Goal: Task Accomplishment & Management: Manage account settings

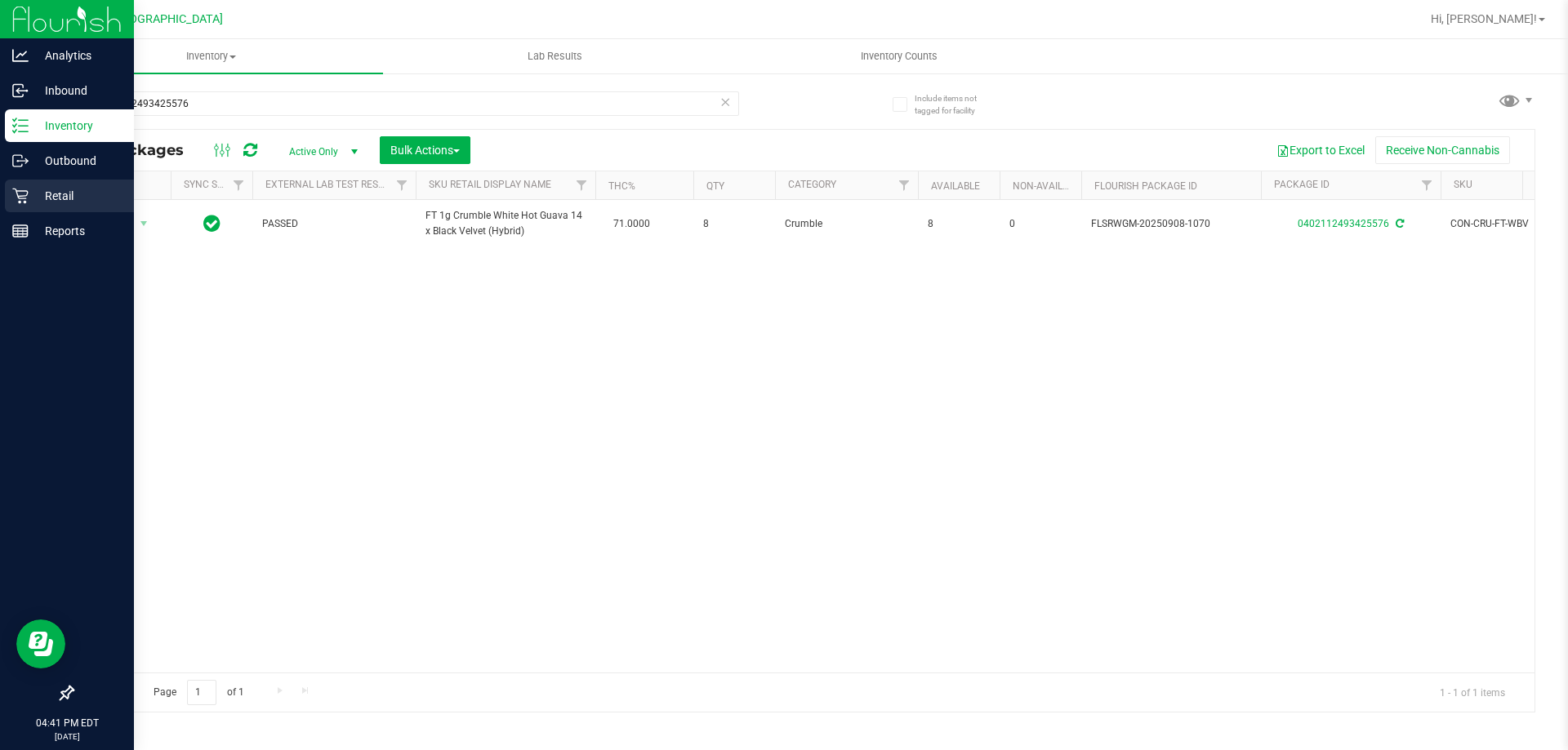
click at [17, 204] on div "Retail" at bounding box center [69, 195] width 129 height 32
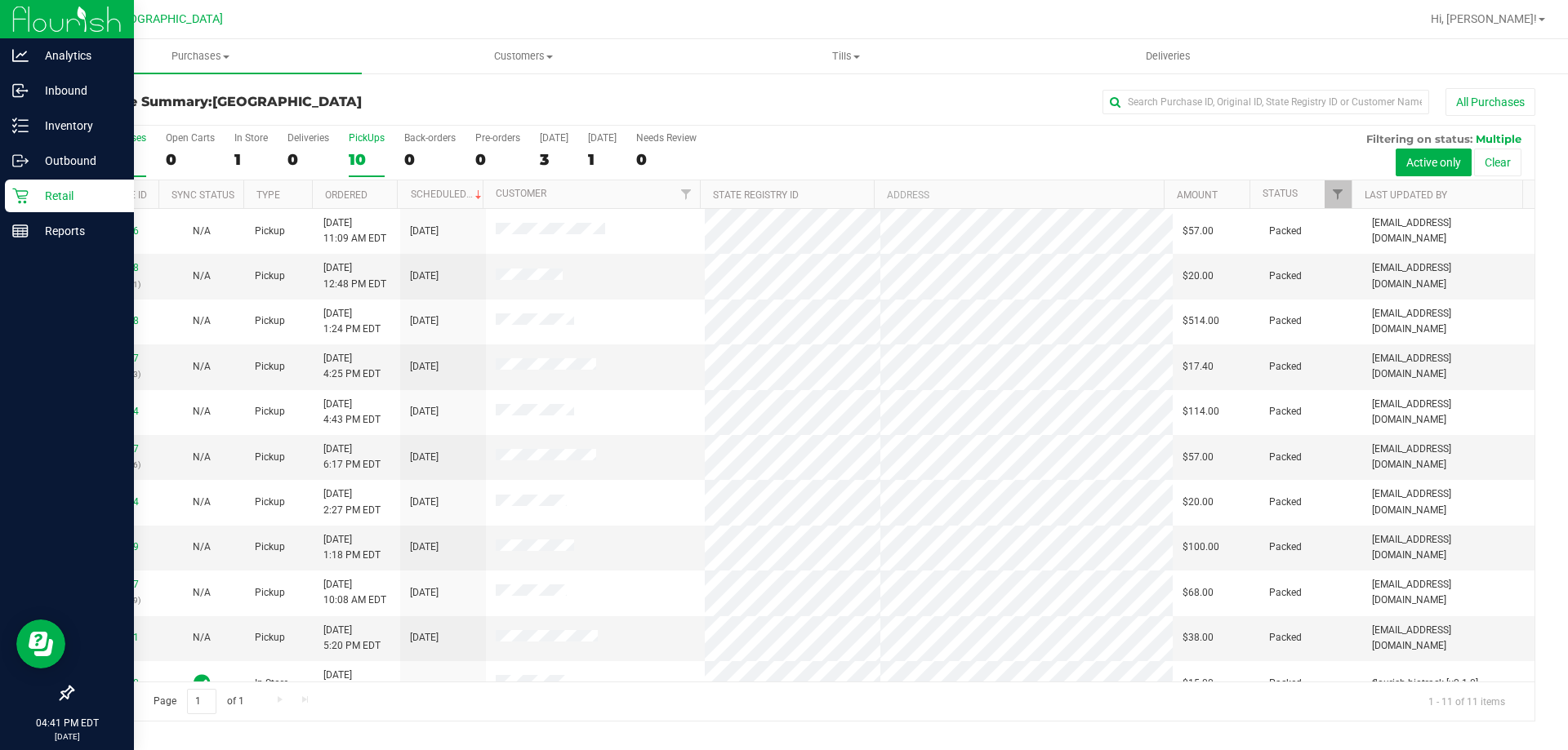
click at [358, 137] on div "PickUps" at bounding box center [366, 138] width 36 height 12
click at [0, 0] on input "PickUps 10" at bounding box center [0, 0] width 0 height 0
click at [32, 132] on p "Inventory" at bounding box center [78, 126] width 98 height 20
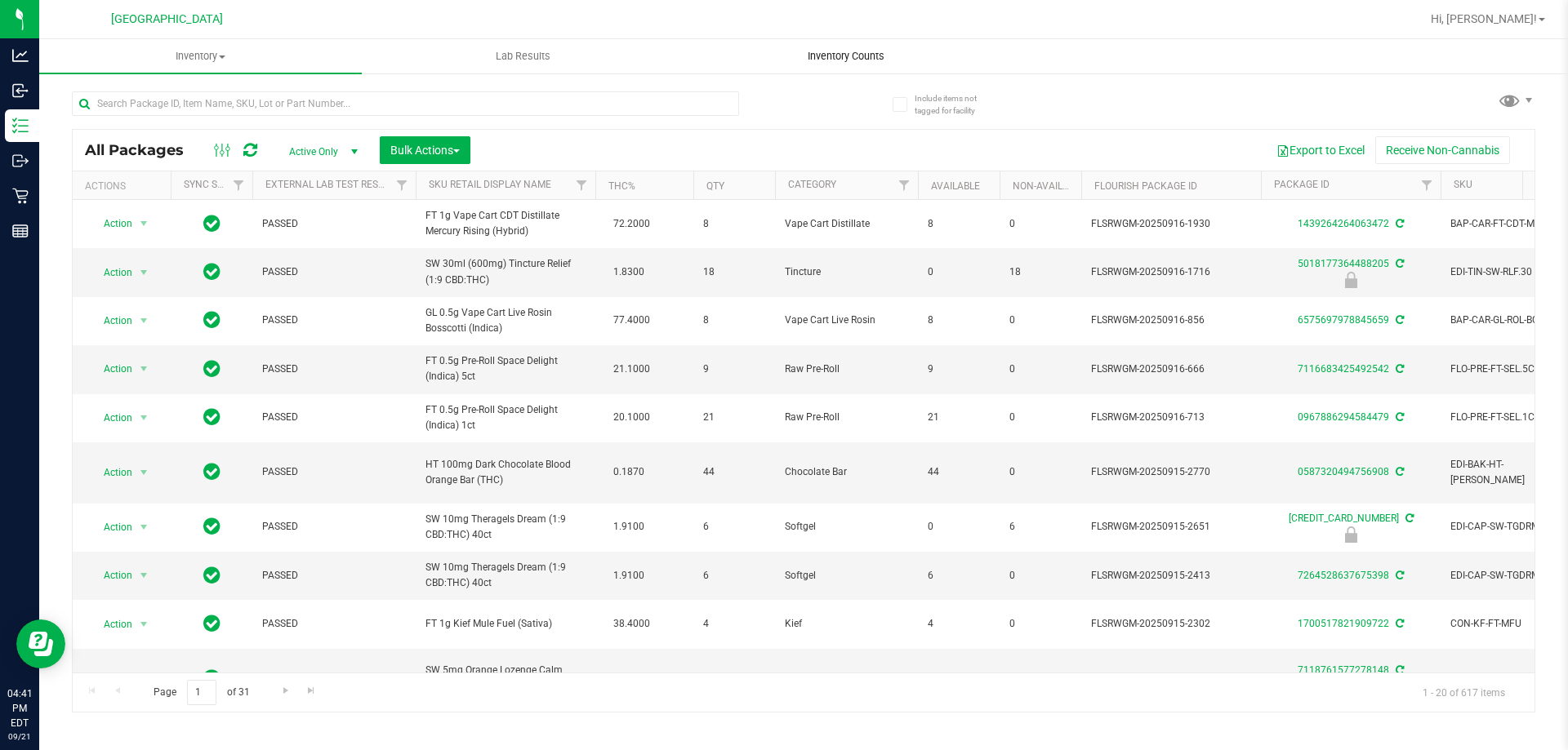
click at [824, 50] on span "Inventory Counts" at bounding box center [845, 57] width 121 height 15
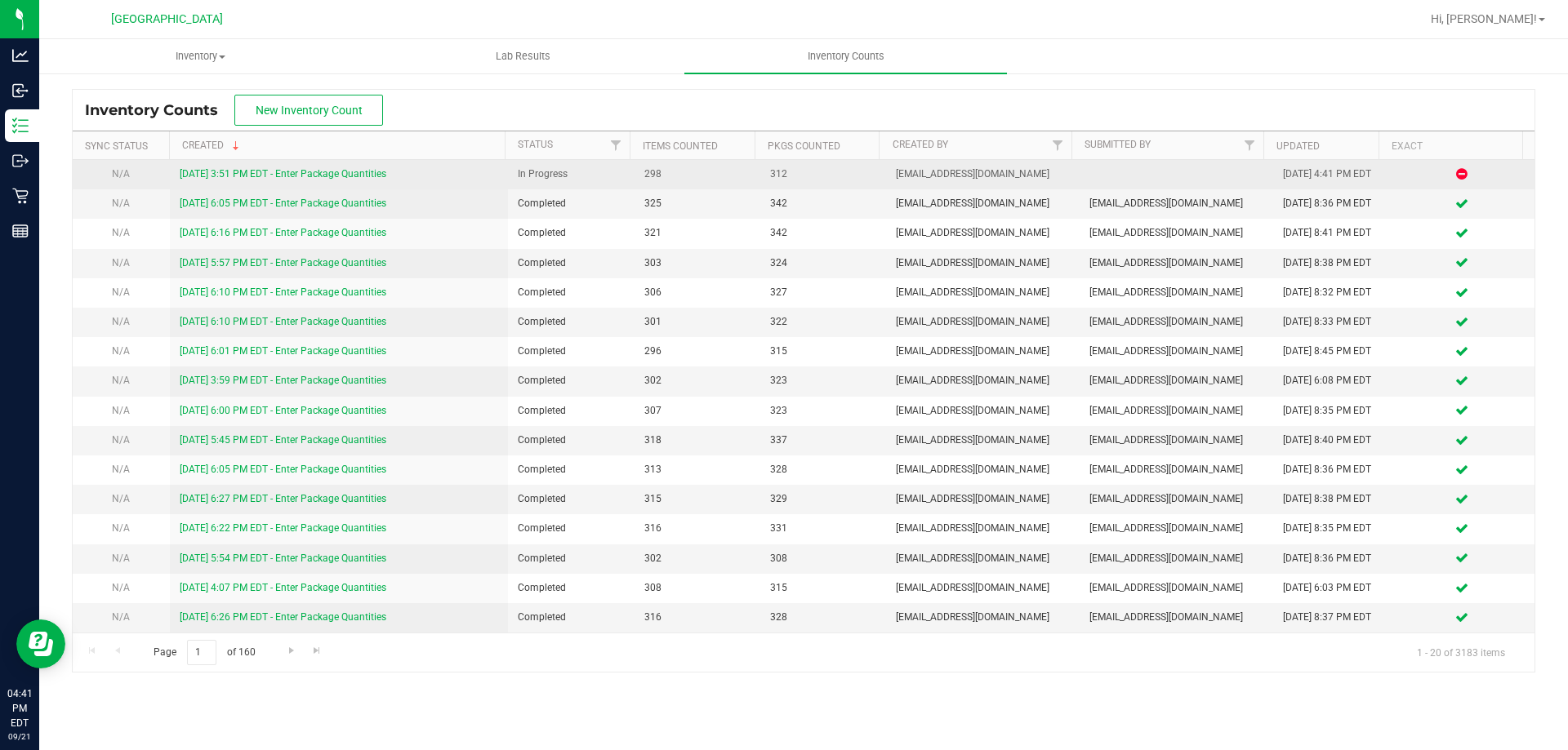
click at [344, 174] on link "9/21/25 3:51 PM EDT - Enter Package Quantities" at bounding box center [283, 174] width 207 height 12
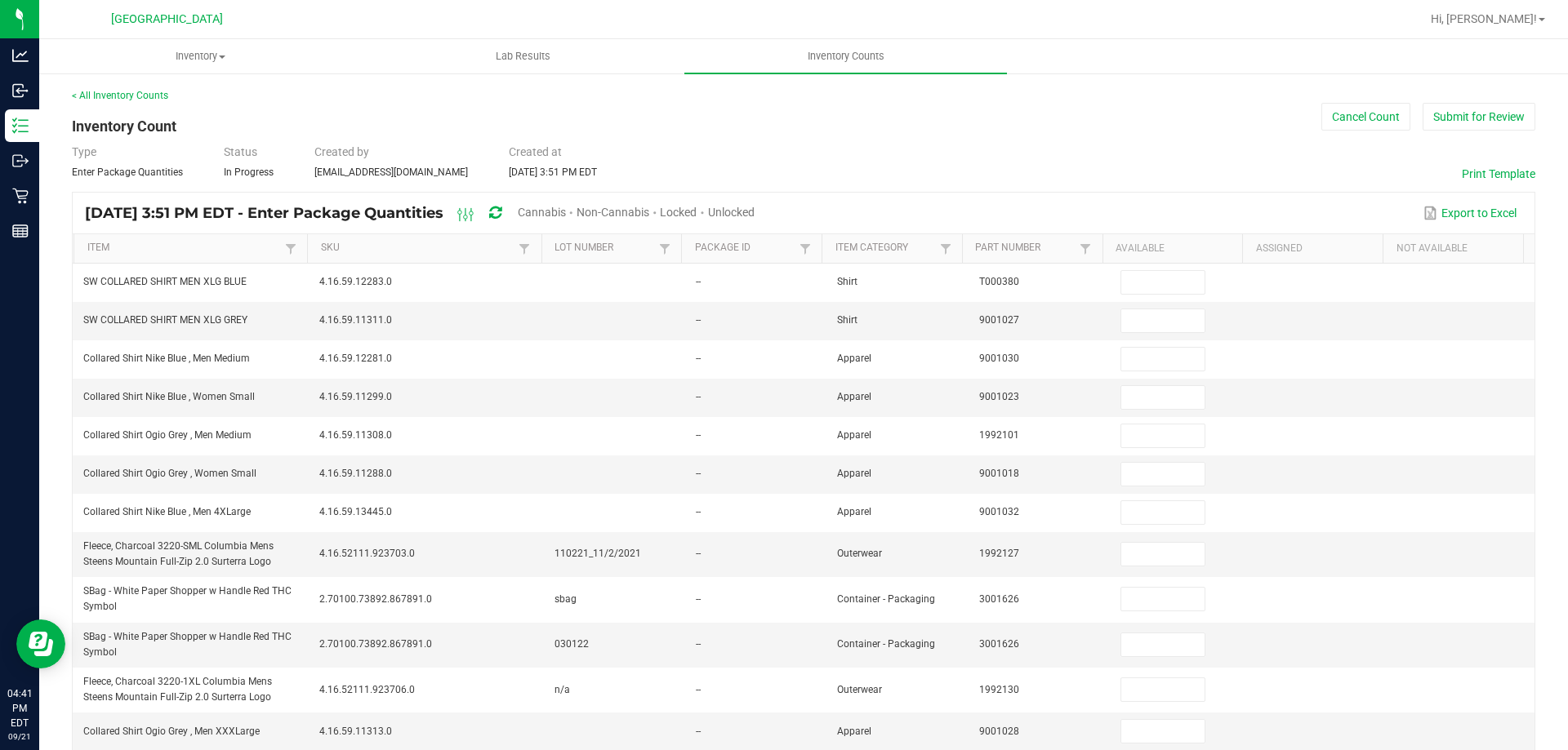
click at [566, 212] on span "Cannabis" at bounding box center [542, 212] width 48 height 13
type input "2"
type input "3"
type input "10"
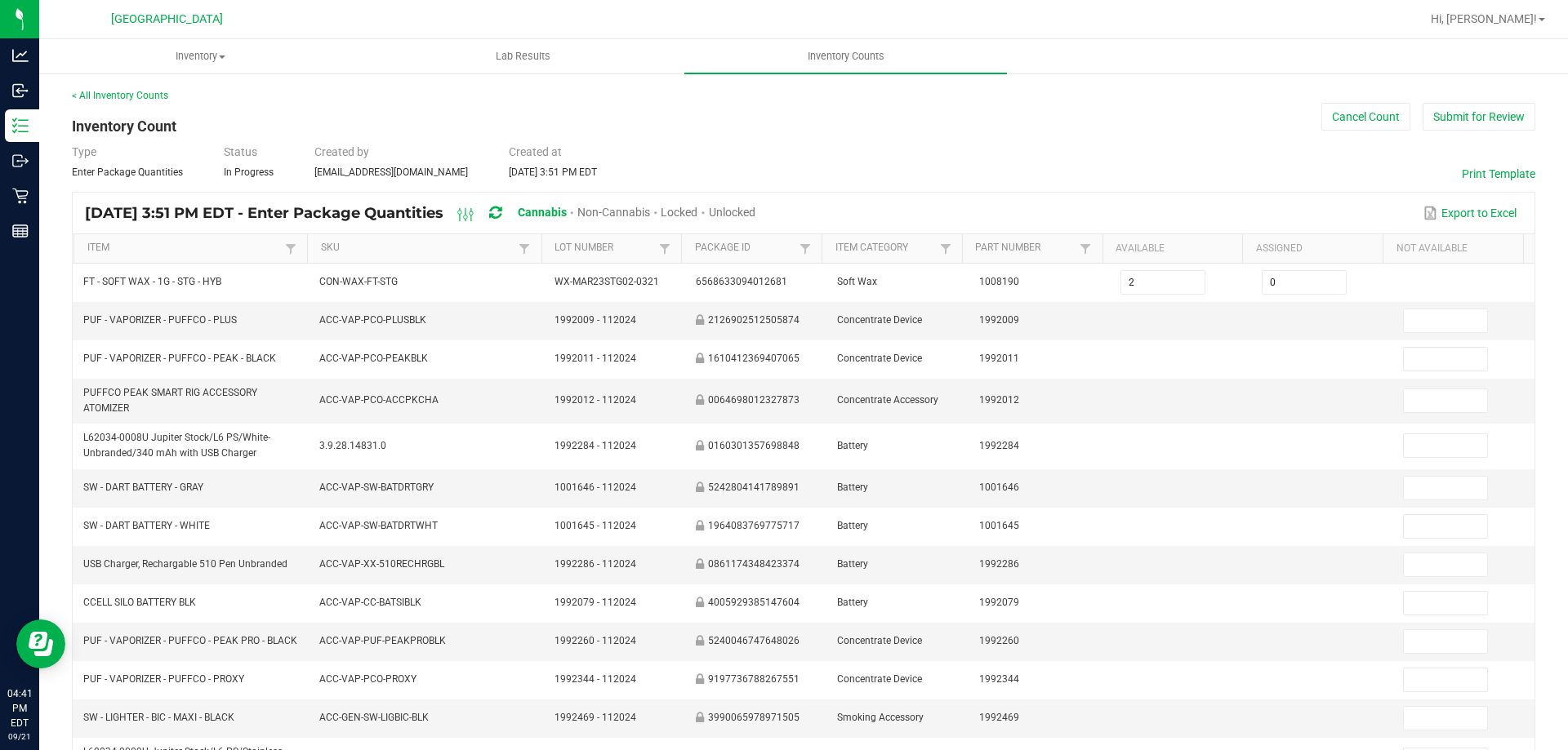
click at [755, 212] on span "Unlocked" at bounding box center [732, 212] width 47 height 13
type input "4"
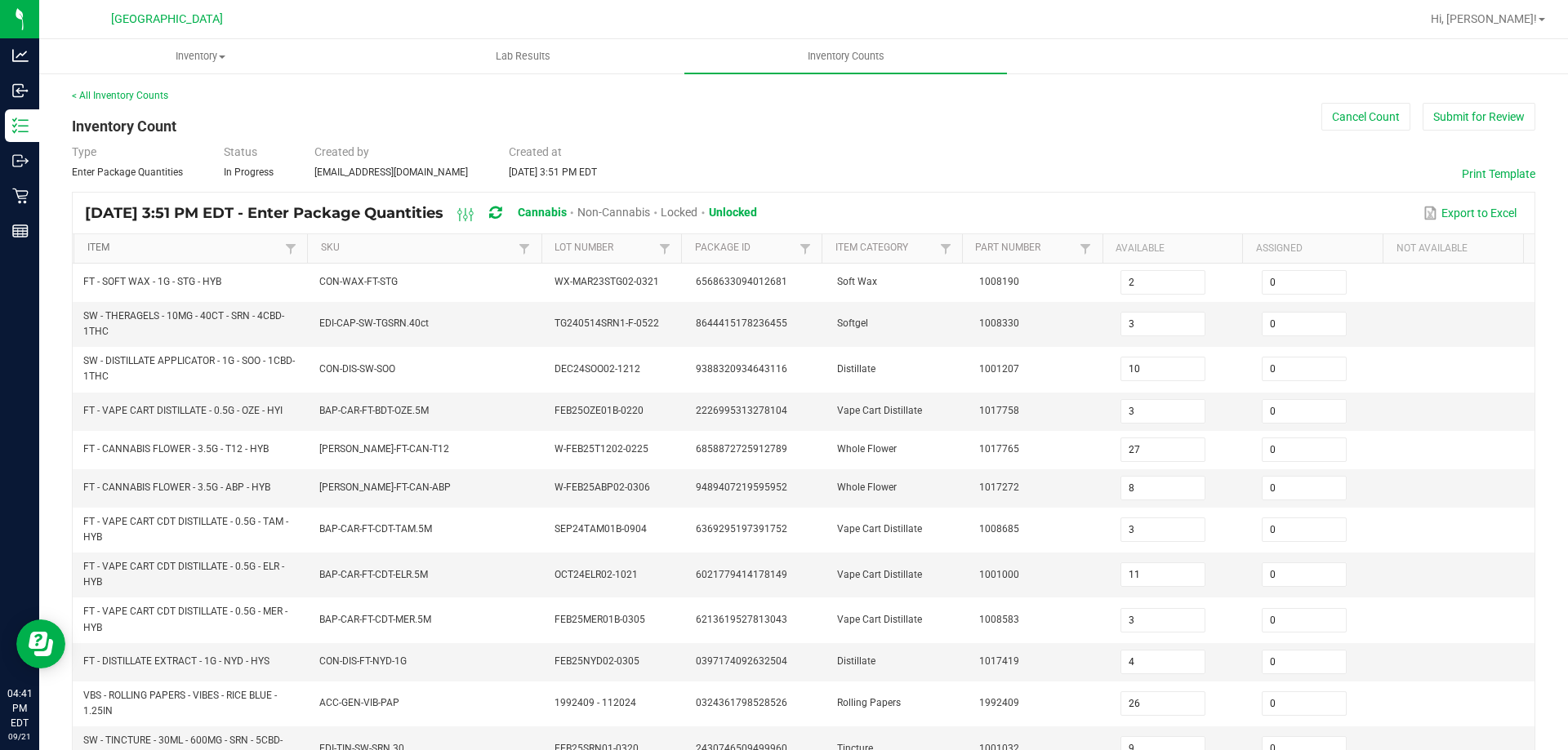
click at [235, 243] on link "Item" at bounding box center [184, 248] width 194 height 13
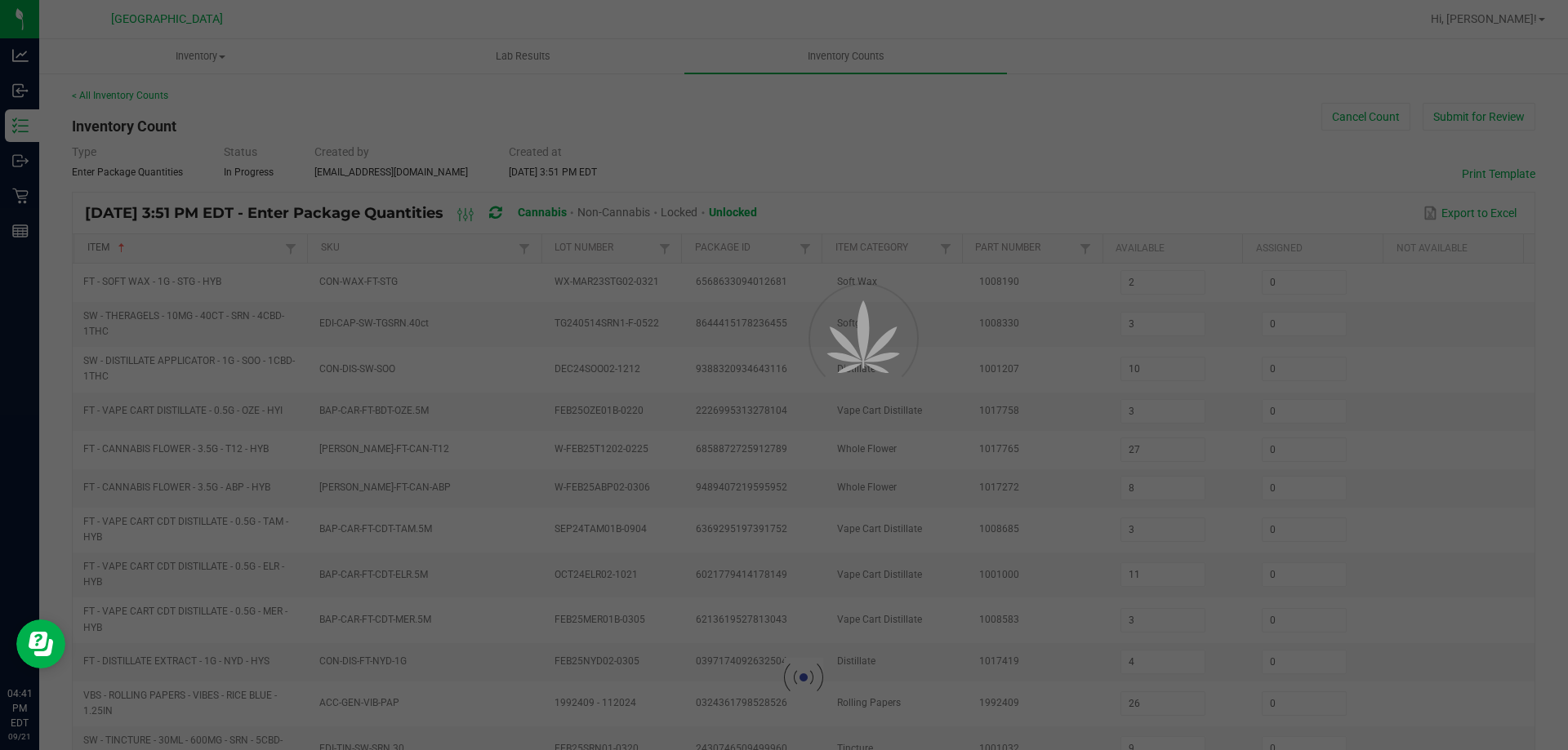
type input "5"
type input "0"
type input "8"
type input "1"
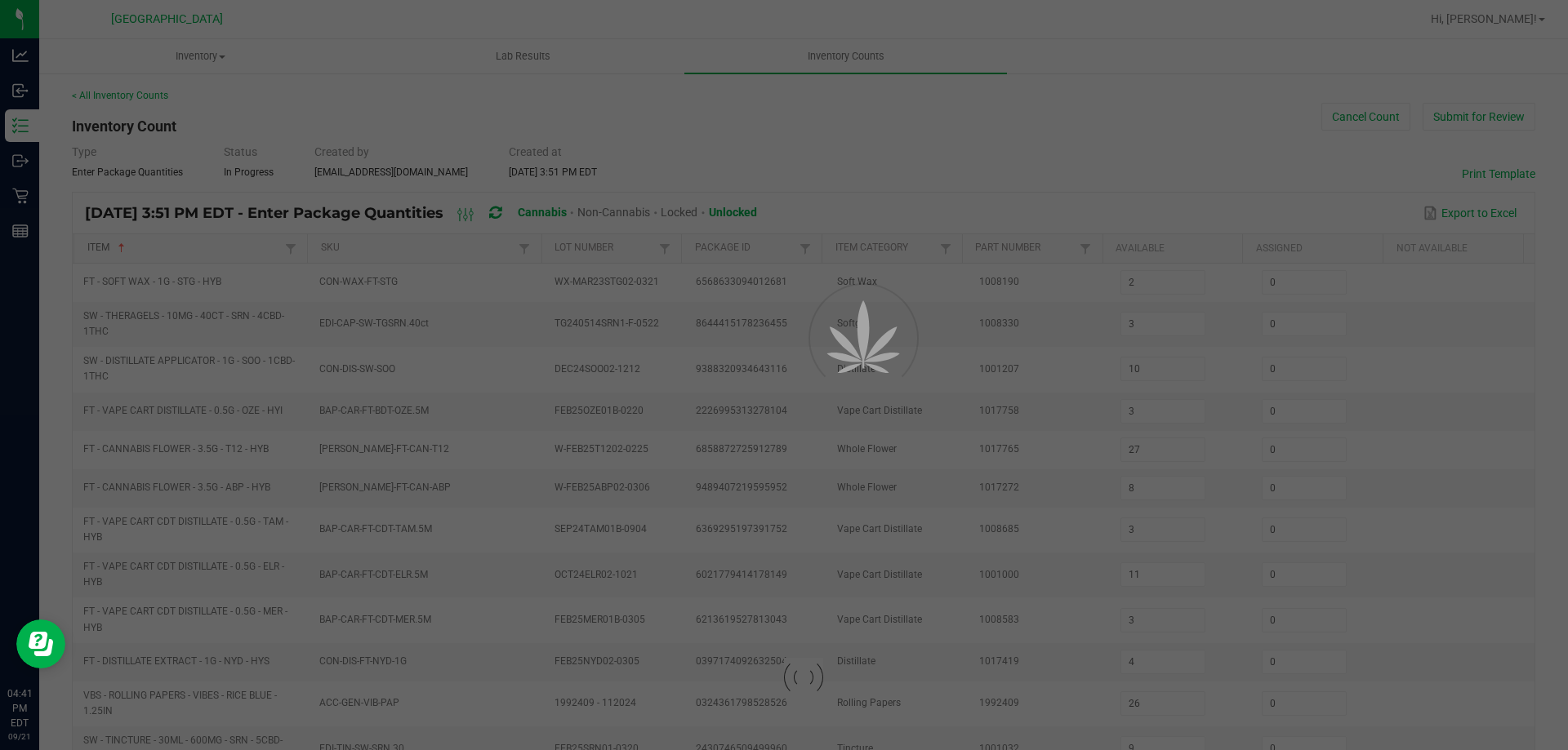
type input "8"
type input "10"
type input "4"
type input "11"
type input "9"
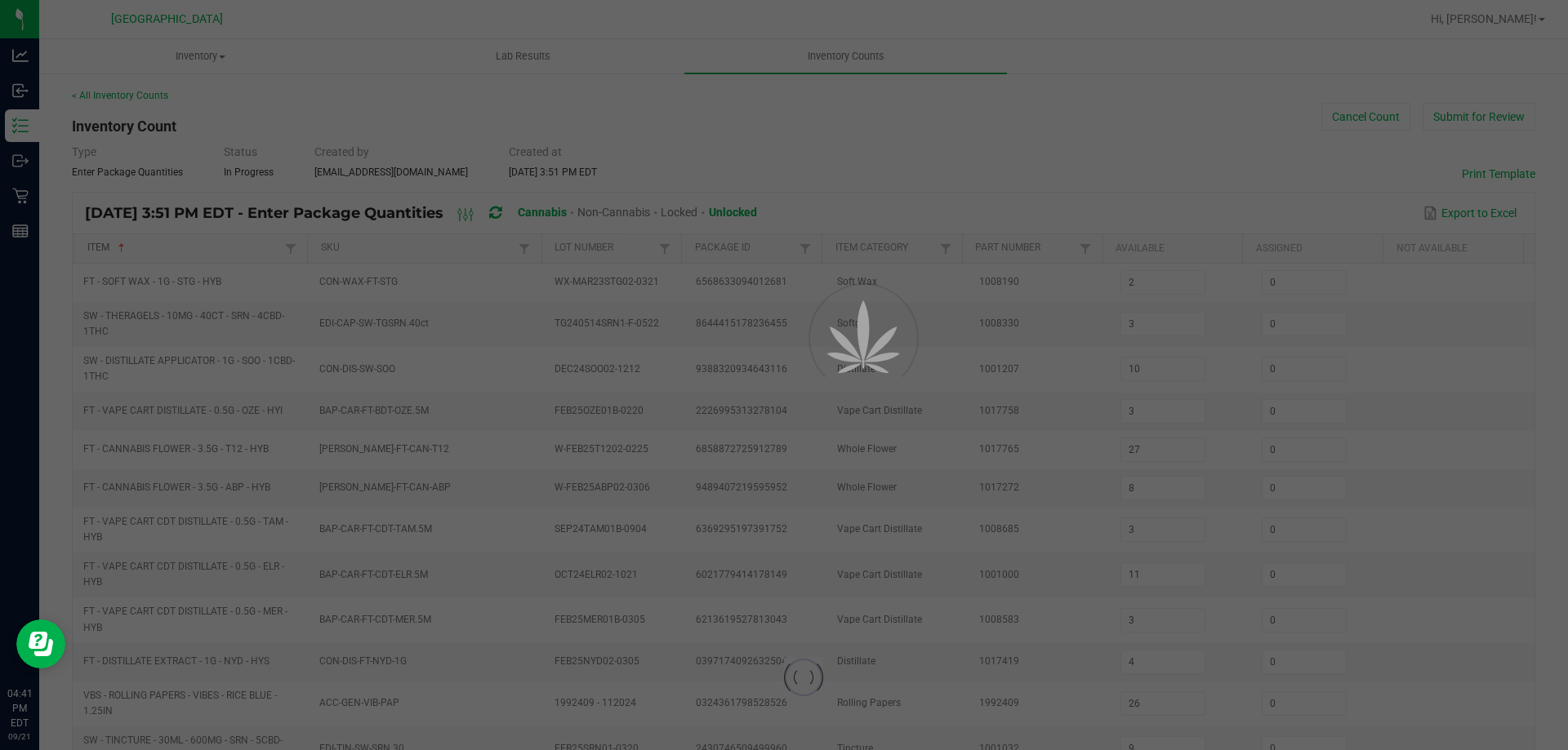
type input "9"
type input "6"
type input "16"
type input "0"
type input "1"
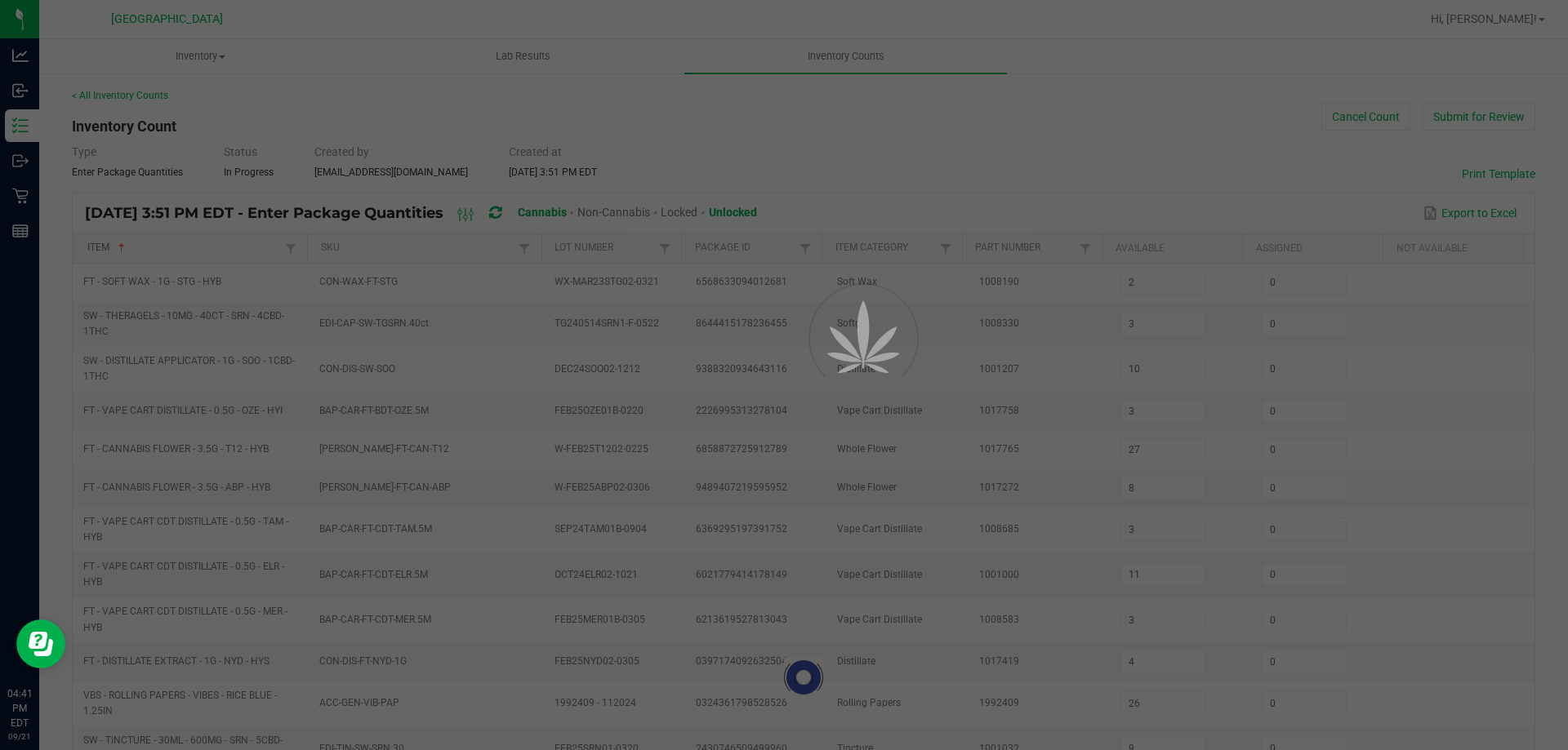
type input "13"
type input "1"
type input "8"
type input "0"
type input "16"
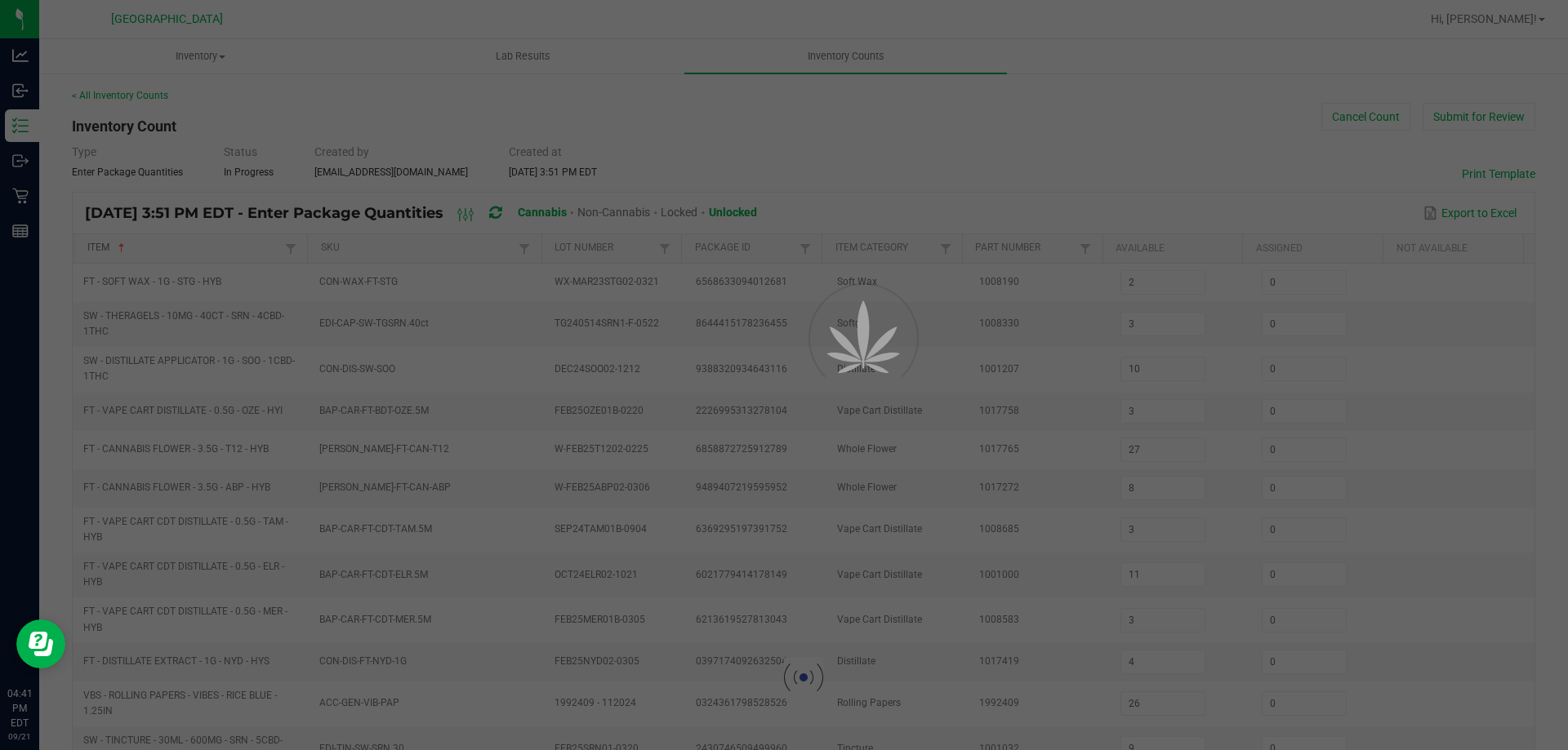
type input "11"
type input "0"
type input "1"
type input "17"
type input "0"
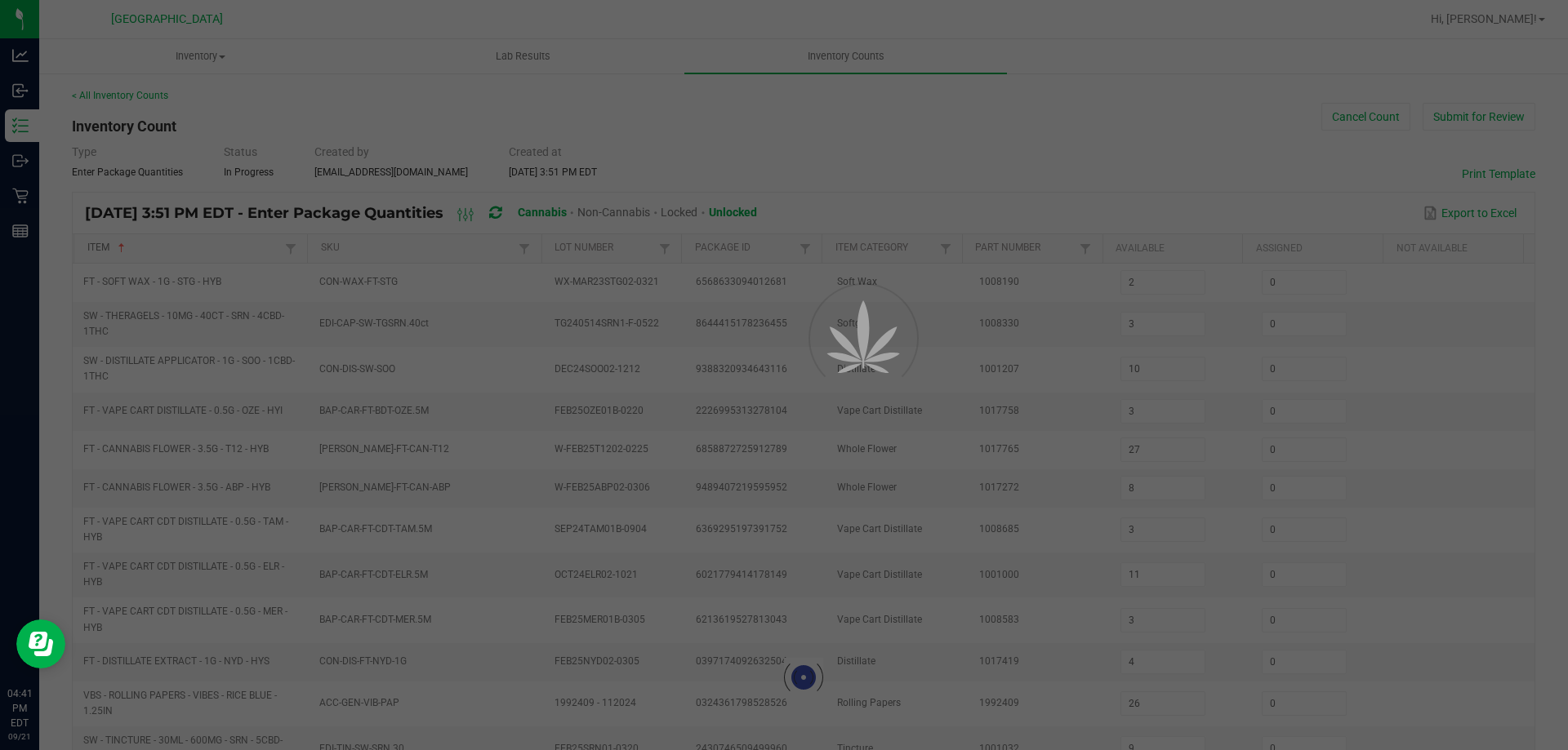
type input "2"
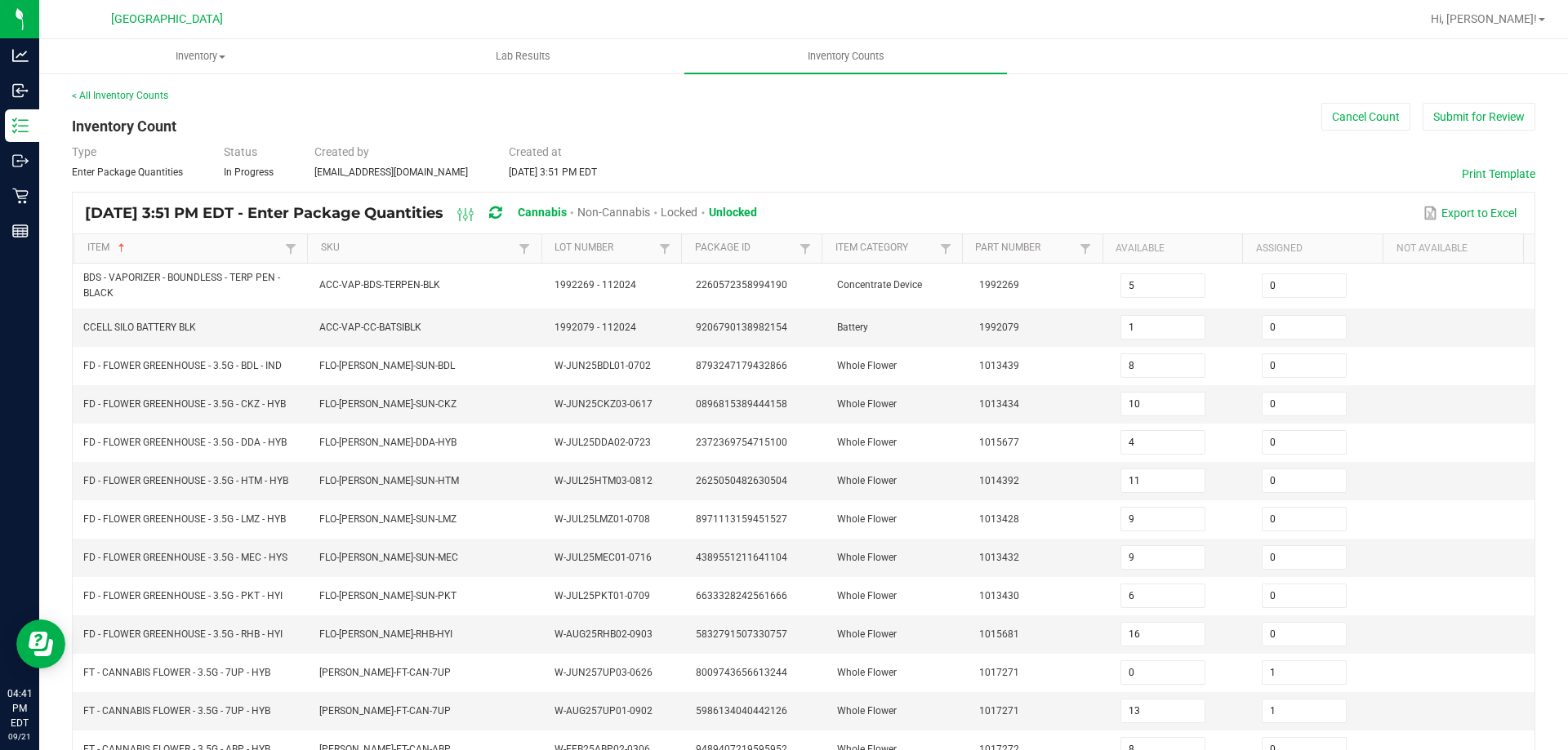
click at [201, 237] on th "Item Sorted Ascending" at bounding box center [190, 248] width 233 height 29
click at [190, 243] on link "Item" at bounding box center [184, 248] width 194 height 13
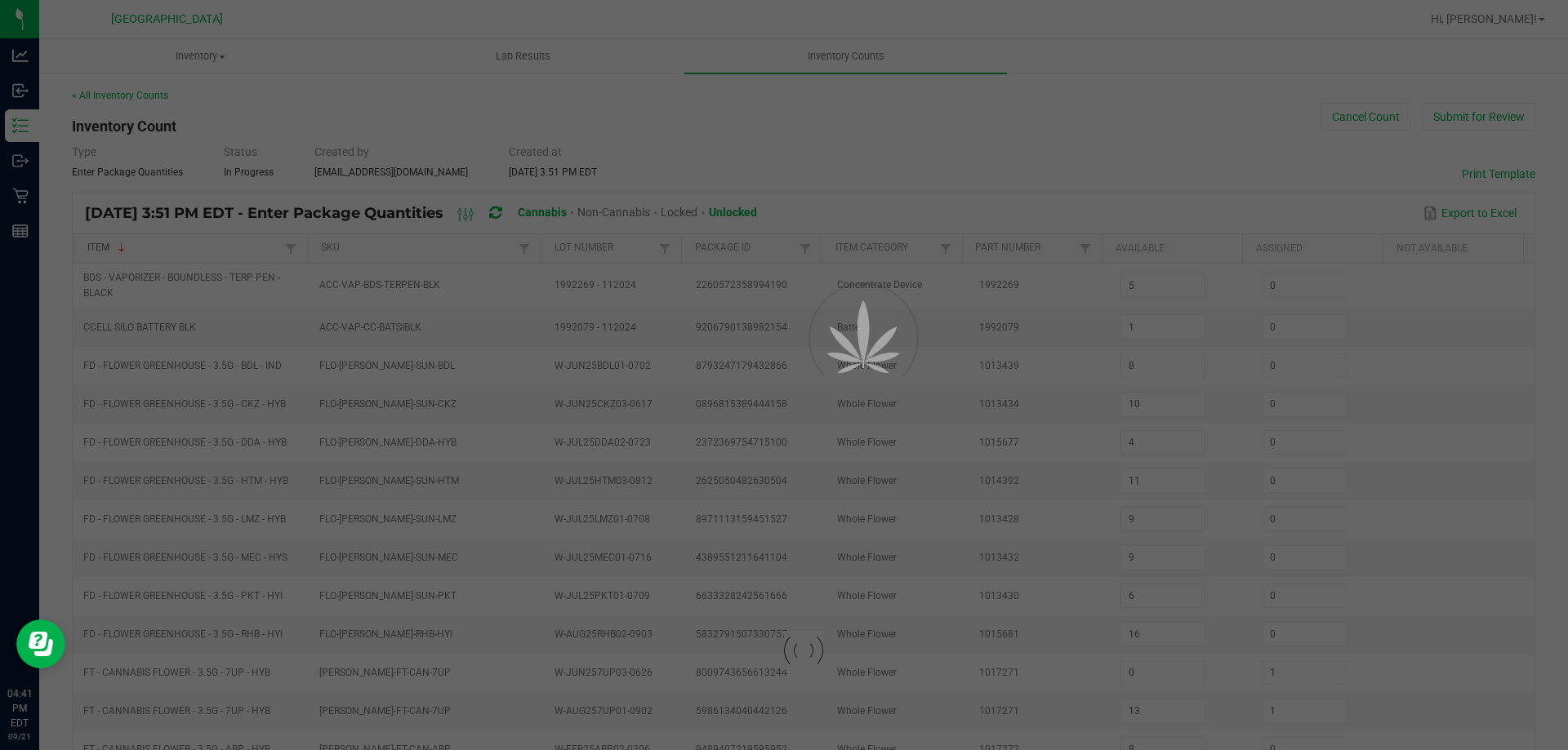
type input "8"
type input "9"
type input "5"
type input "0"
type input "8"
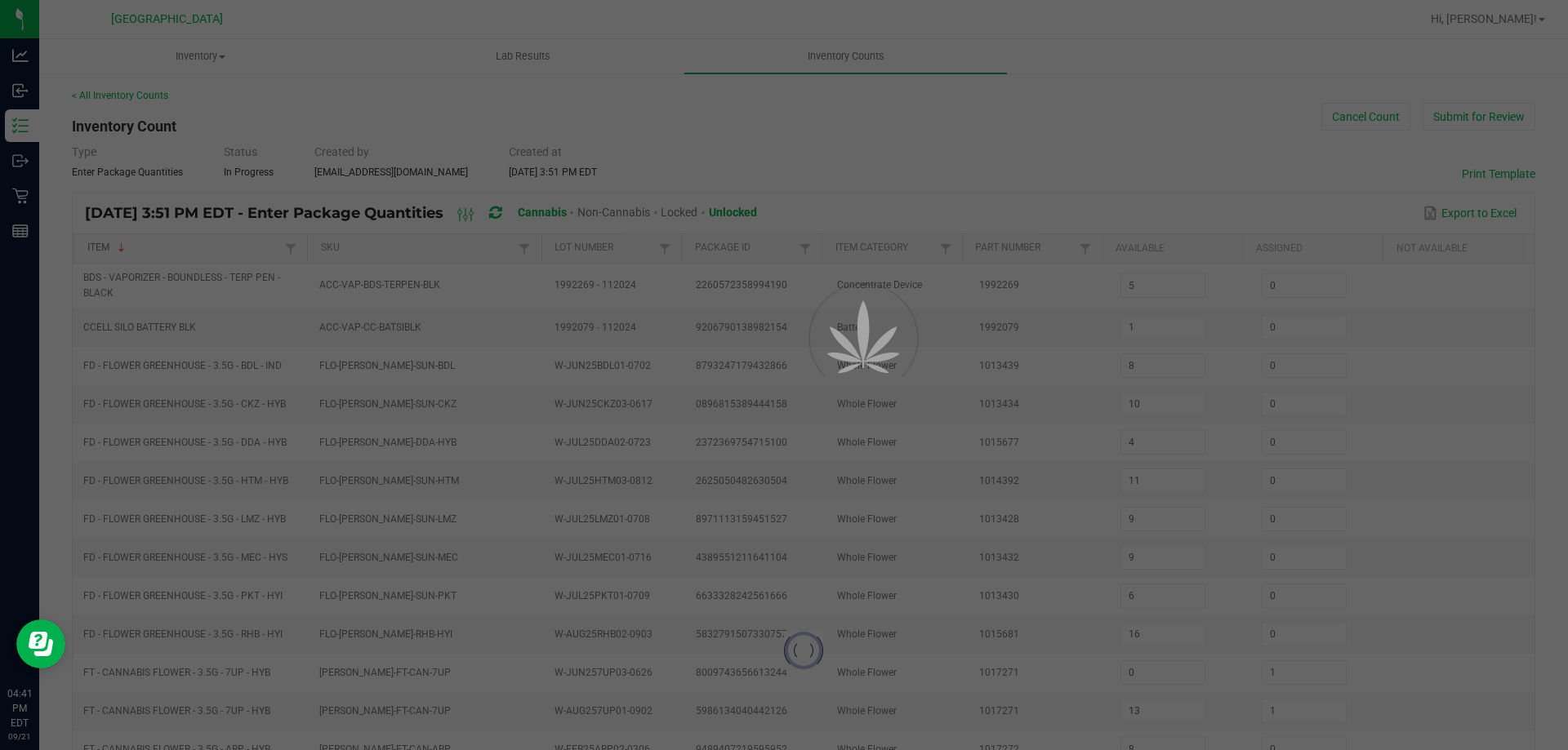
type input "3"
type input "7"
type input "8"
type input "11"
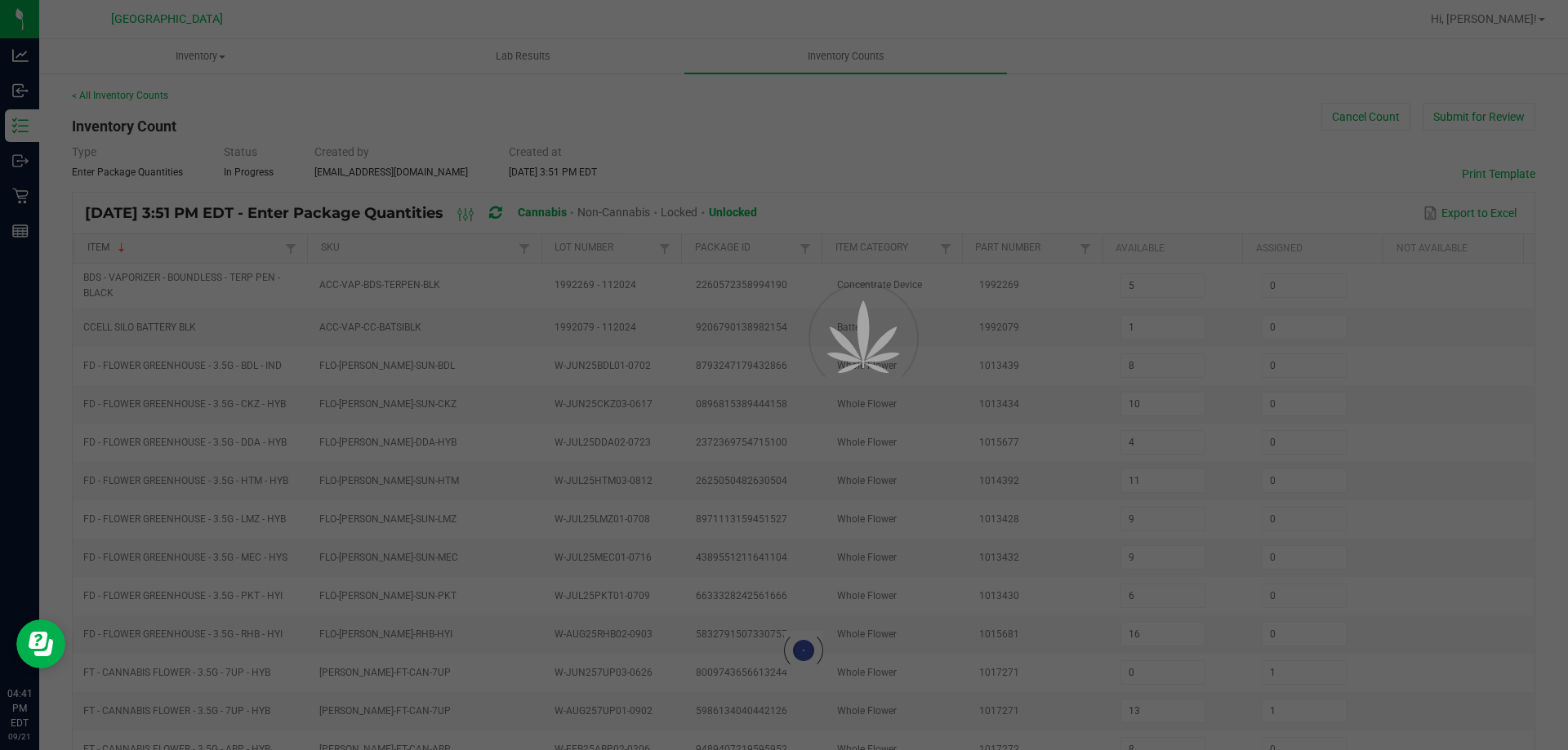
type input "1"
type input "8"
type input "26"
type input "20"
type input "0"
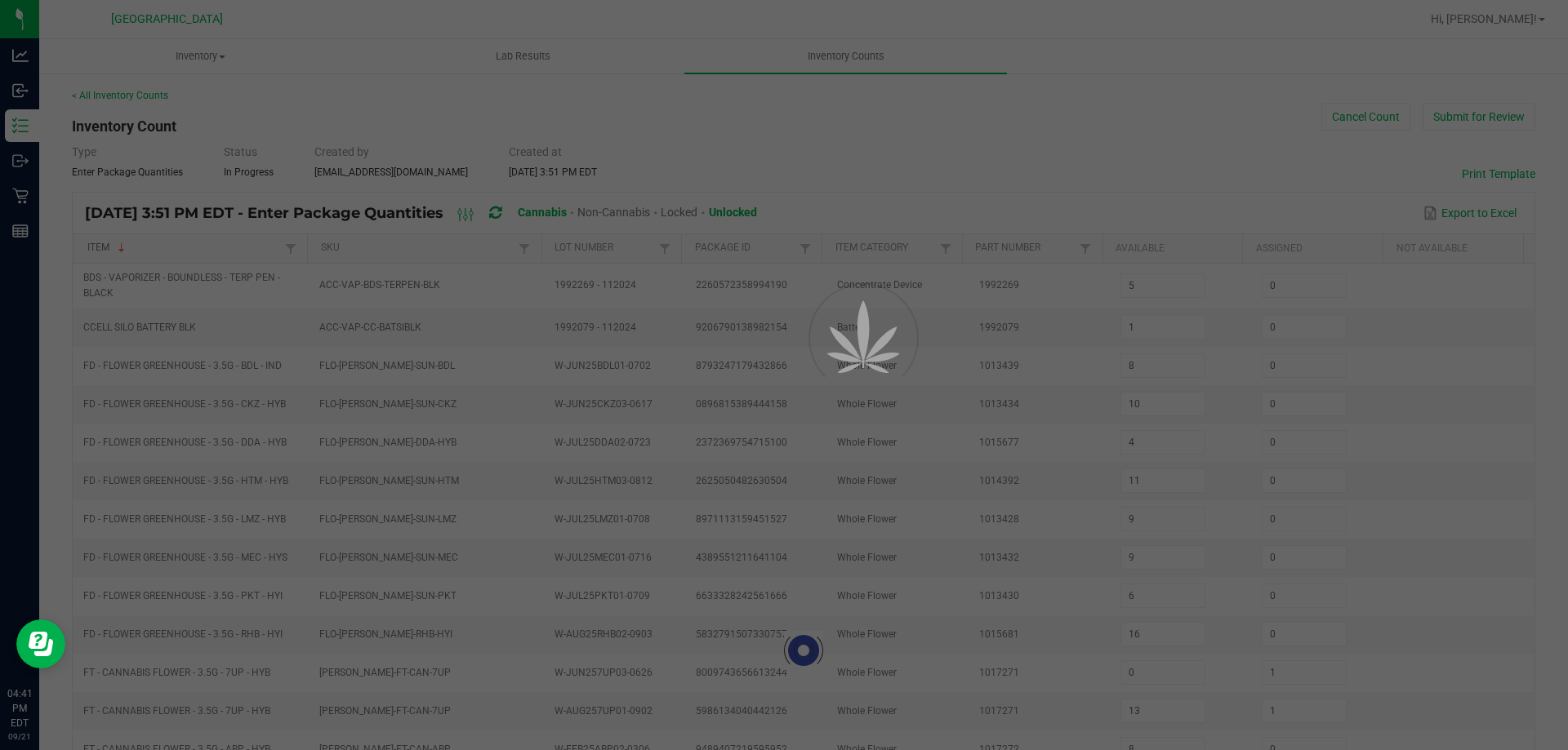
type input "4"
type input "0"
type input "4"
type input "1"
type input "17"
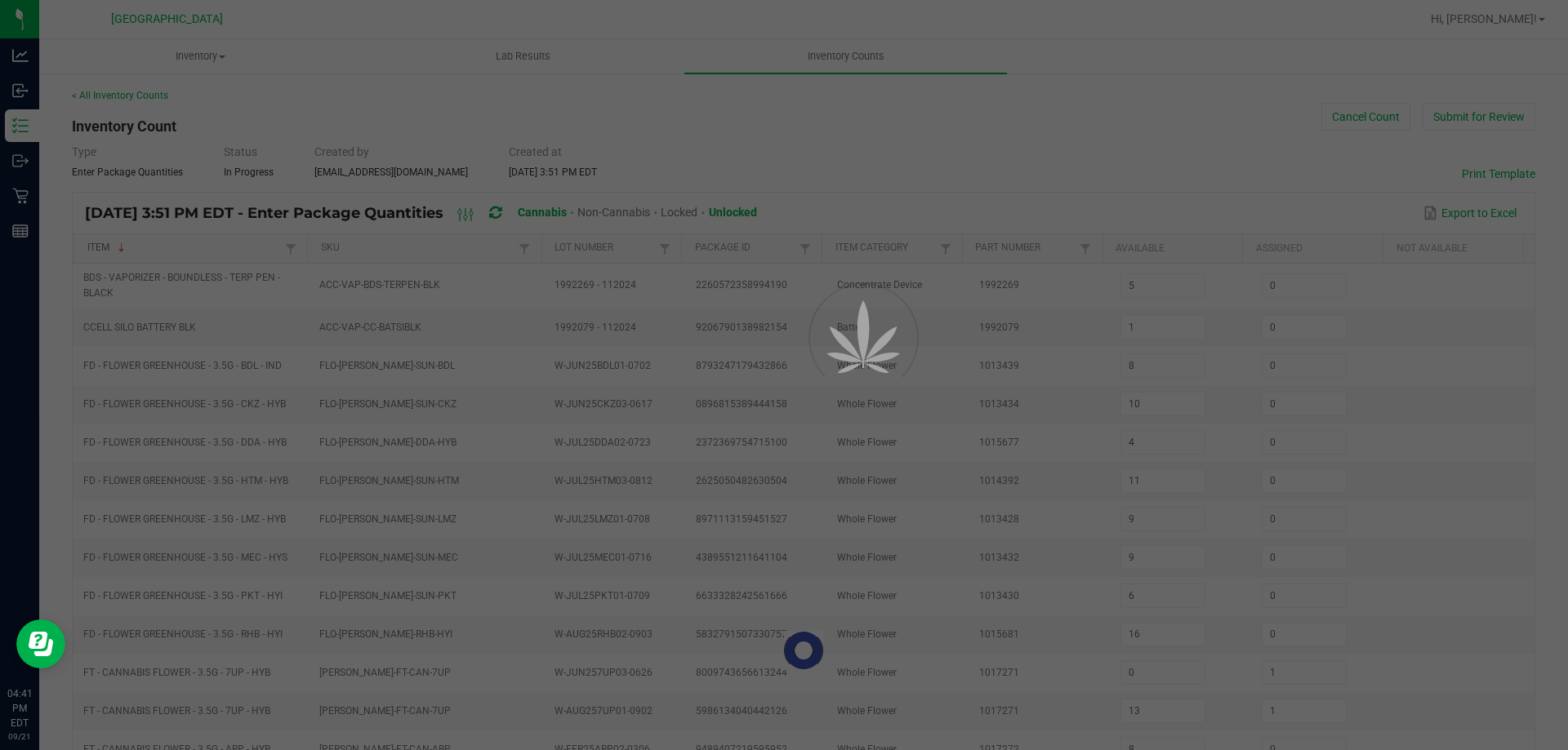
type input "17"
type input "0"
type input "7"
type input "3"
type input "0"
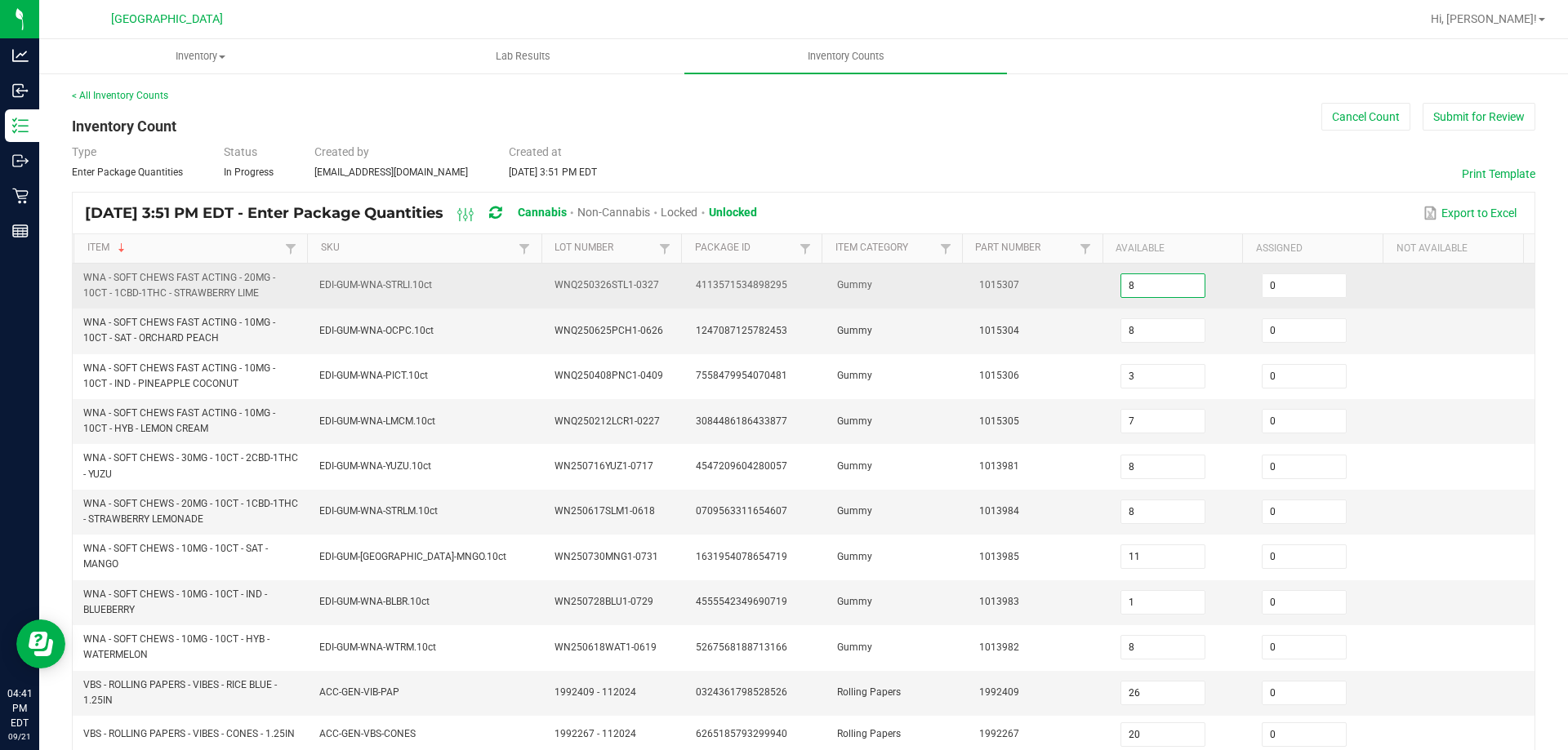
click at [1133, 275] on input "8" at bounding box center [1163, 285] width 83 height 22
type input "12"
type input "14"
type input "12"
type input "11"
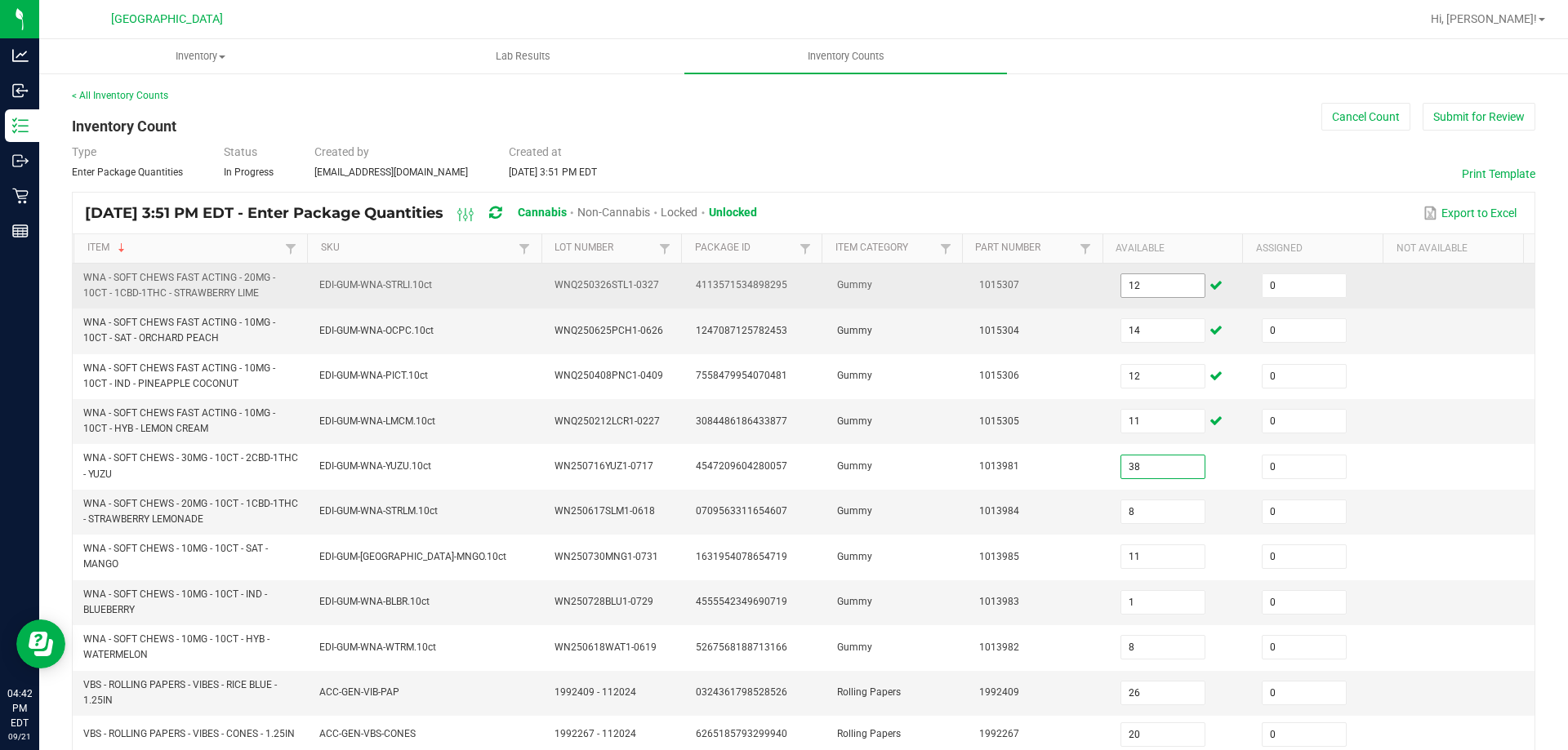
type input "38"
type input "25"
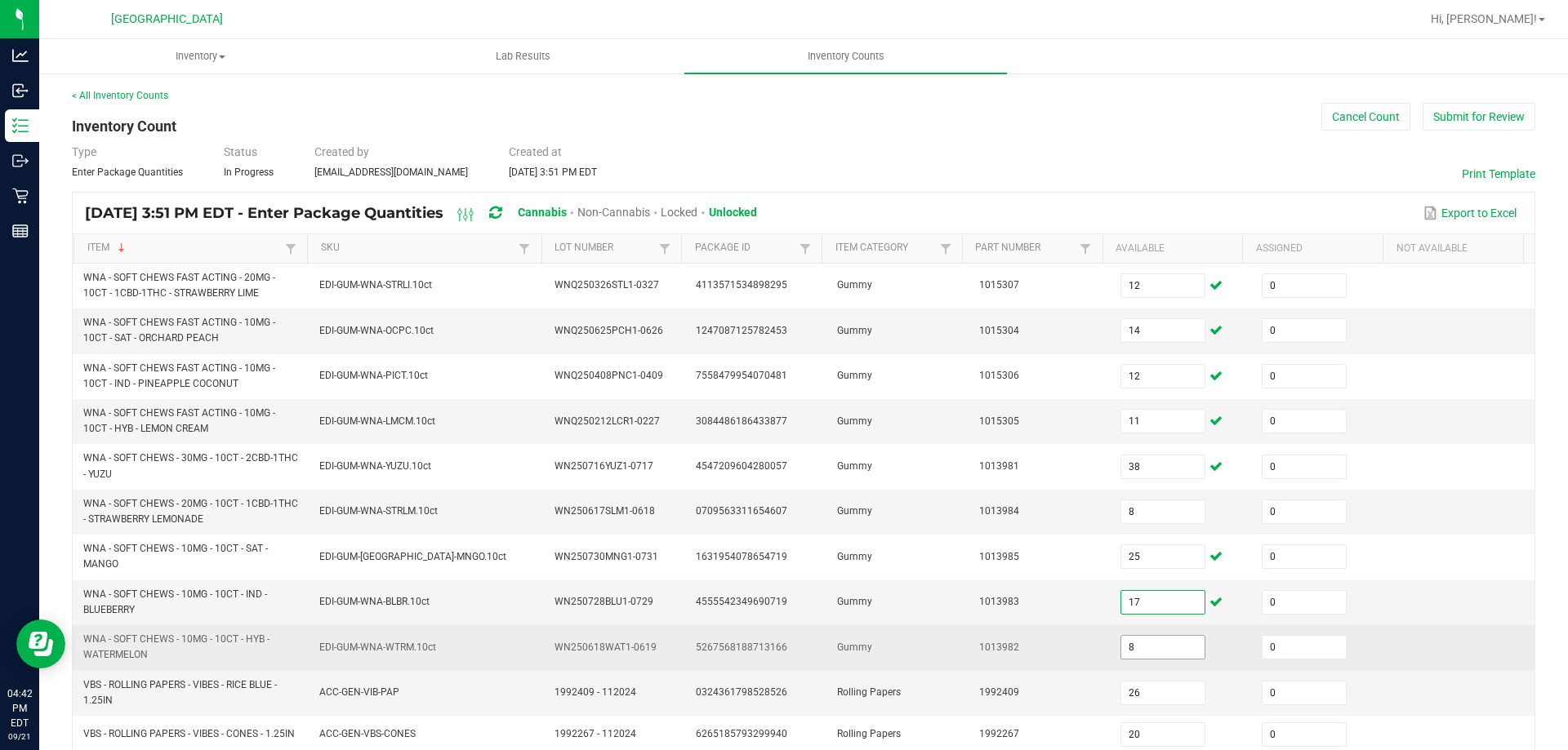
type input "17"
click at [1152, 648] on input "8" at bounding box center [1163, 647] width 83 height 22
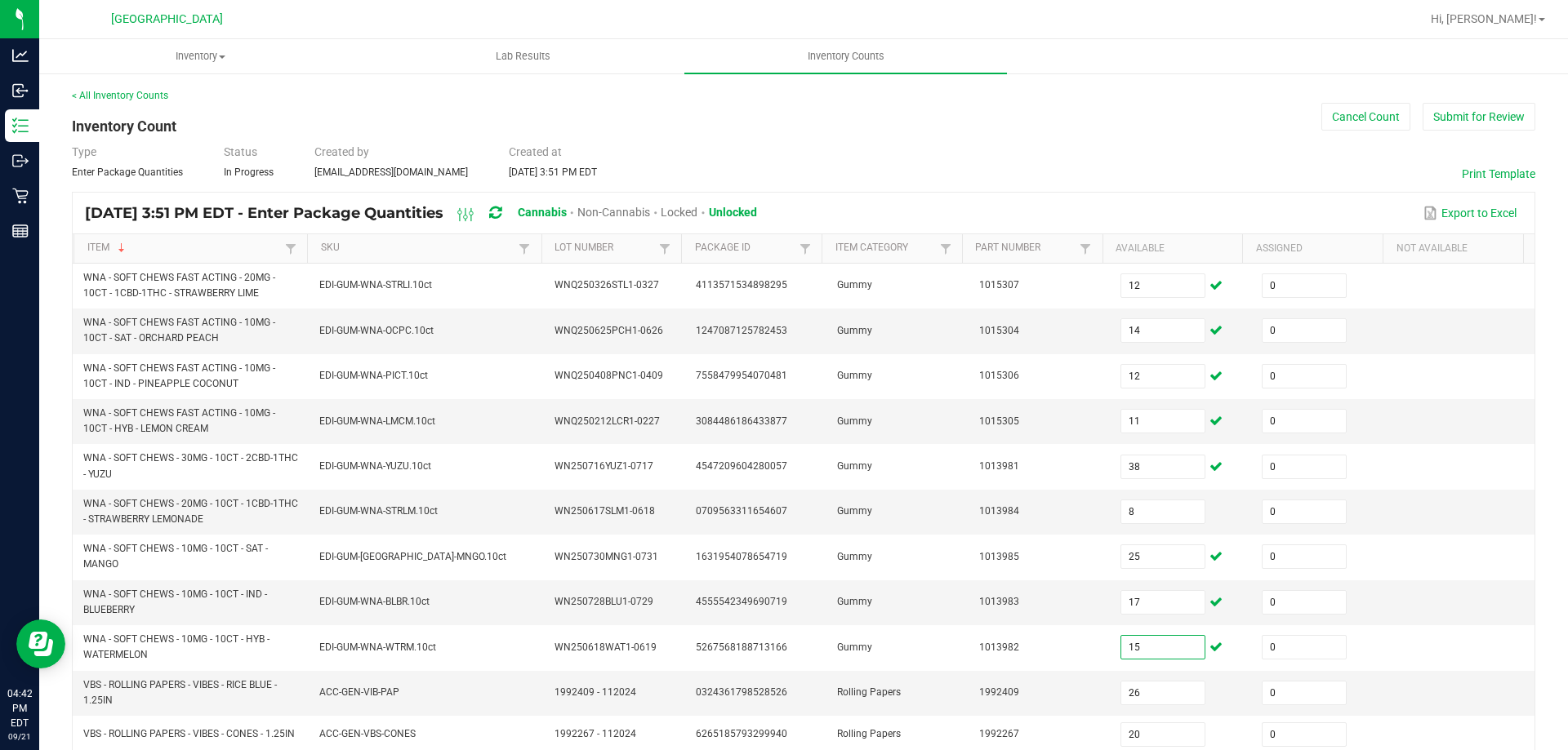
type input "15"
click at [65, 502] on div "< All Inventory Counts Inventory Count Cancel Count Submit for Review Type Ente…" at bounding box center [804, 645] width 1529 height 1148
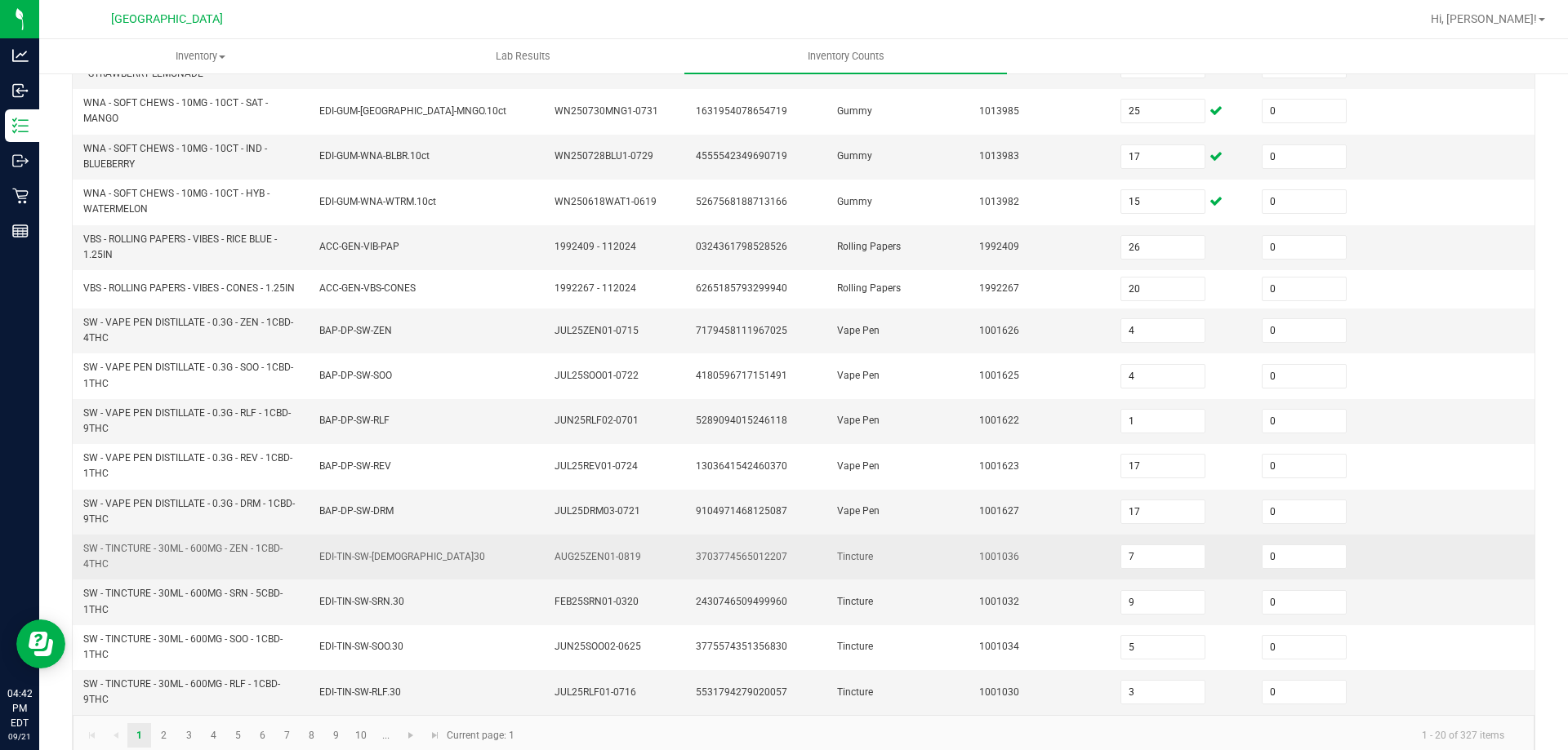
scroll to position [476, 0]
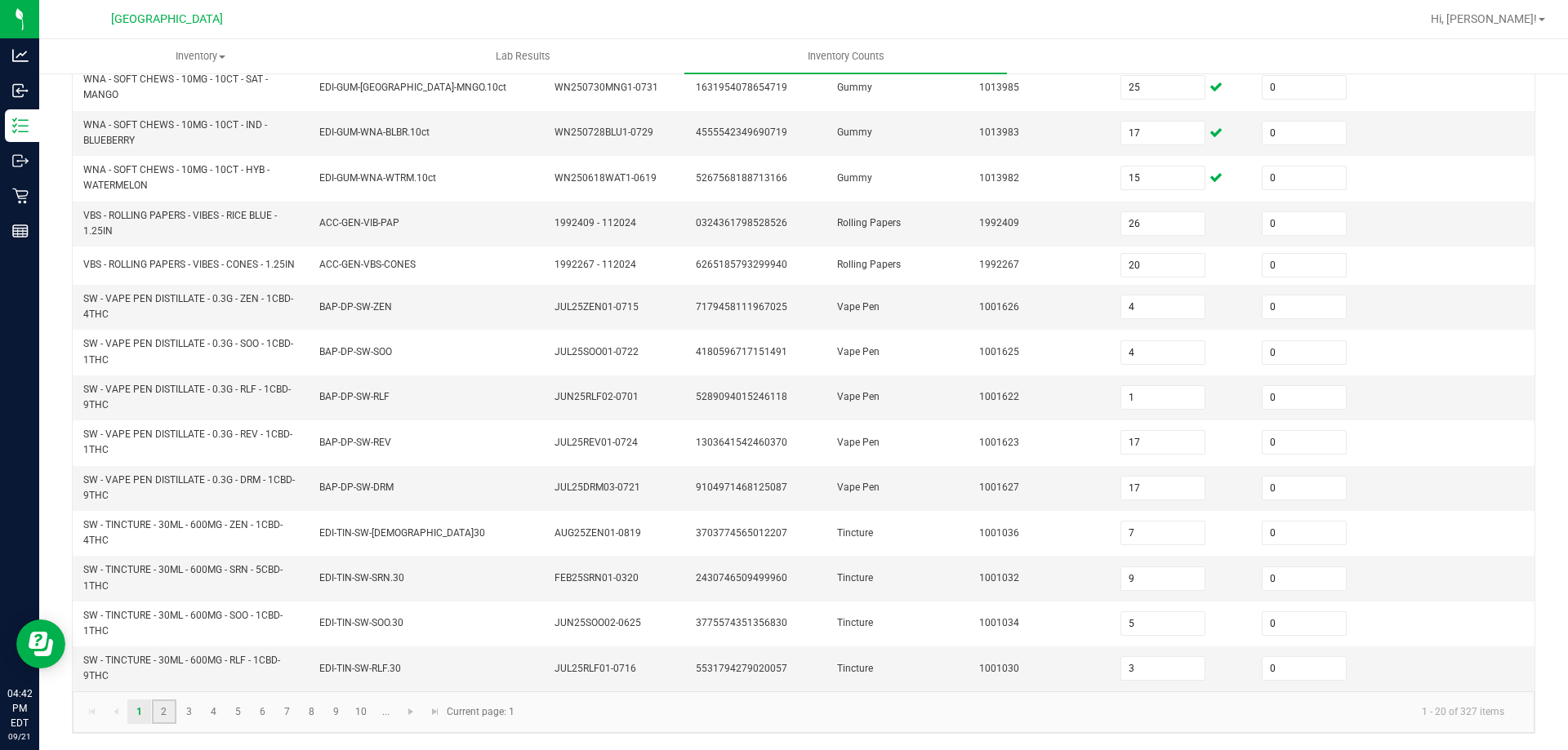
click at [160, 713] on link "2" at bounding box center [163, 711] width 23 height 24
type input "7"
type input "1"
type input "8"
type input "5"
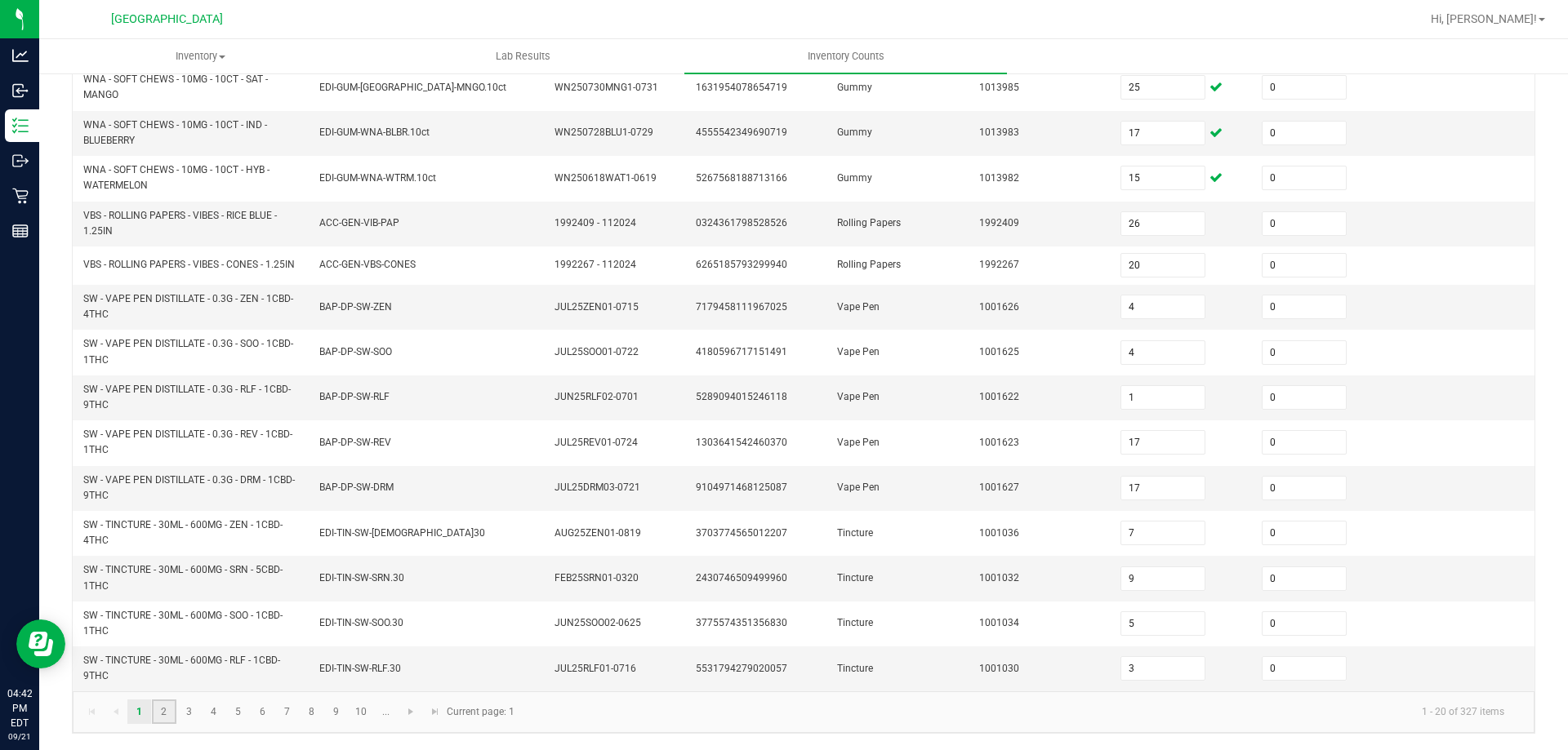
type input "7"
type input "3"
type input "8"
type input "3"
type input "2"
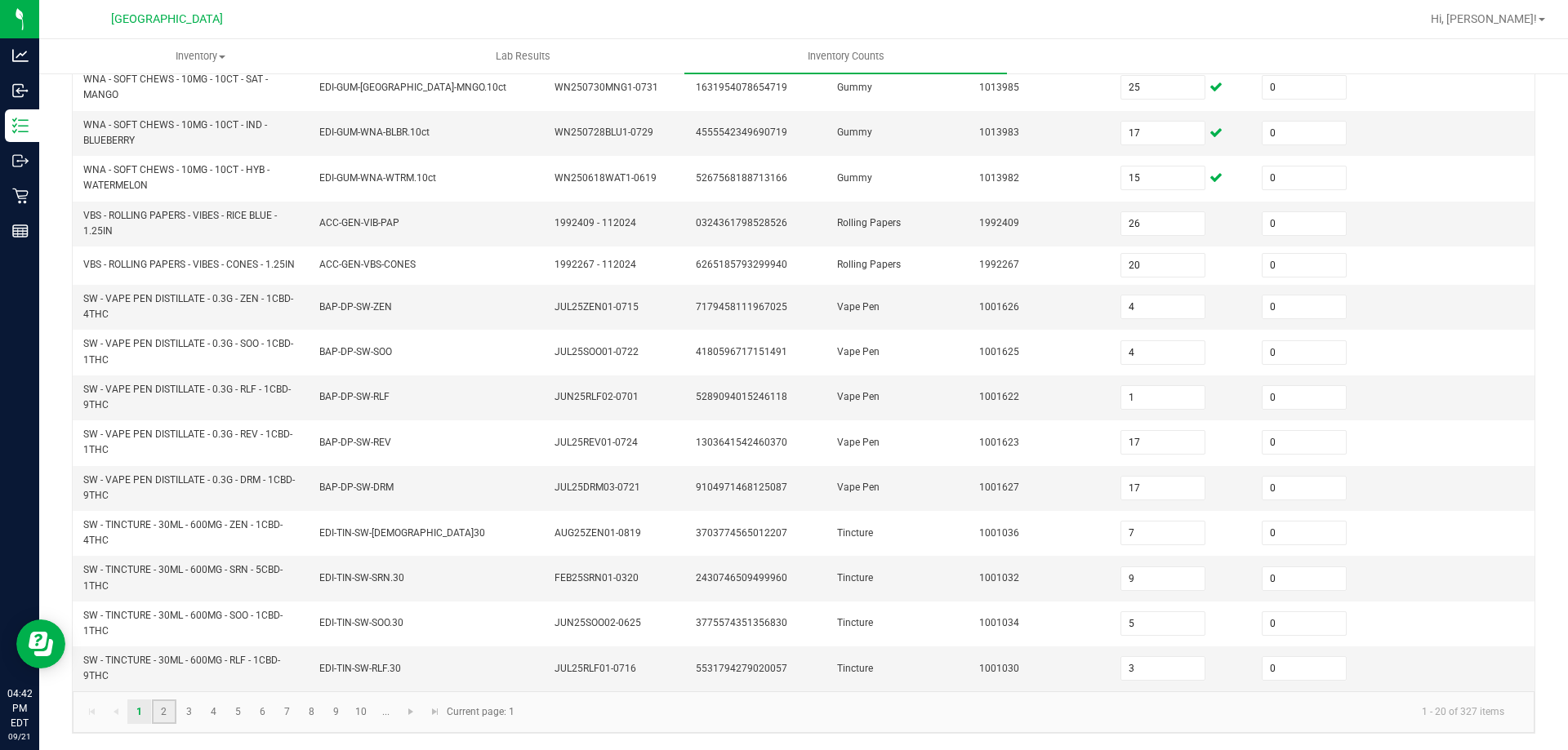
type input "5"
type input "3"
type input "6"
type input "0"
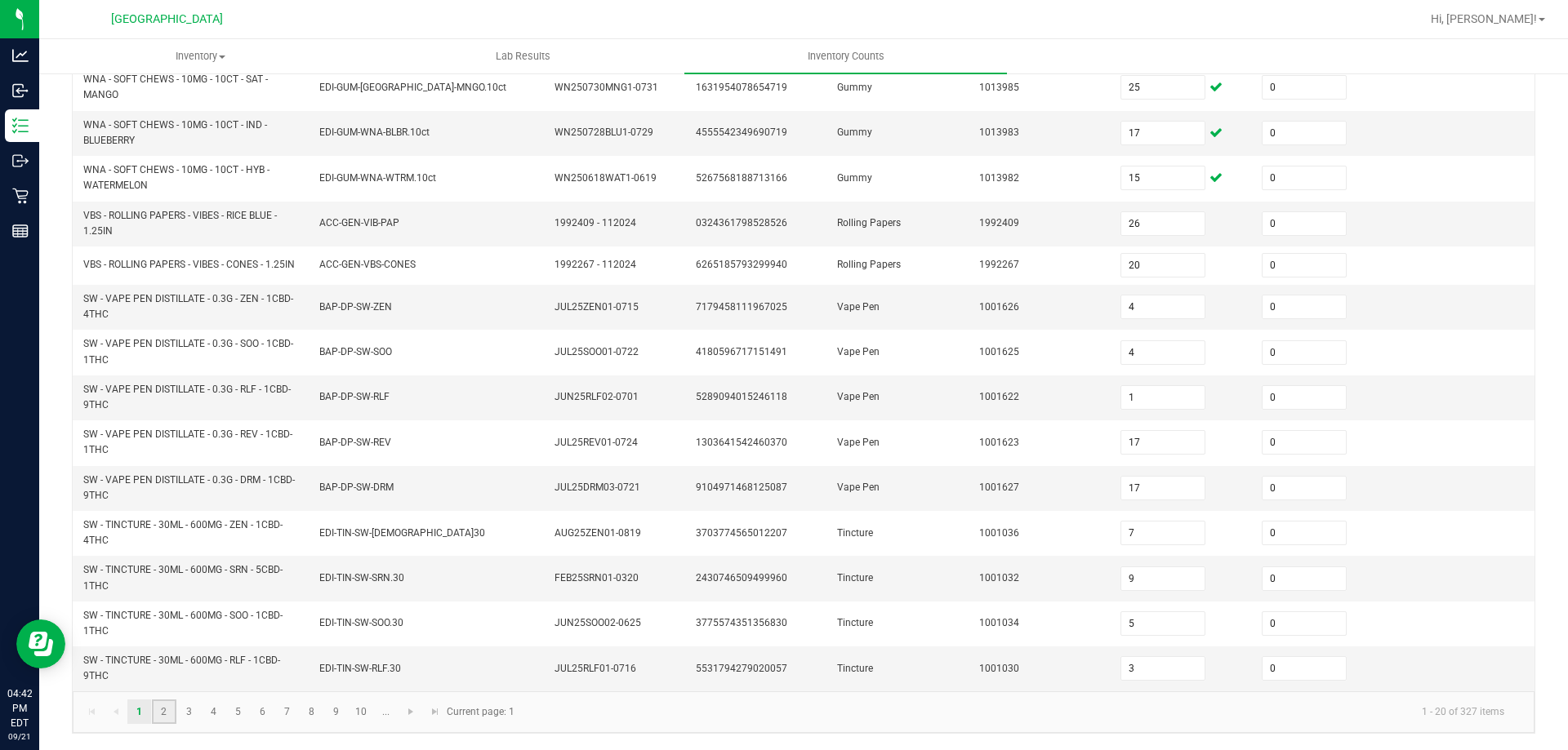
type input "1"
type input "6"
type input "19"
type input "4"
type input "11"
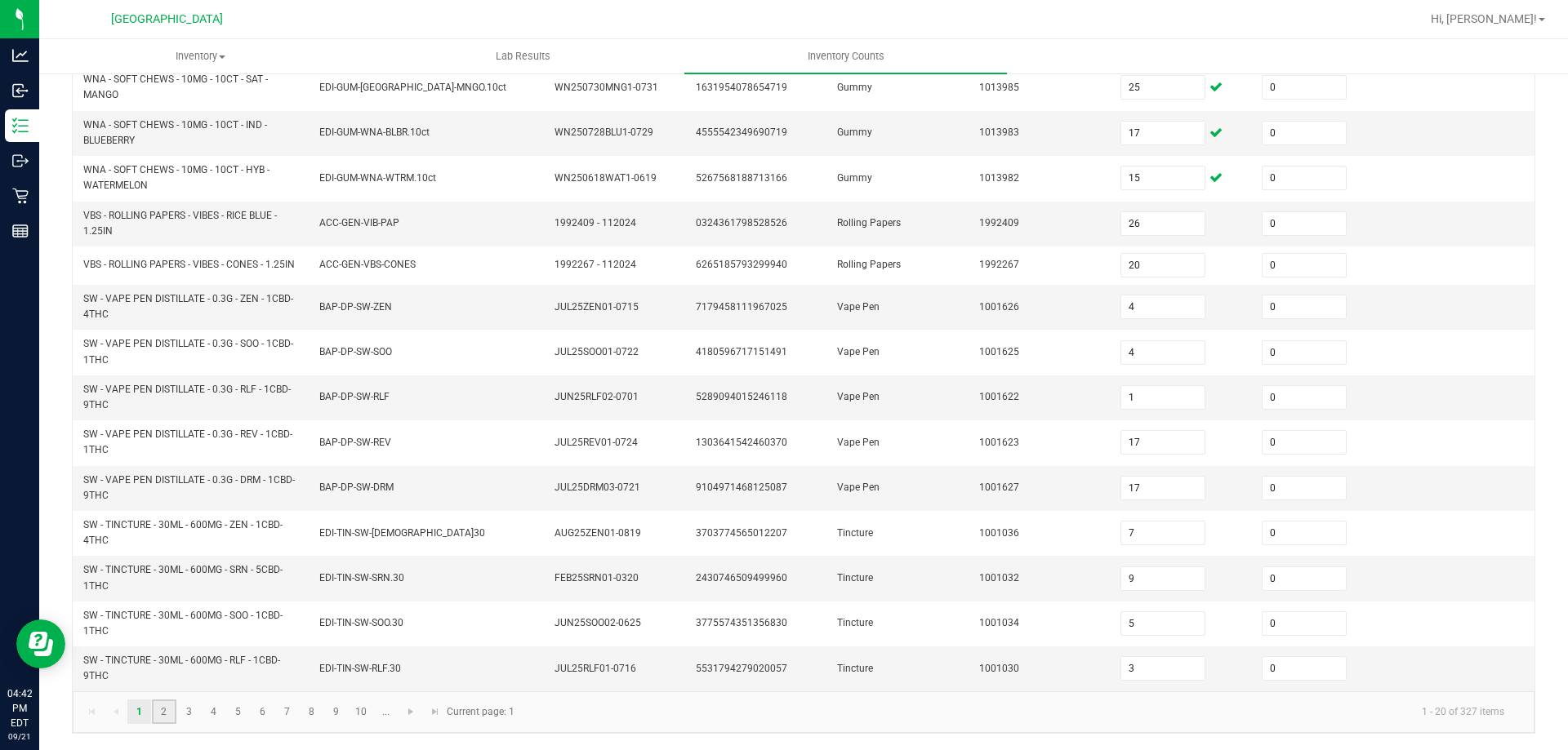
type input "5"
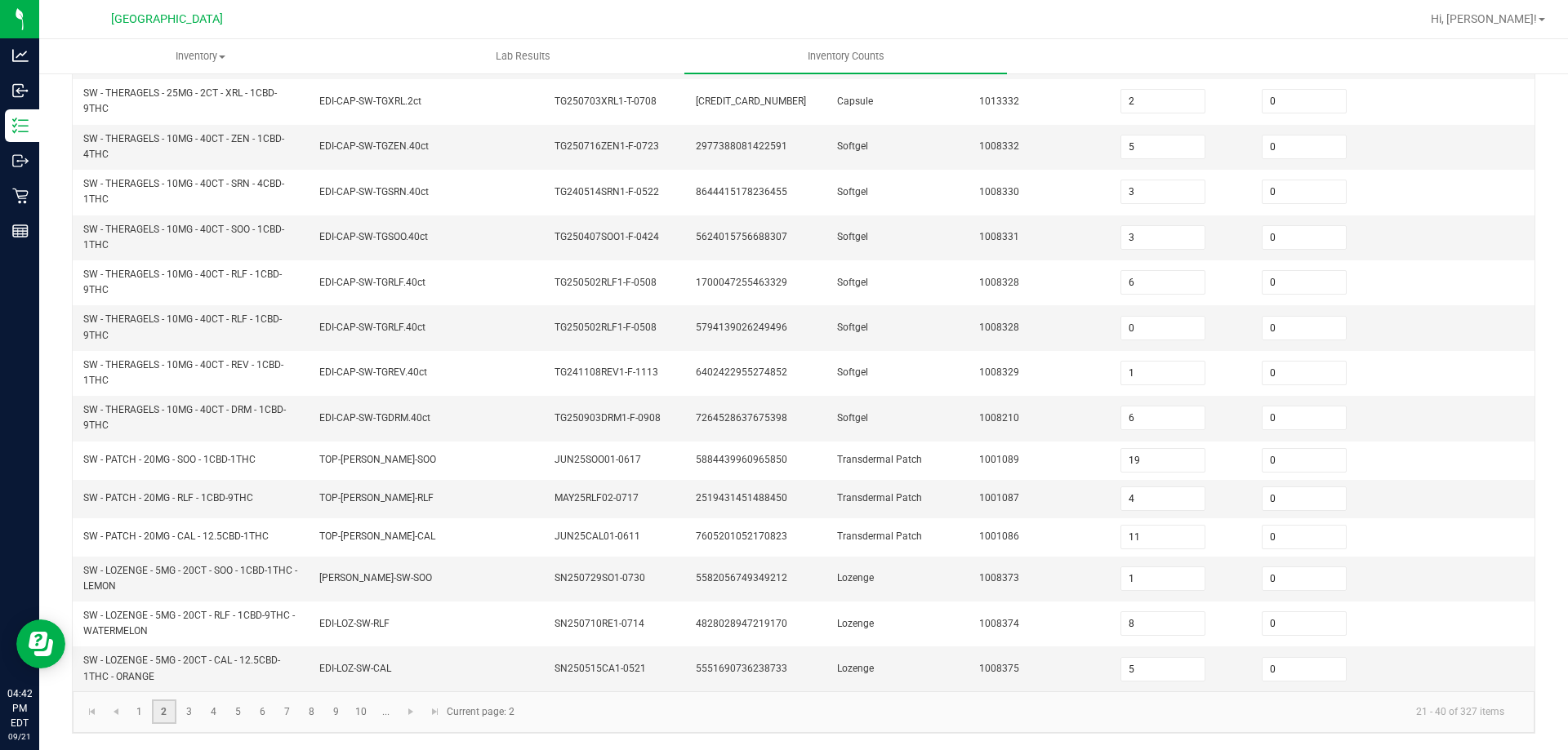
scroll to position [456, 0]
click at [61, 572] on div "< All Inventory Counts Inventory Count Cancel Count Submit for Review Type Ente…" at bounding box center [804, 183] width 1529 height 1133
click at [190, 710] on link "3" at bounding box center [189, 711] width 23 height 24
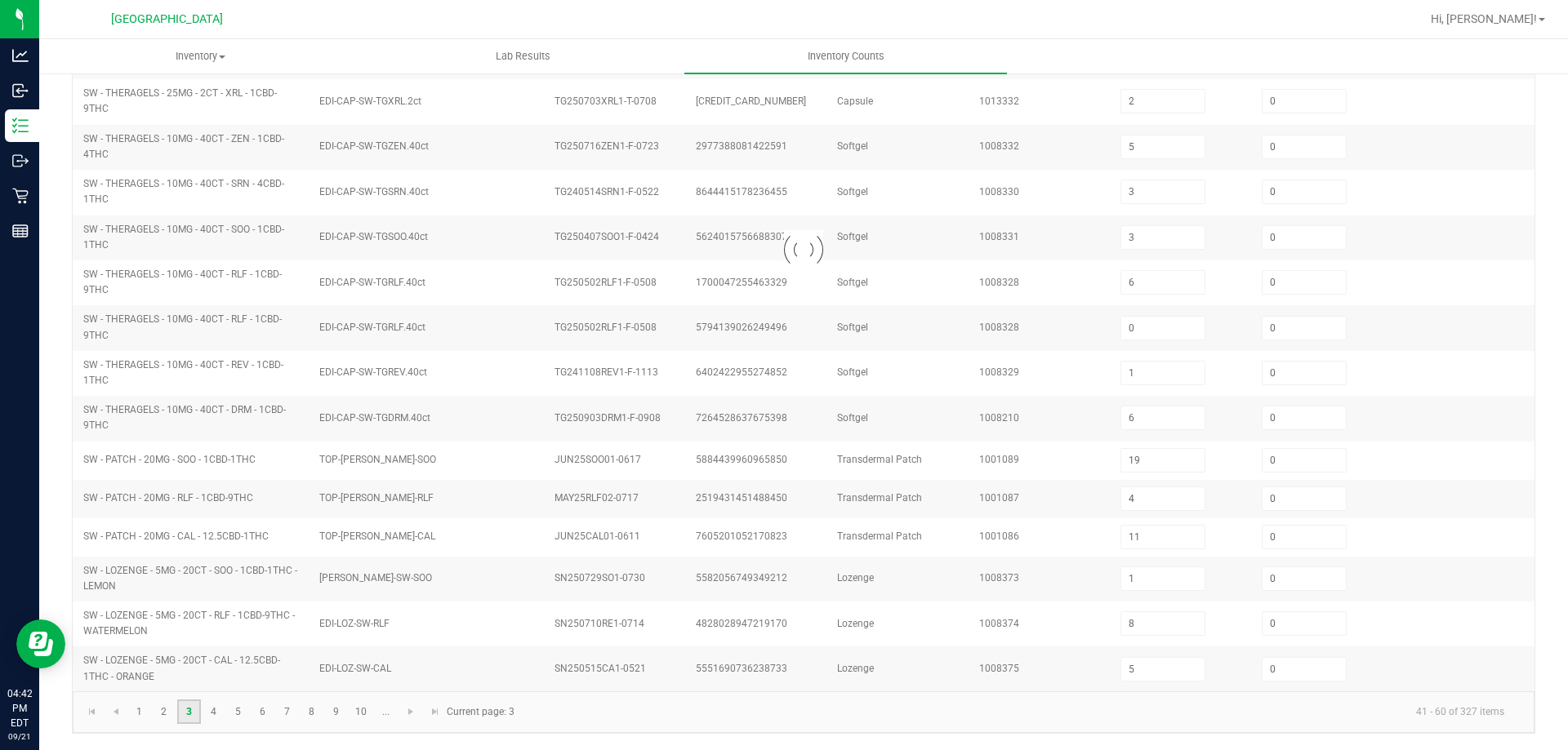
type input "5"
type input "6"
type input "3"
type input "43"
type input "0"
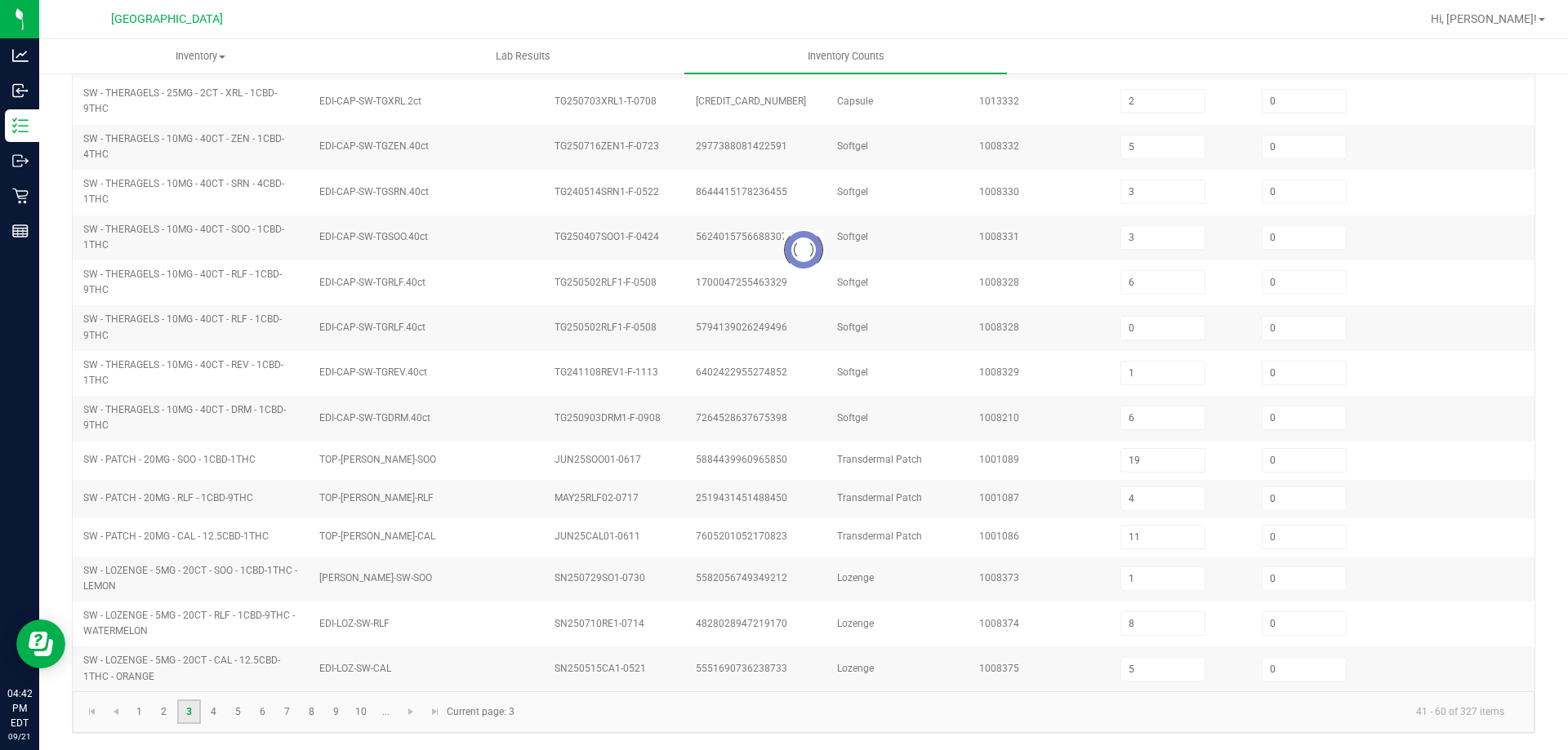
type input "1"
type input "0"
type input "1"
type input "7"
type input "9"
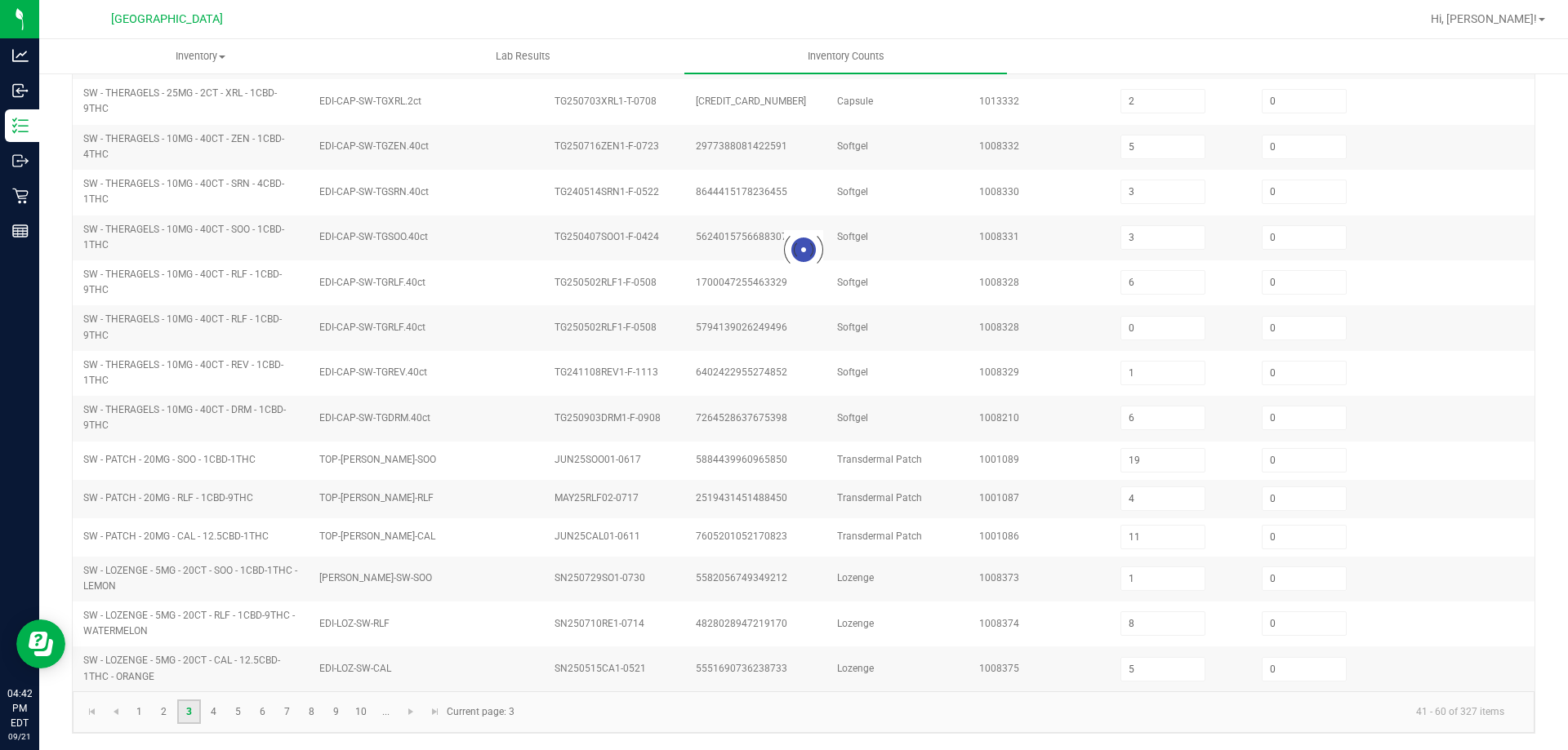
type input "3"
type input "10"
type input "13"
type input "3"
type input "9"
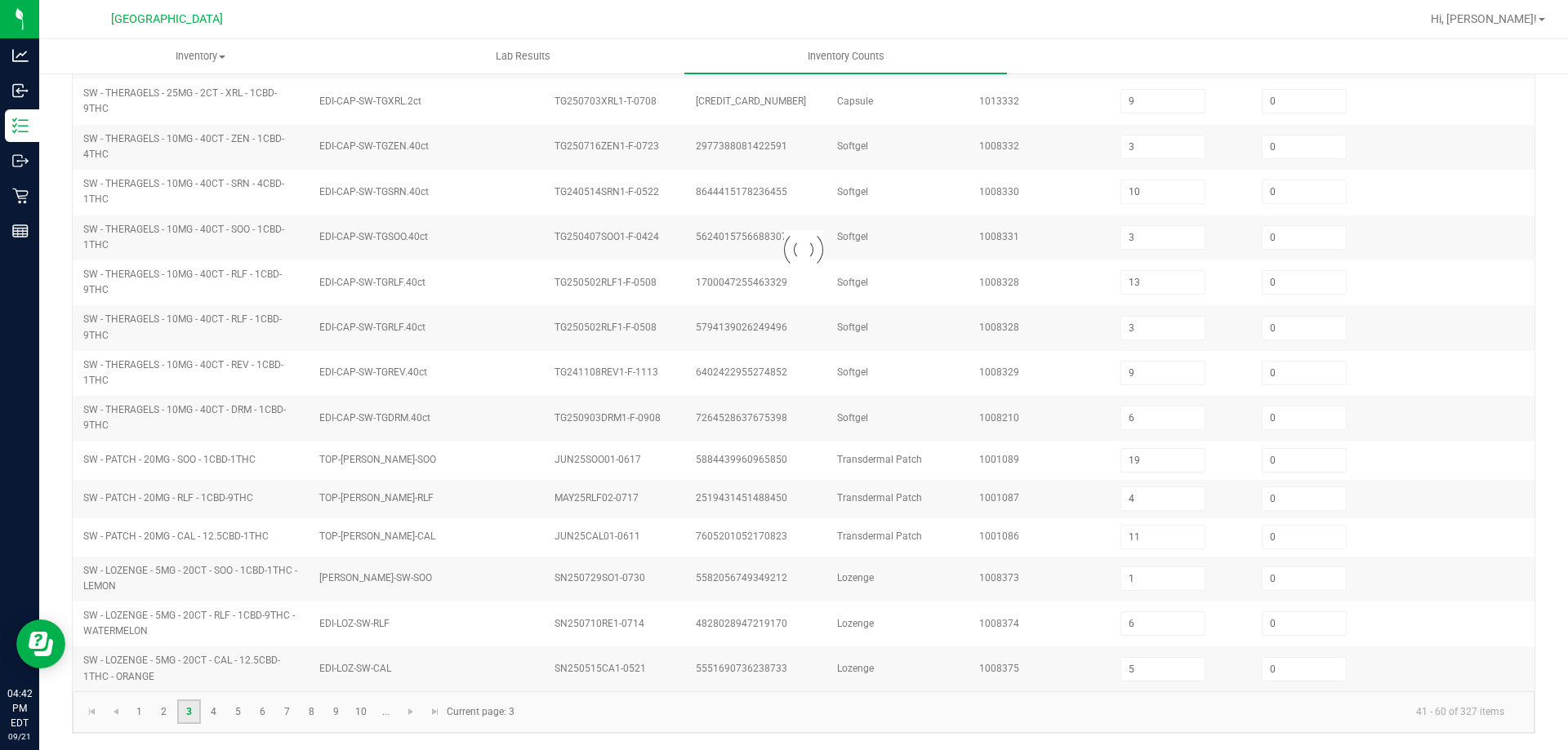
type input "4"
type input "0"
type input "10"
type input "0"
type input "7"
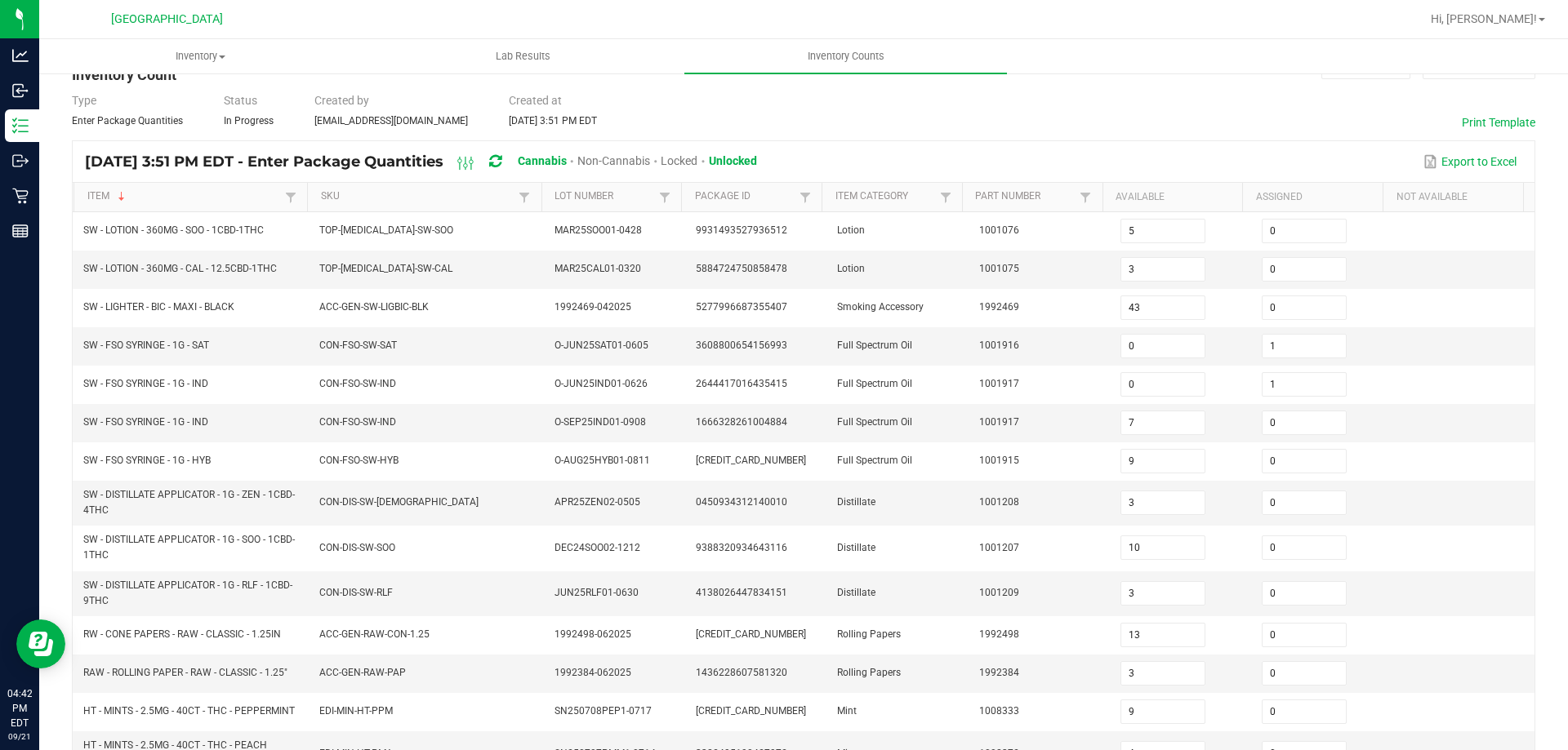
scroll to position [0, 0]
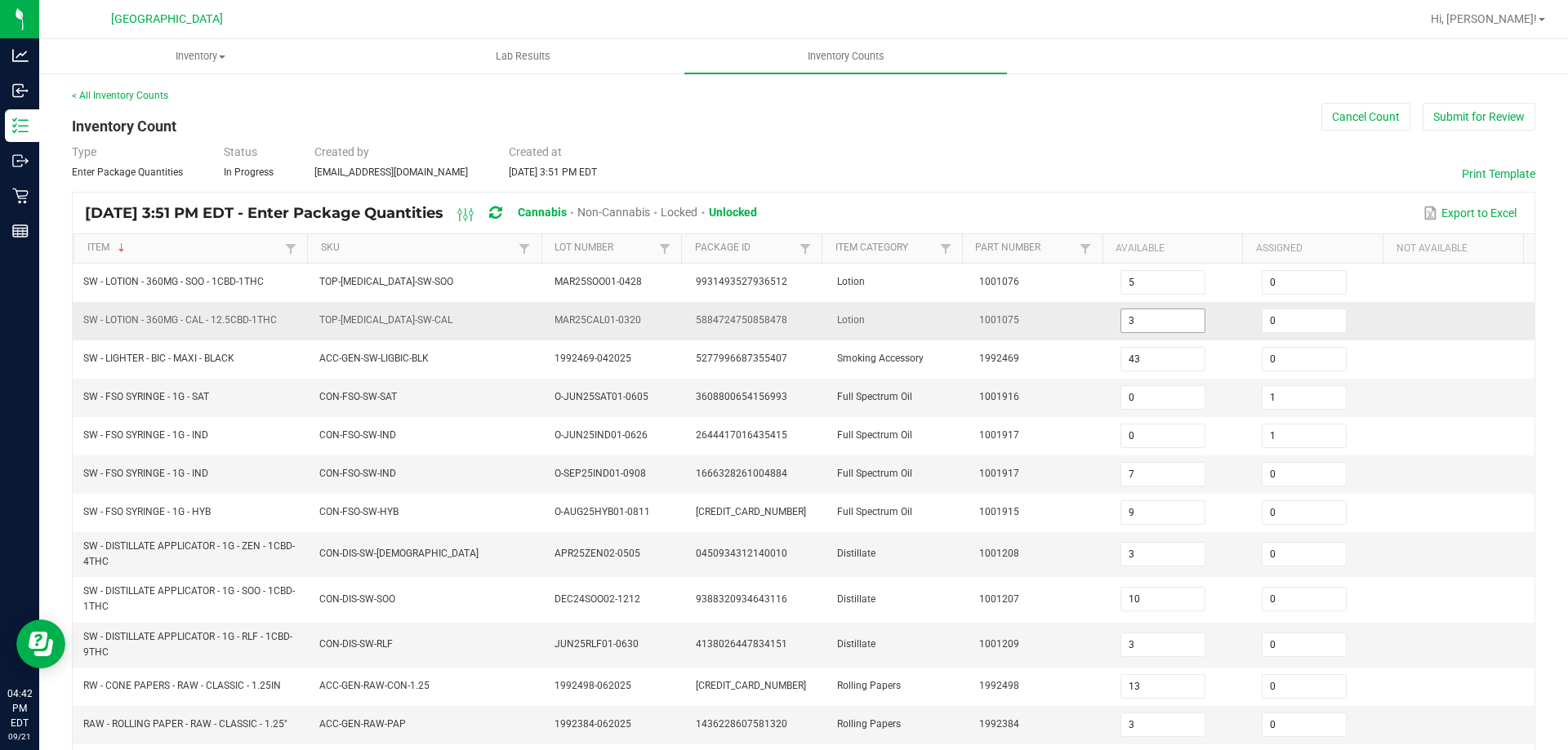
click at [1147, 318] on input "3" at bounding box center [1163, 320] width 83 height 22
type input "9"
click at [57, 523] on div "< All Inventory Counts Inventory Count Cancel Count Submit for Review Type Ente…" at bounding box center [804, 601] width 1529 height 1058
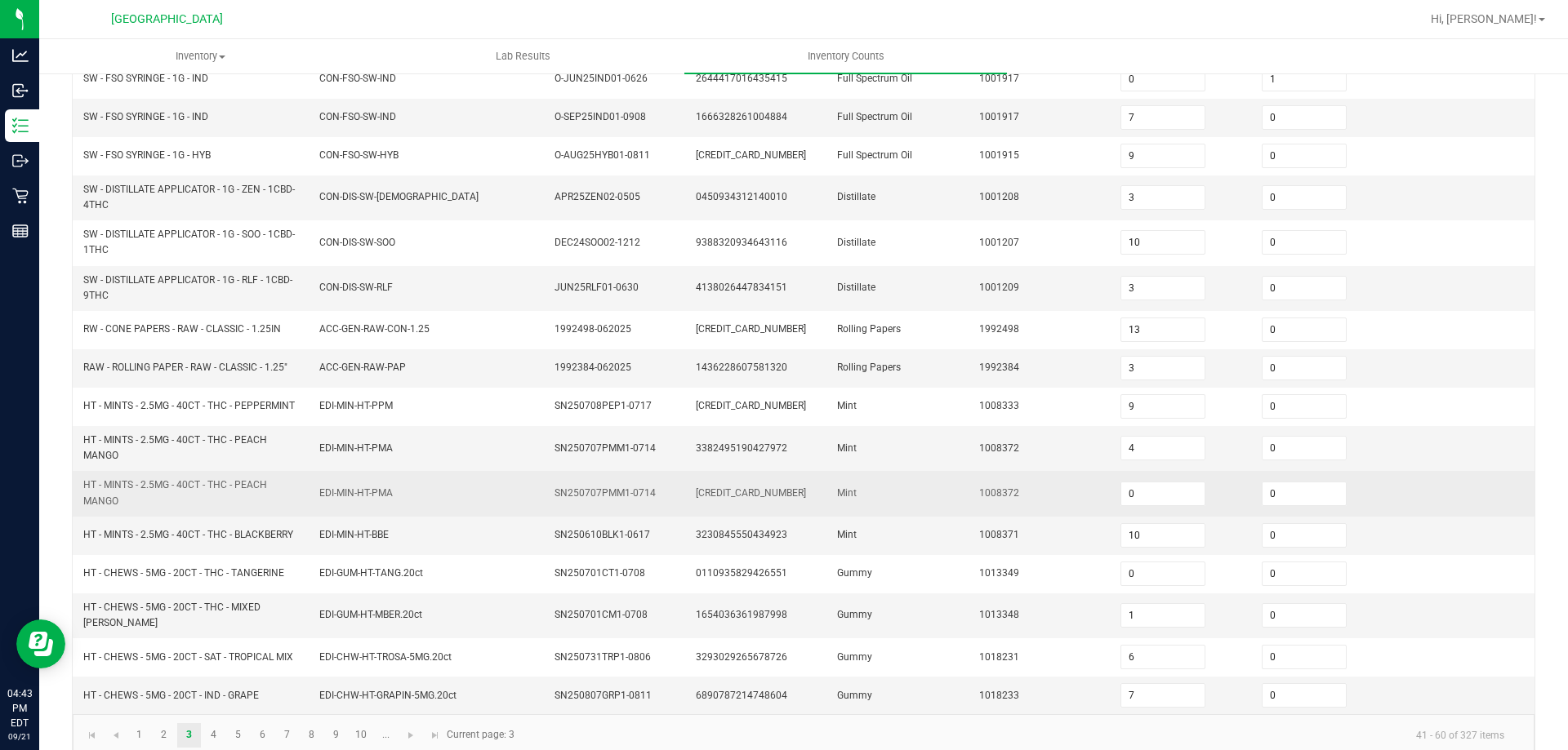
scroll to position [373, 0]
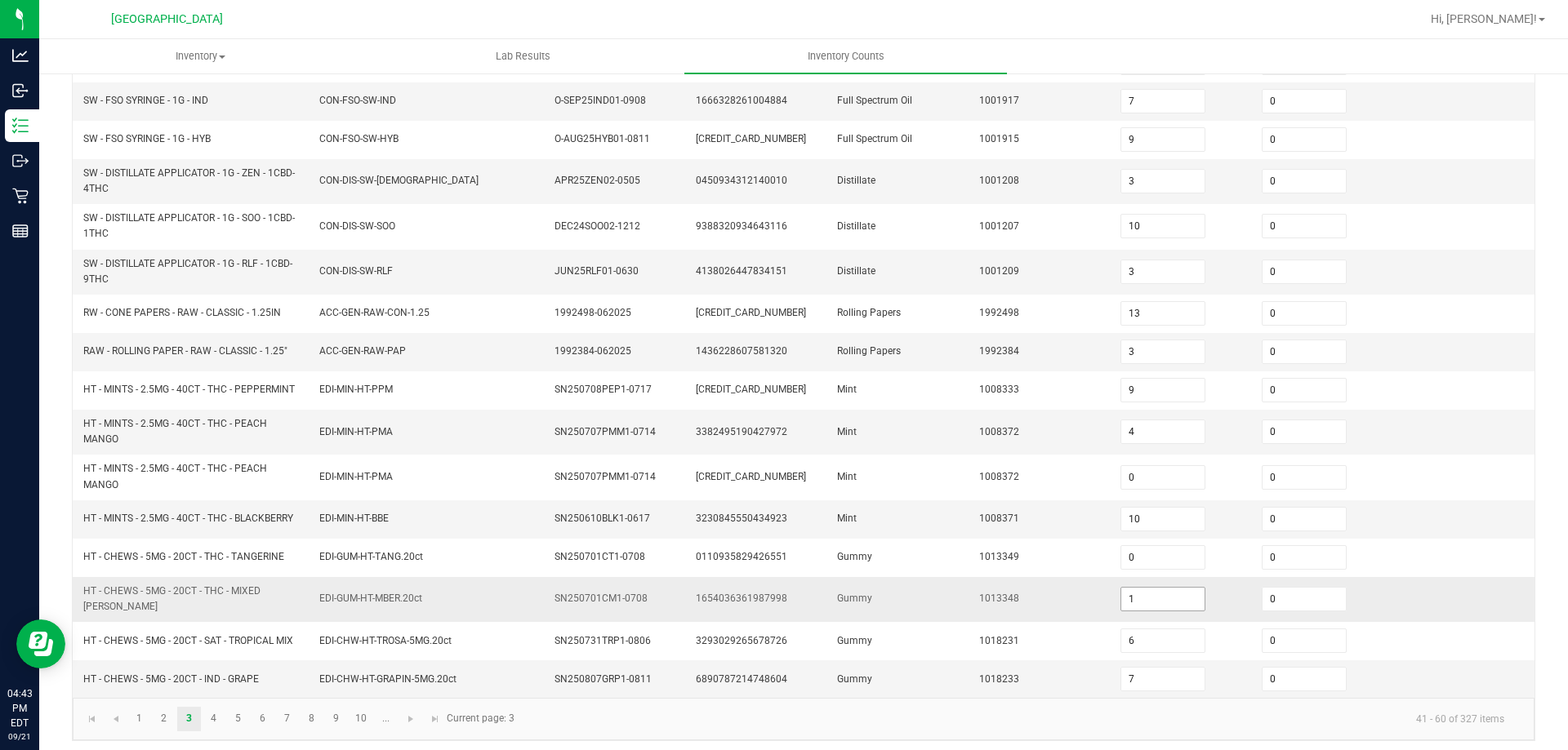
click at [1121, 596] on input "1" at bounding box center [1163, 598] width 83 height 22
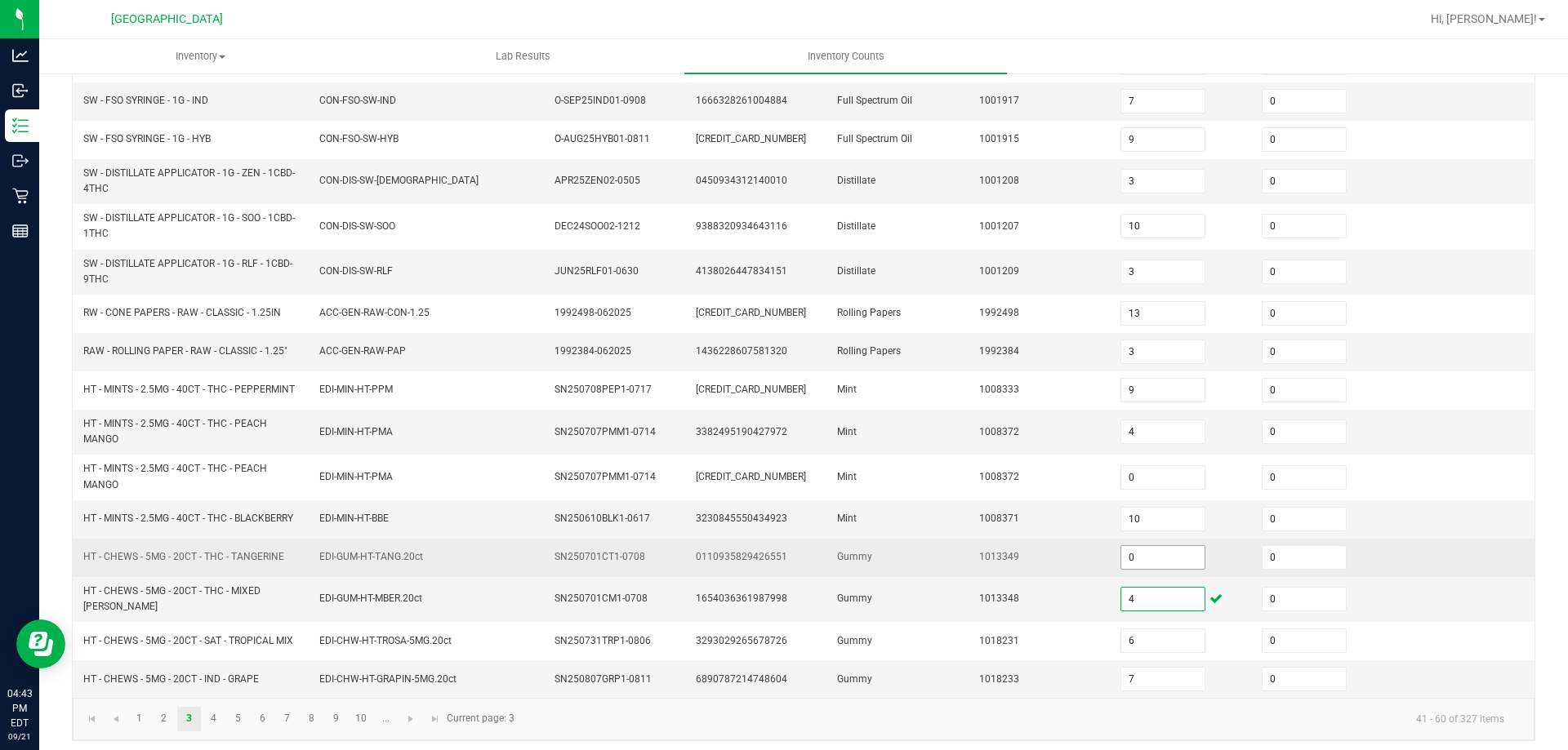
type input "4"
click at [1129, 559] on input "0" at bounding box center [1163, 557] width 83 height 22
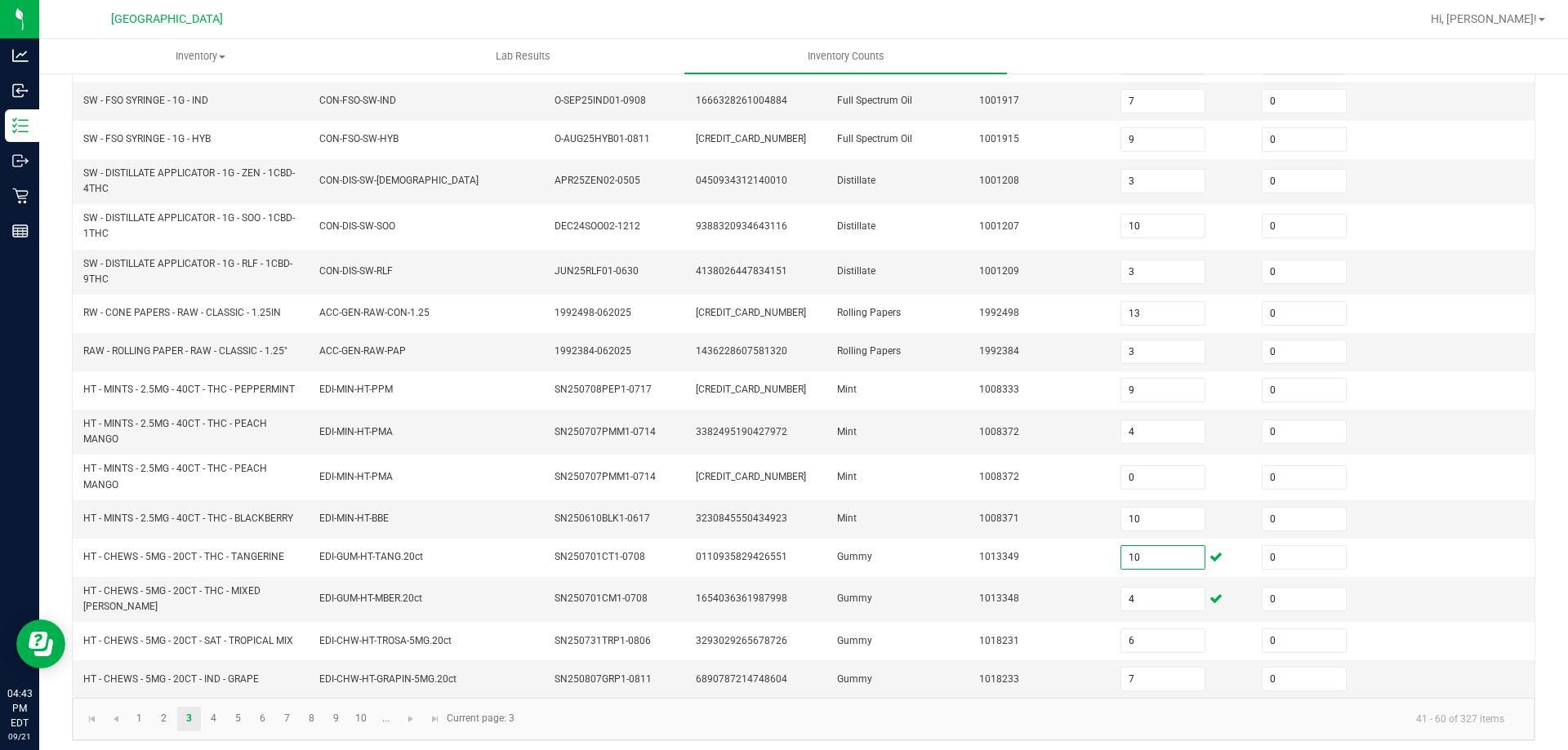
type input "10"
click at [1530, 457] on div "< All Inventory Counts Inventory Count Cancel Count Submit for Review Type Ente…" at bounding box center [804, 228] width 1529 height 1058
click at [213, 712] on link "4" at bounding box center [213, 718] width 23 height 24
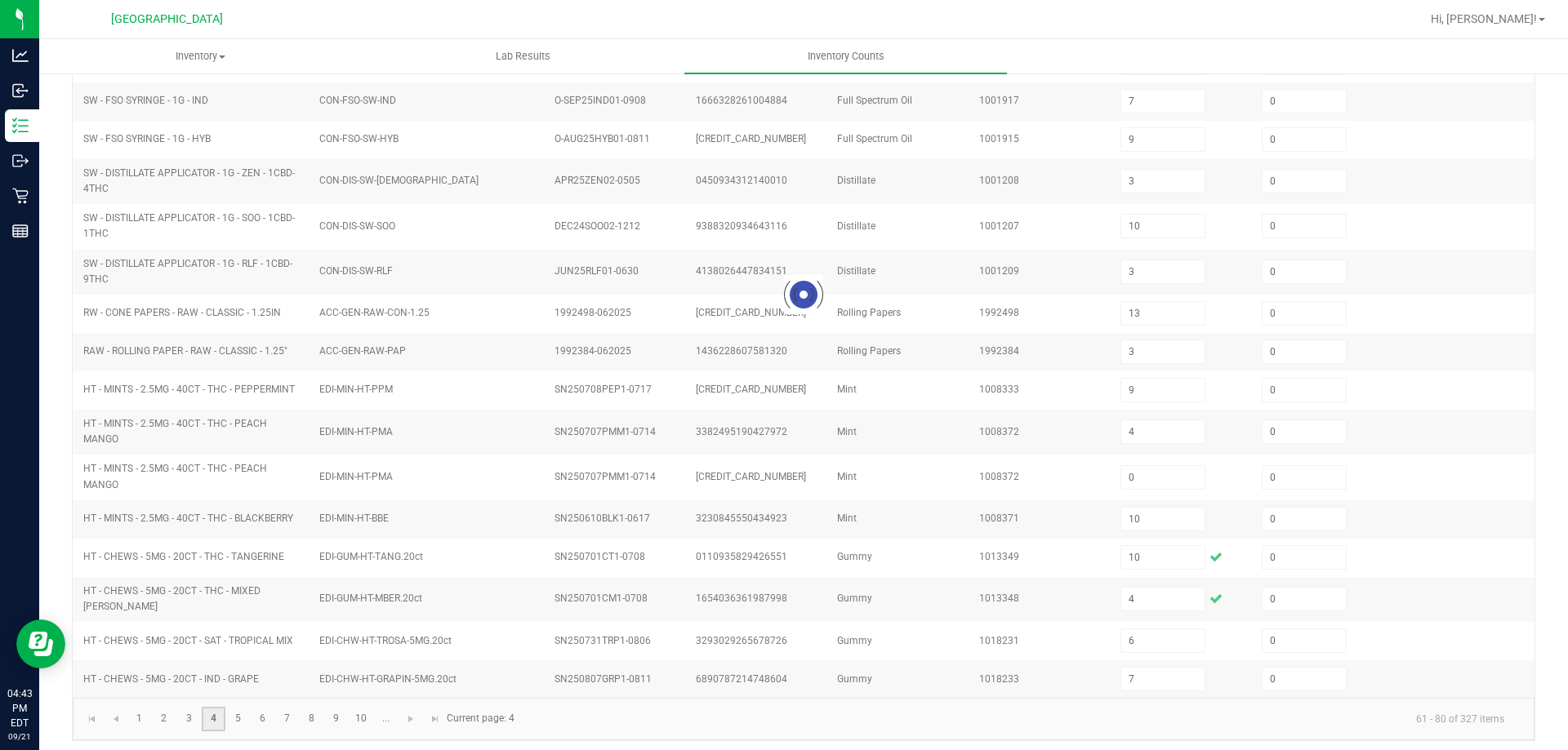
type input "8"
type input "6"
type input "3"
type input "7"
type input "0"
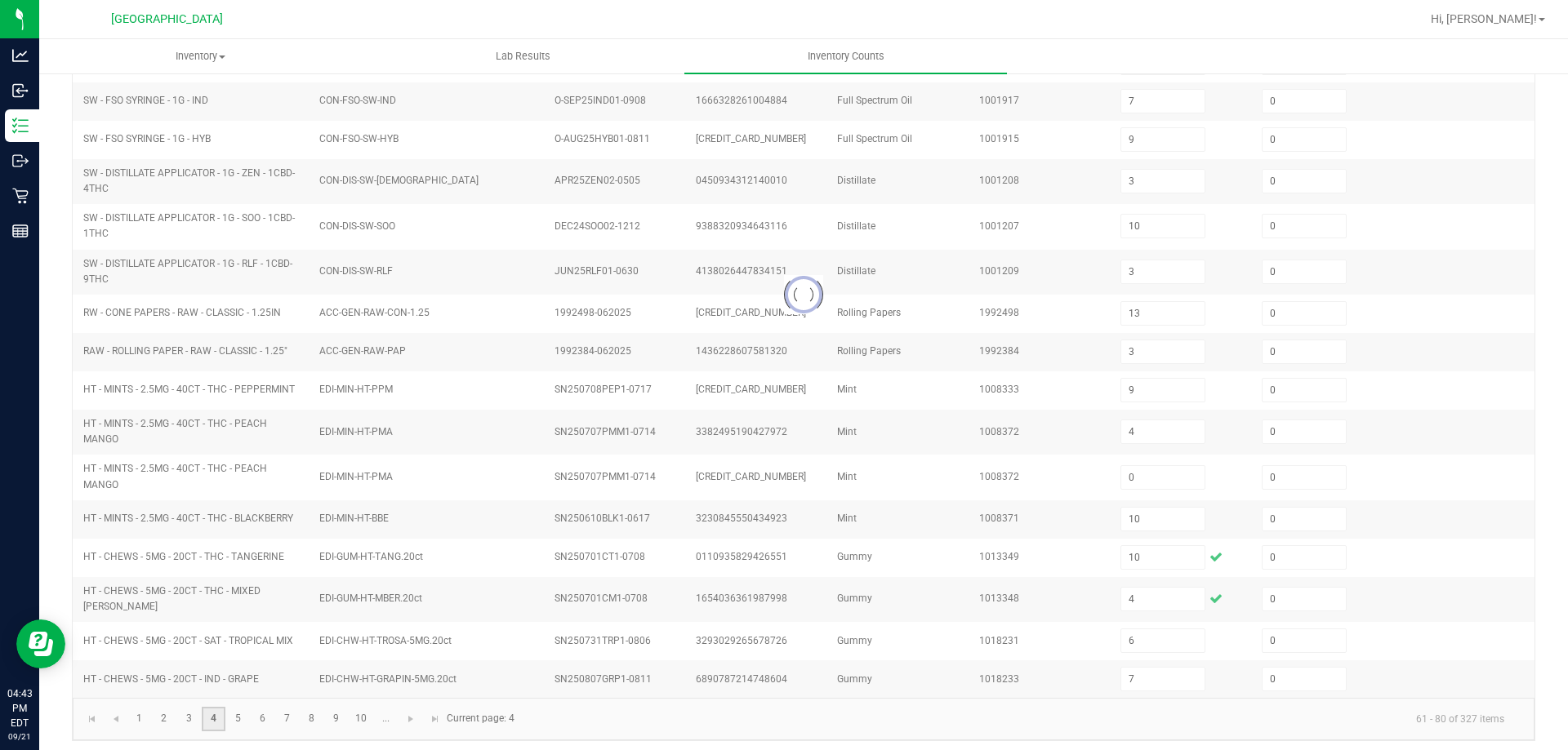
type input "3"
type input "0"
type input "8"
type input "4"
type input "1"
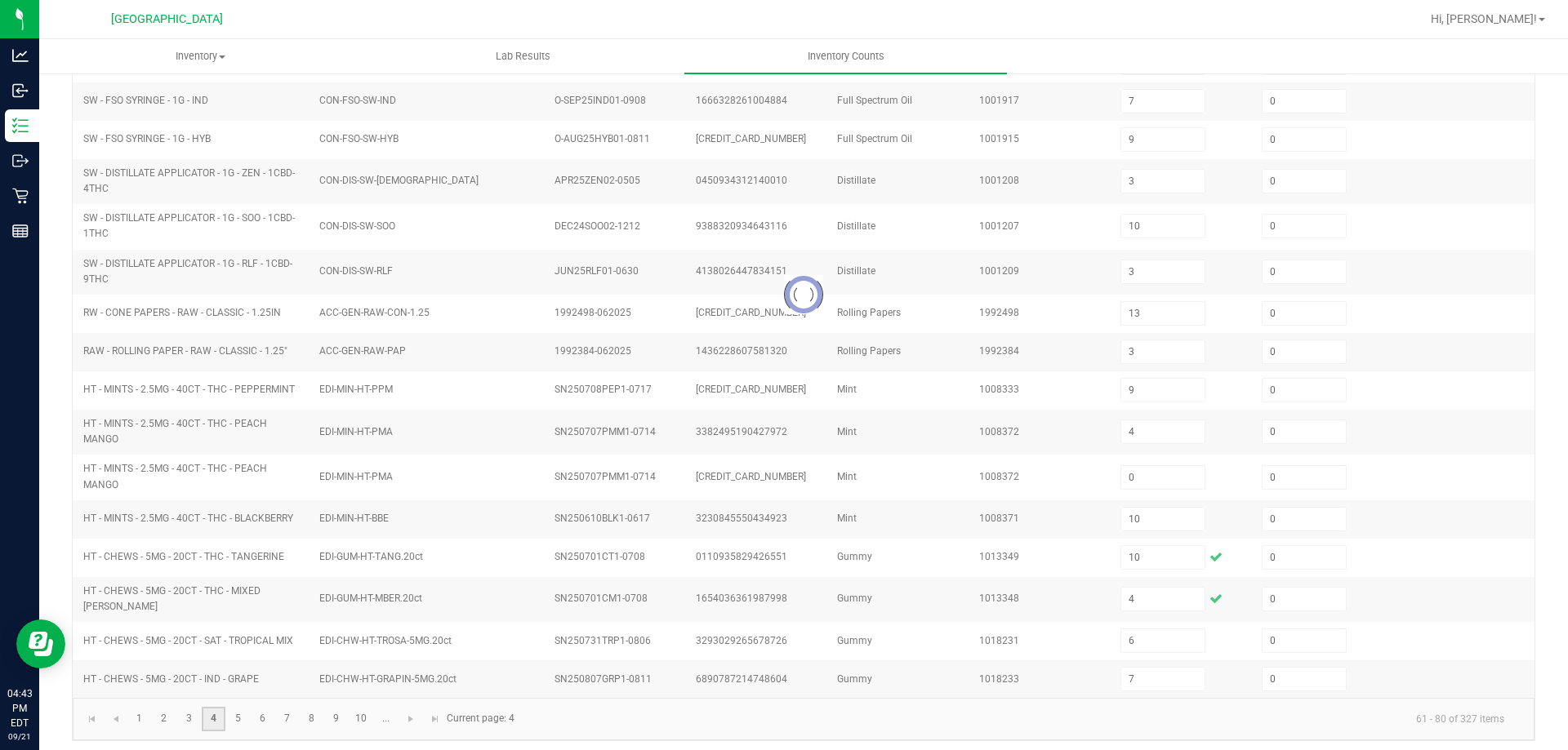
type input "4"
type input "7"
type input "8"
type input "7"
type input "2"
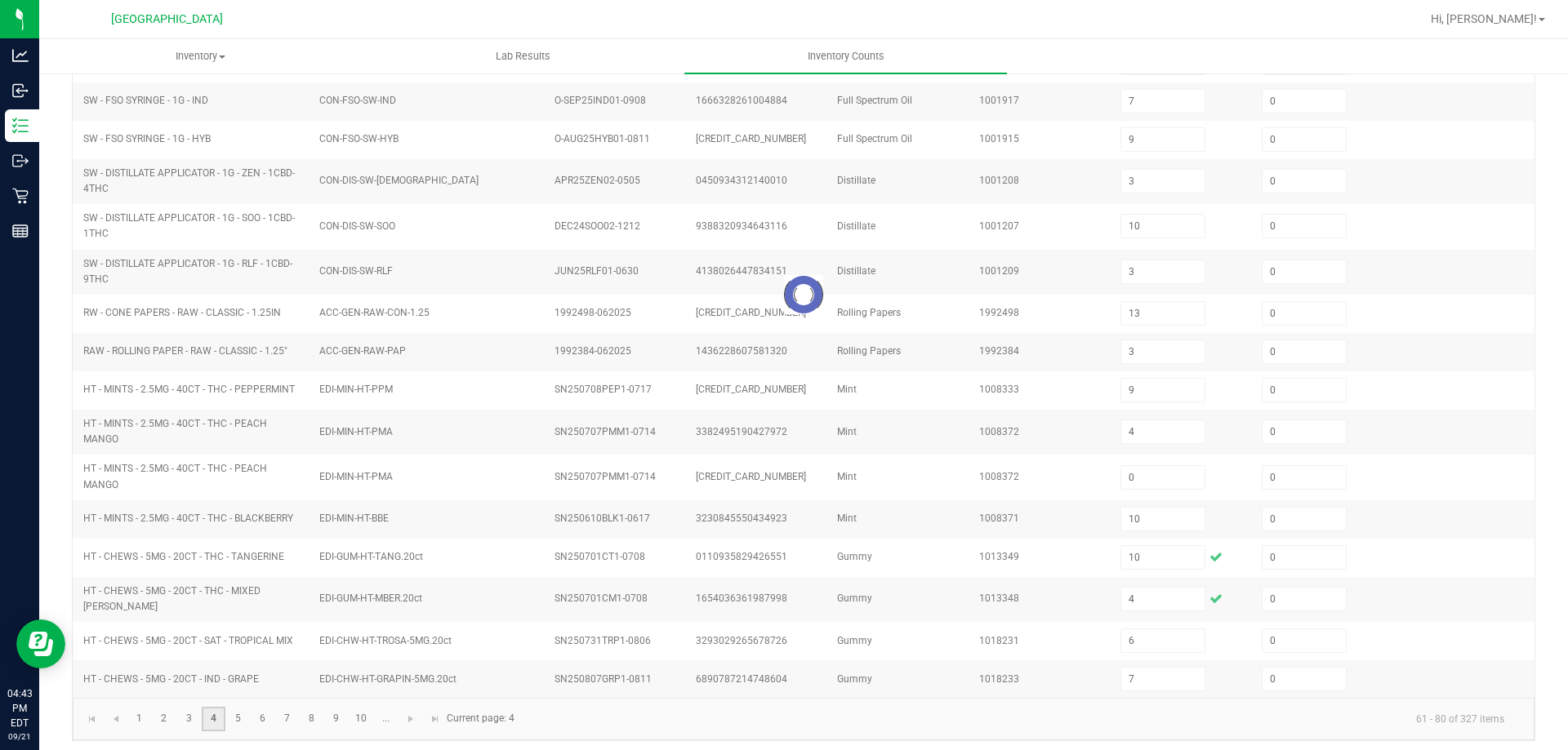
type input "1"
type input "7"
type input "8"
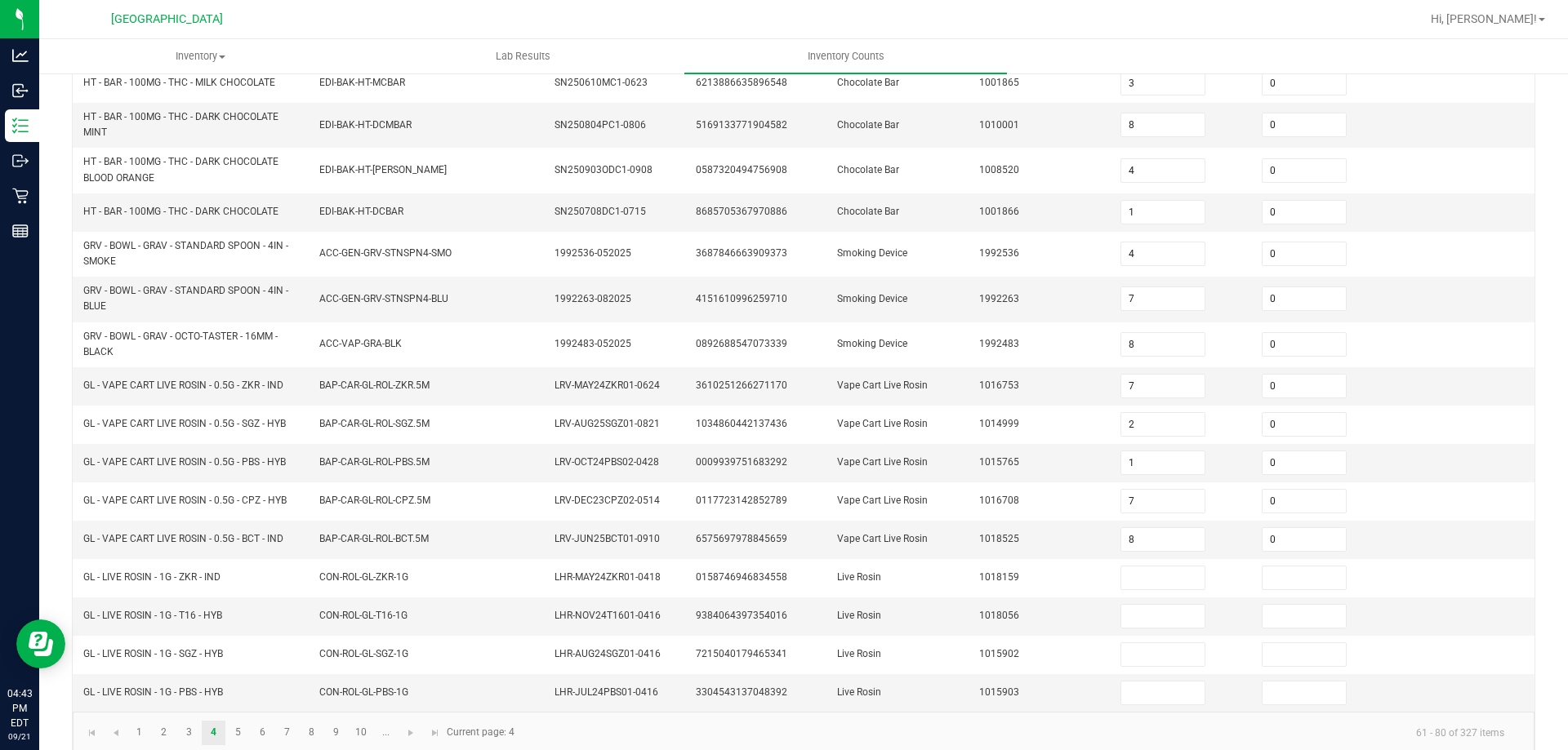
click at [65, 551] on div "< All Inventory Counts Inventory Count Cancel Count Submit for Review Type Ente…" at bounding box center [804, 235] width 1529 height 1072
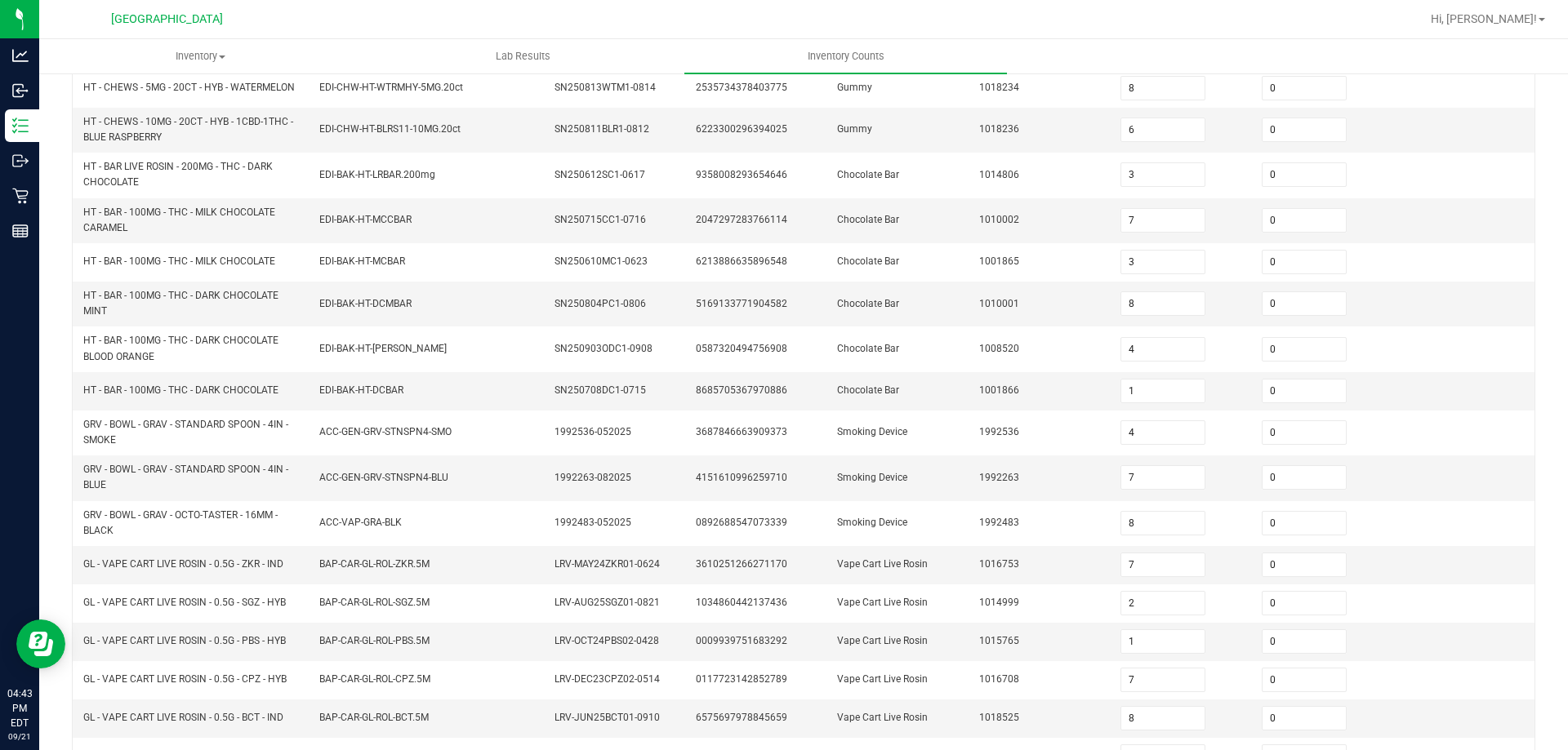
scroll to position [47, 0]
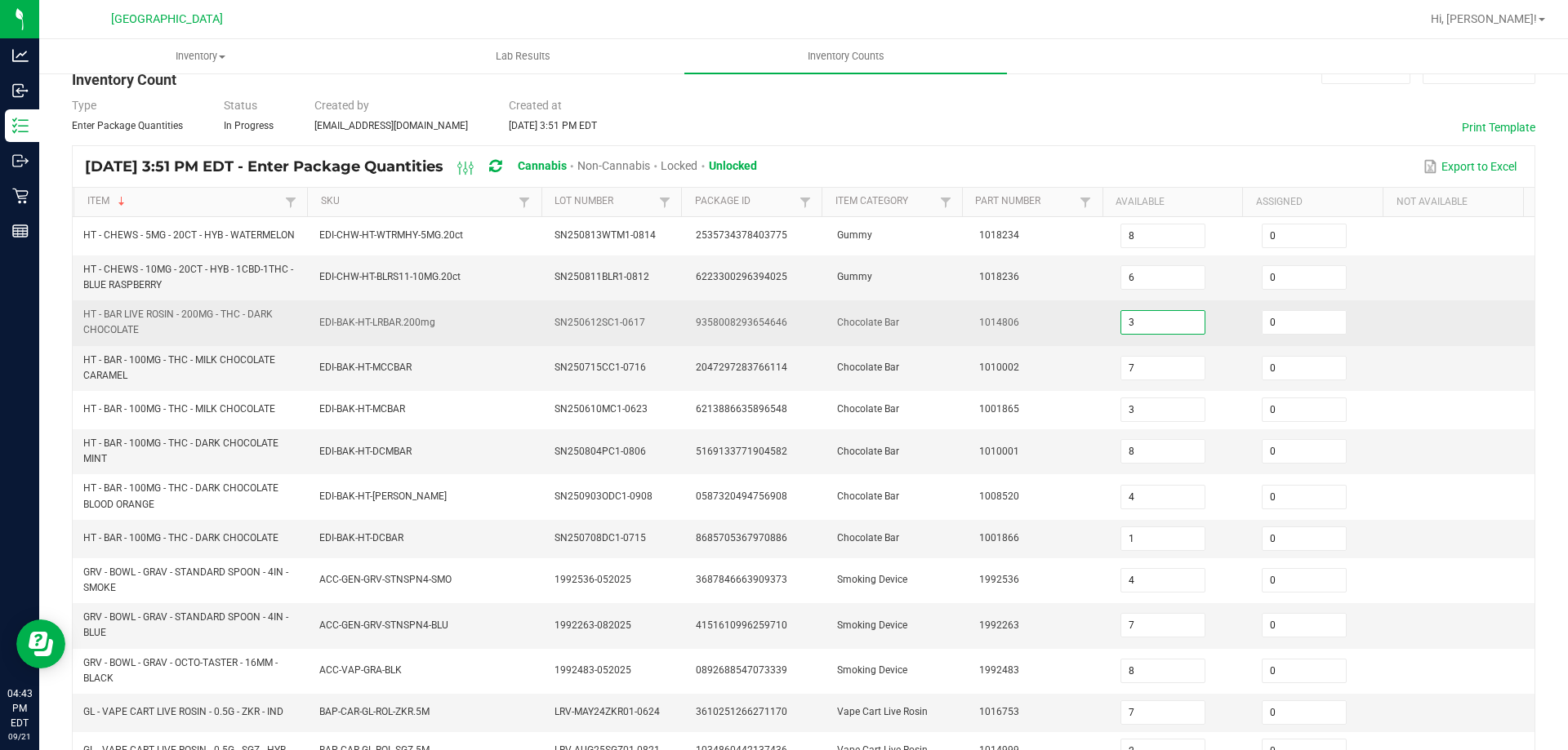
click at [1135, 325] on input "3" at bounding box center [1163, 322] width 83 height 22
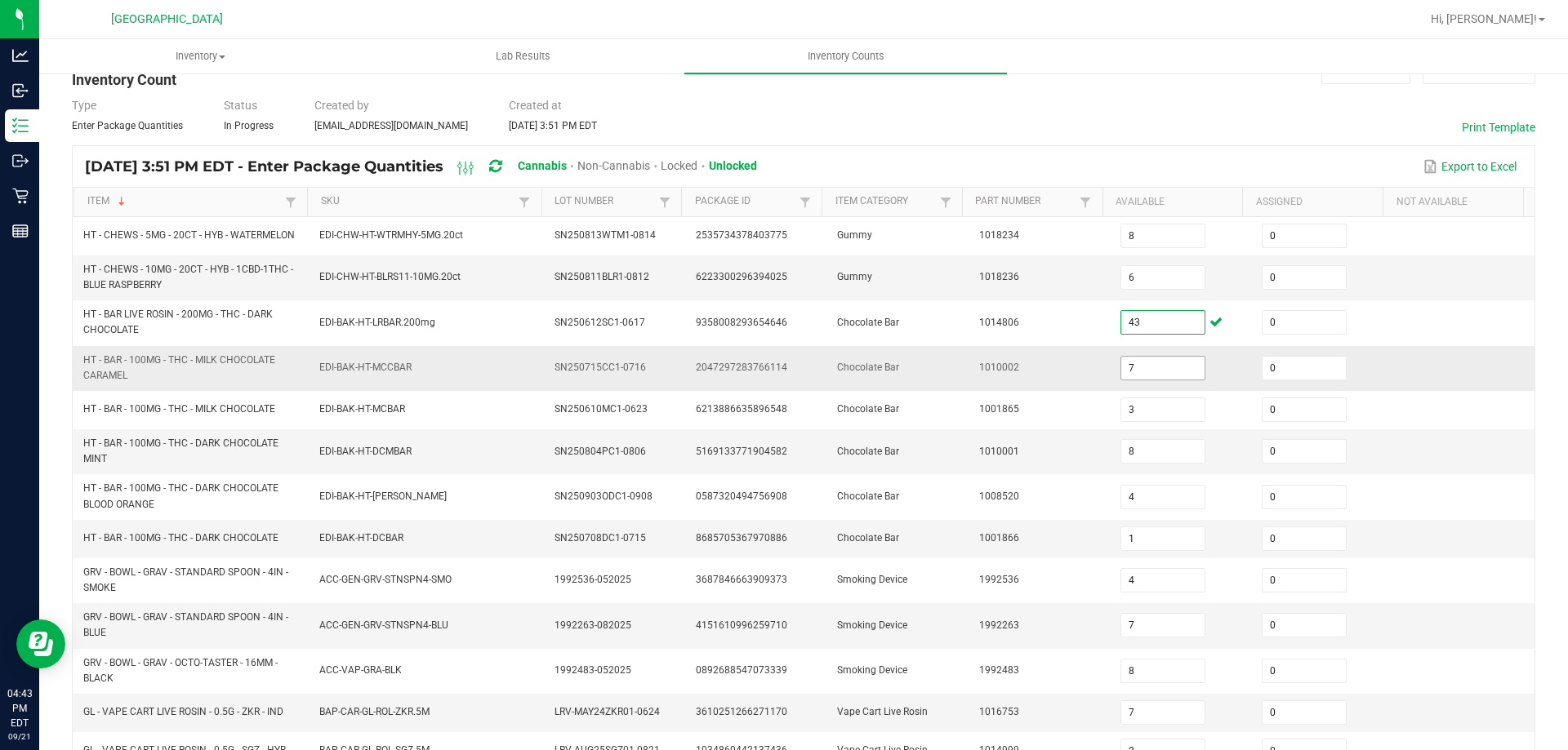
type input "43"
click at [1127, 365] on input "7" at bounding box center [1163, 368] width 83 height 22
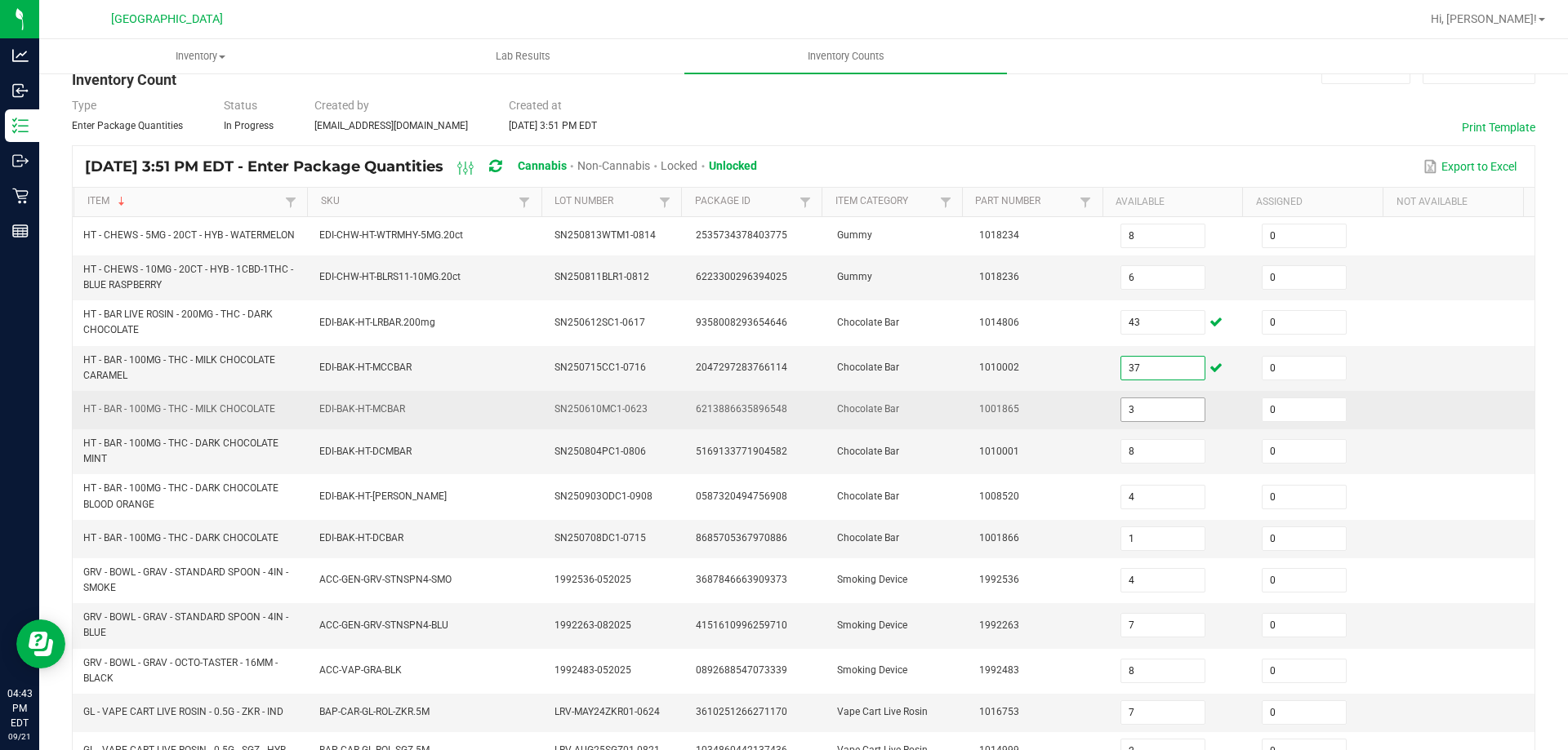
type input "37"
click at [1129, 408] on input "3" at bounding box center [1163, 409] width 83 height 22
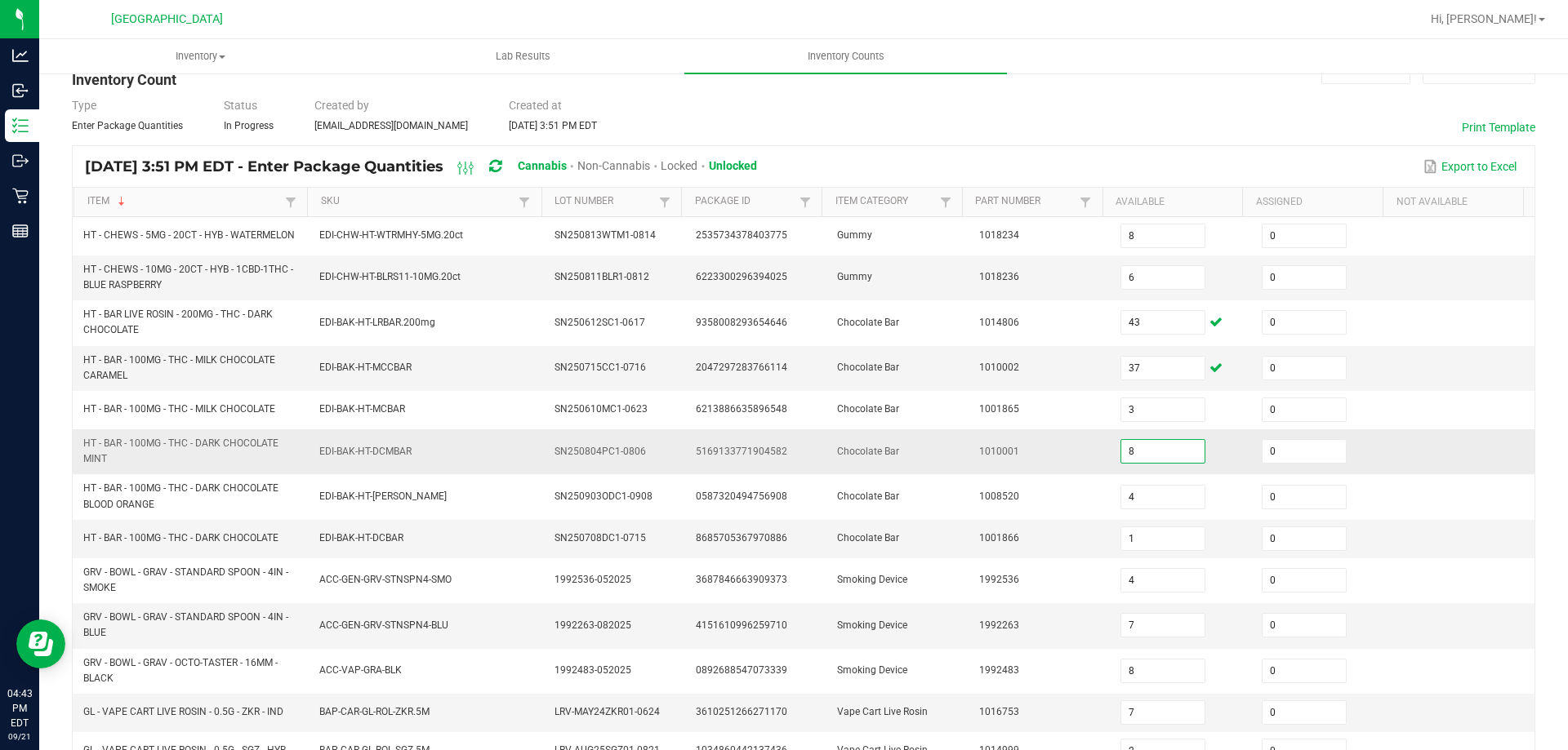
click at [1135, 460] on input "8" at bounding box center [1163, 451] width 83 height 22
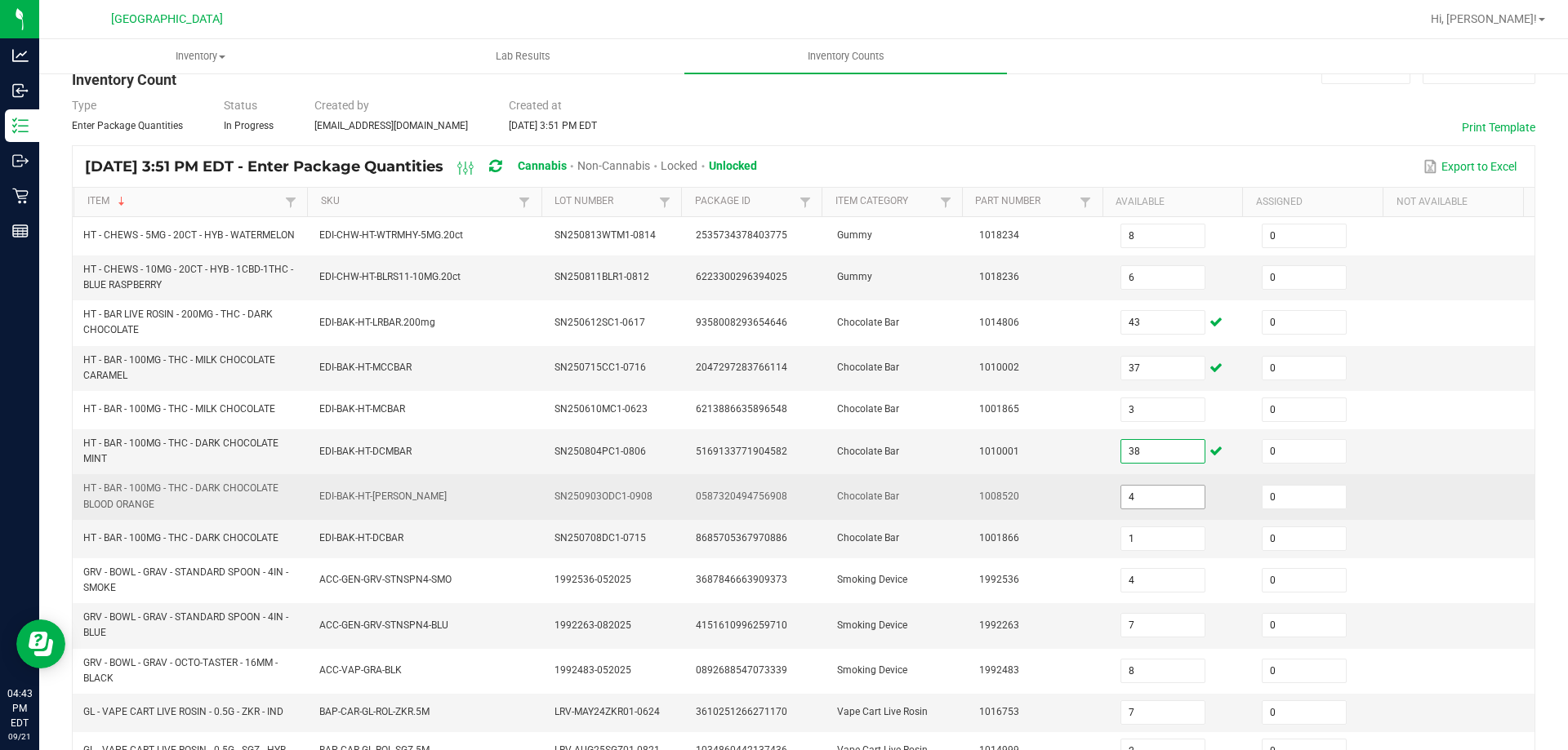
type input "38"
click at [1127, 492] on input "4" at bounding box center [1163, 497] width 83 height 22
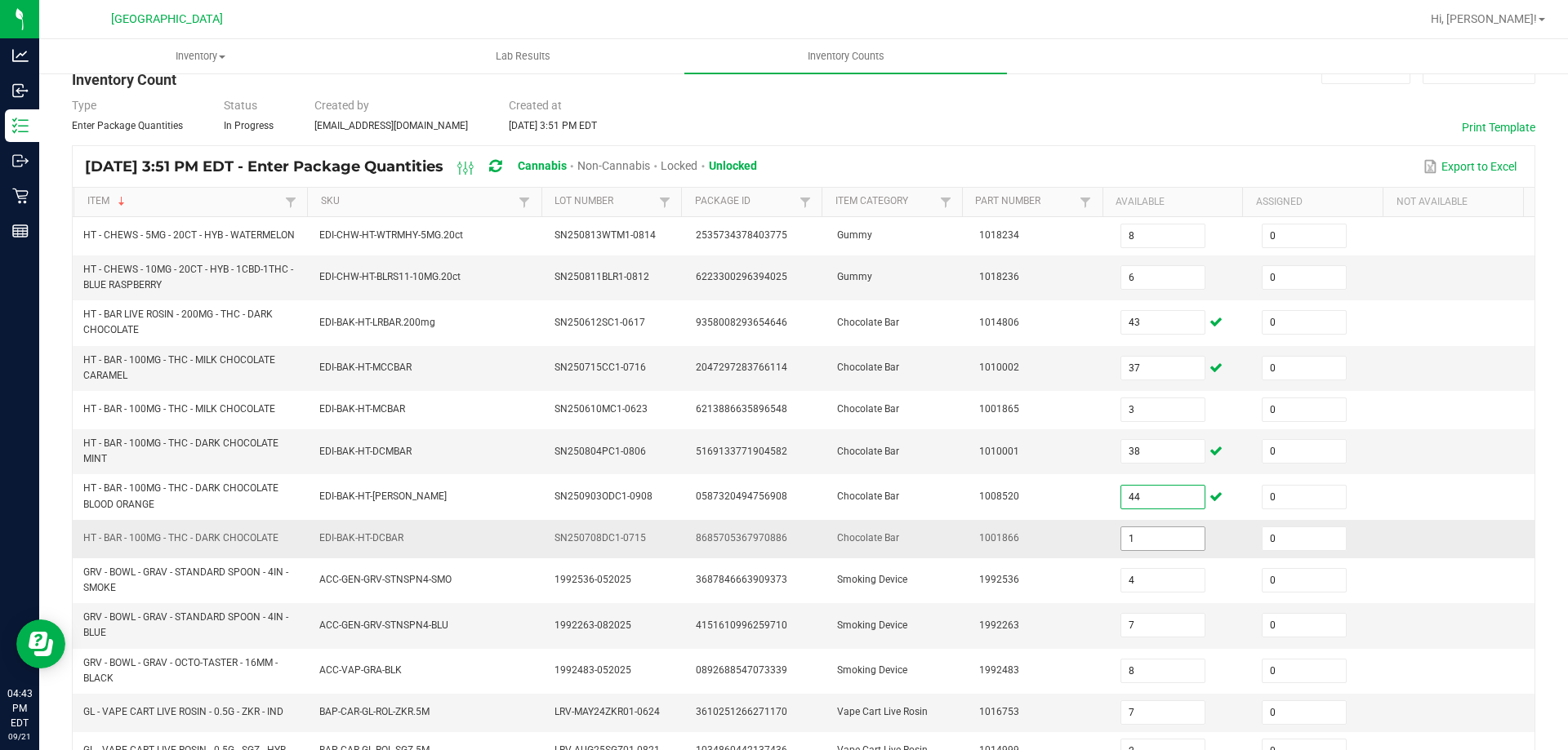
type input "44"
click at [1149, 533] on input "1" at bounding box center [1163, 538] width 83 height 22
click at [1530, 408] on div "< All Inventory Counts Inventory Count Cancel Count Submit for Review Type Ente…" at bounding box center [804, 561] width 1529 height 1072
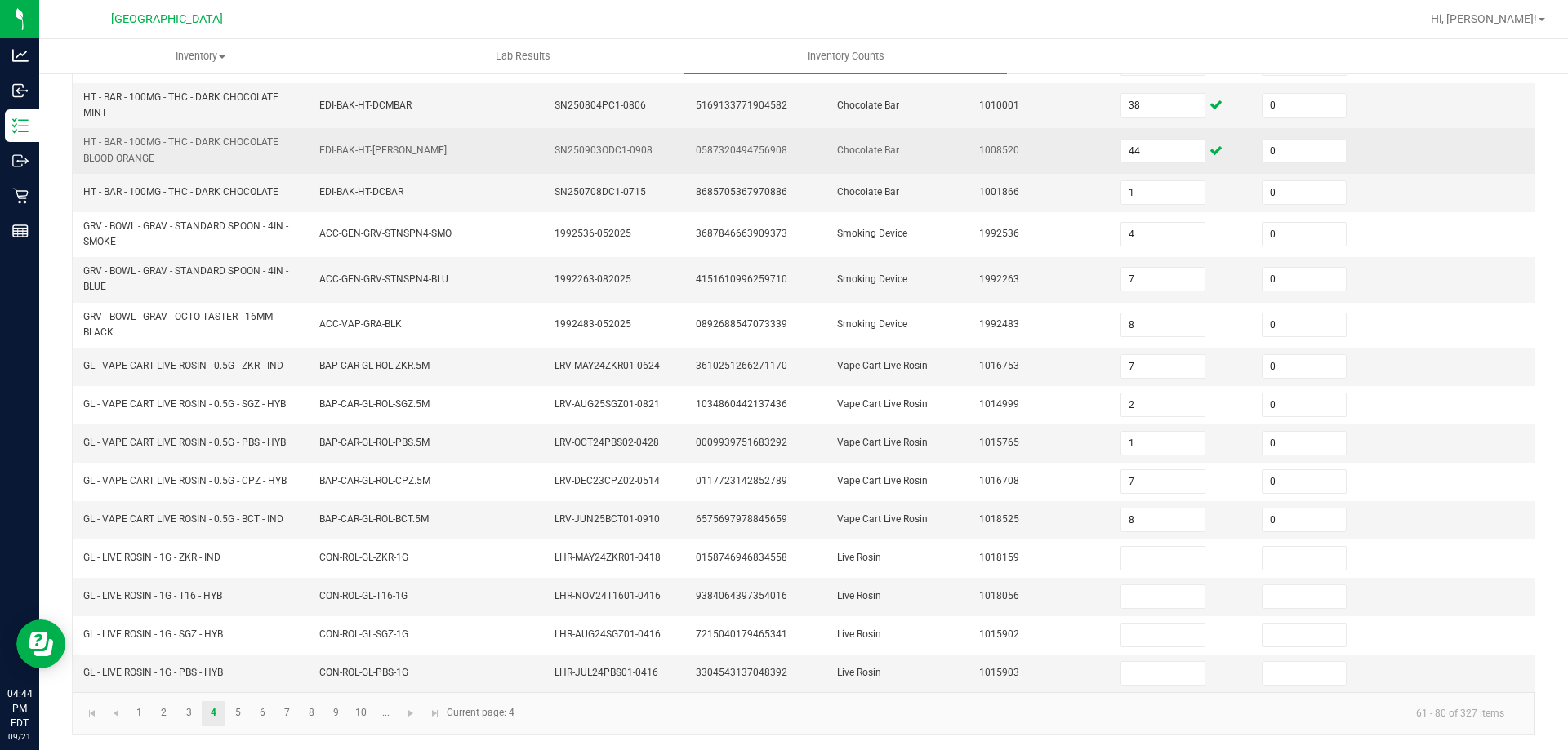
scroll to position [394, 0]
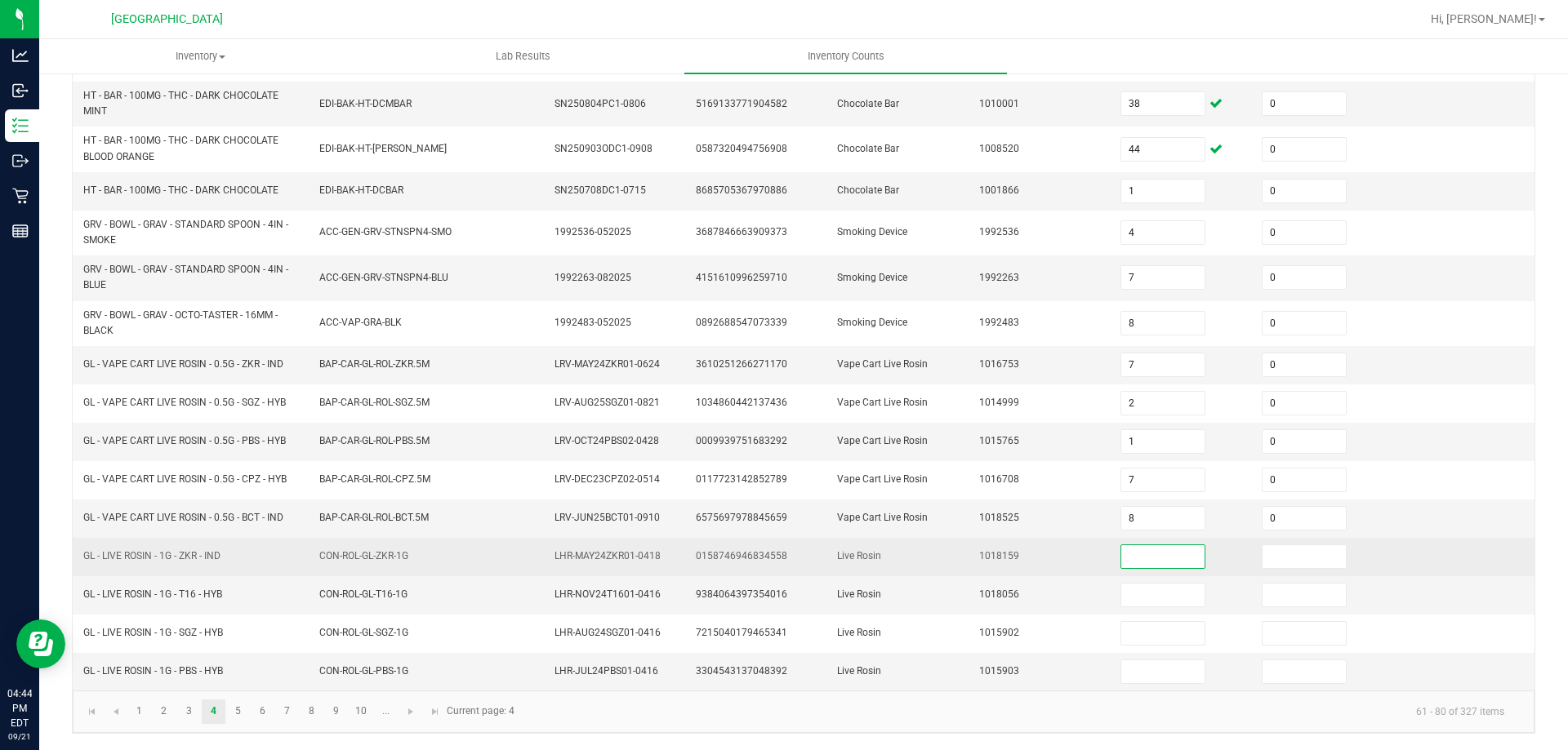
click at [1165, 558] on input at bounding box center [1163, 556] width 83 height 22
type input "4"
type input "0"
type input "8"
type input "0"
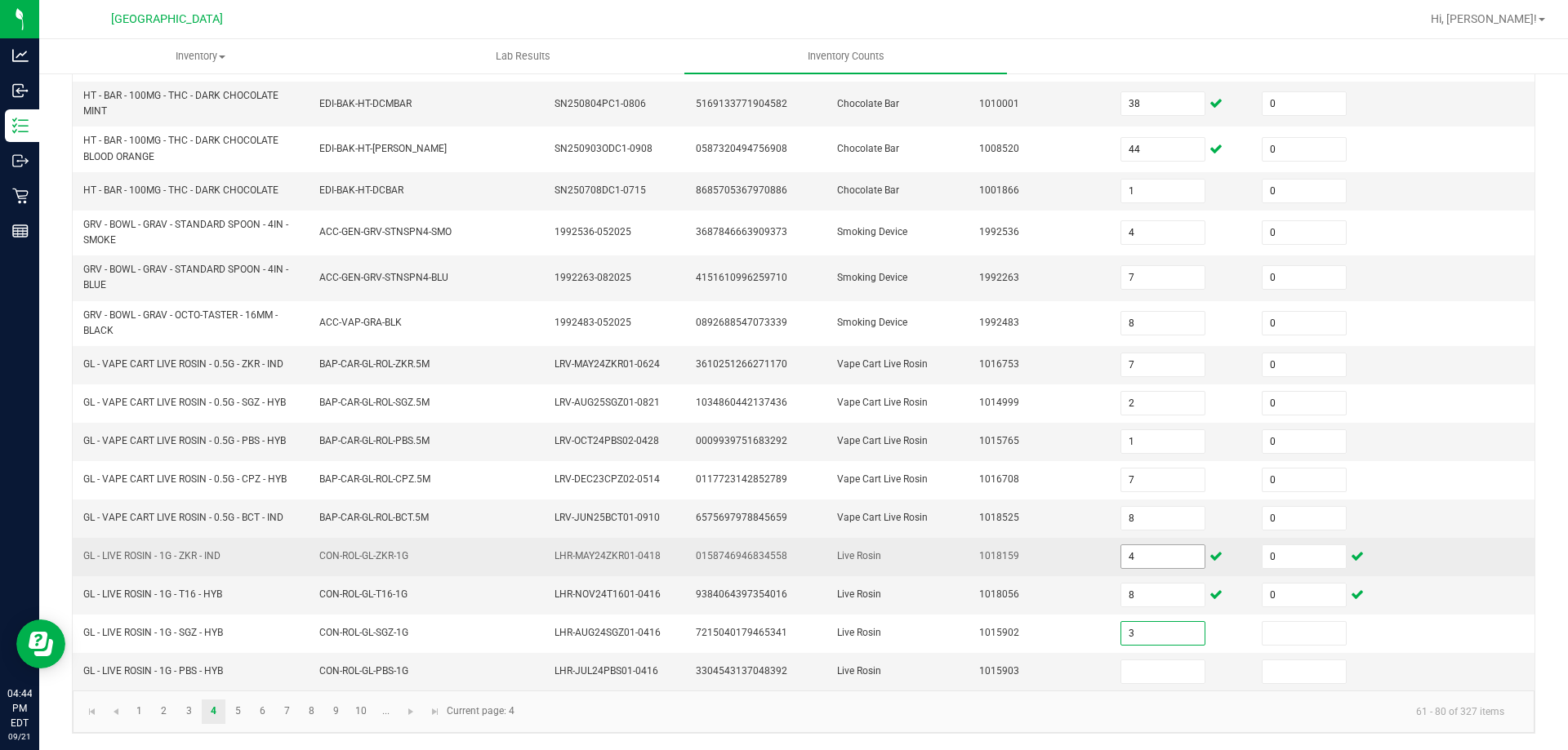
type input "3"
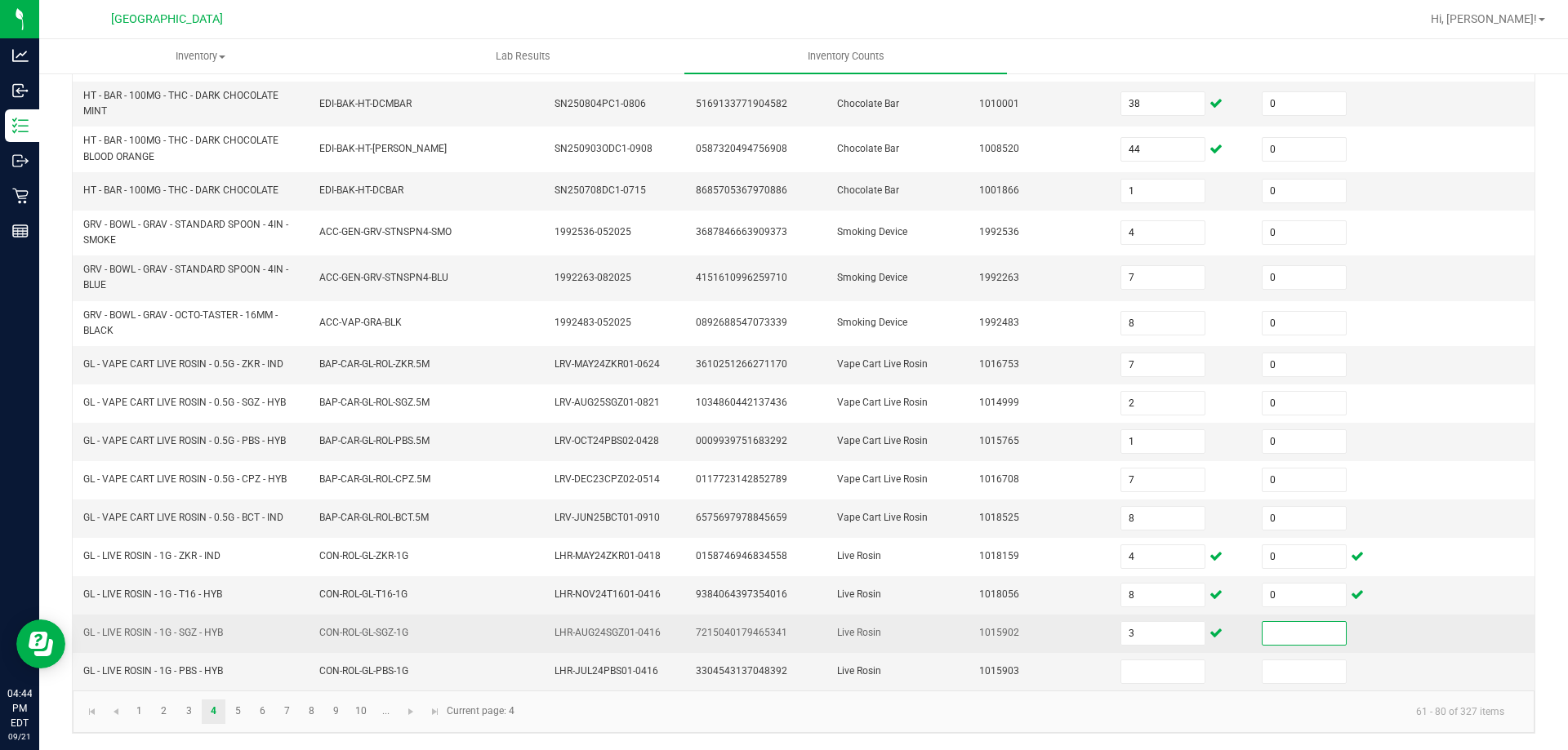
click at [1275, 637] on input at bounding box center [1304, 632] width 83 height 22
type input "0"
type input "7"
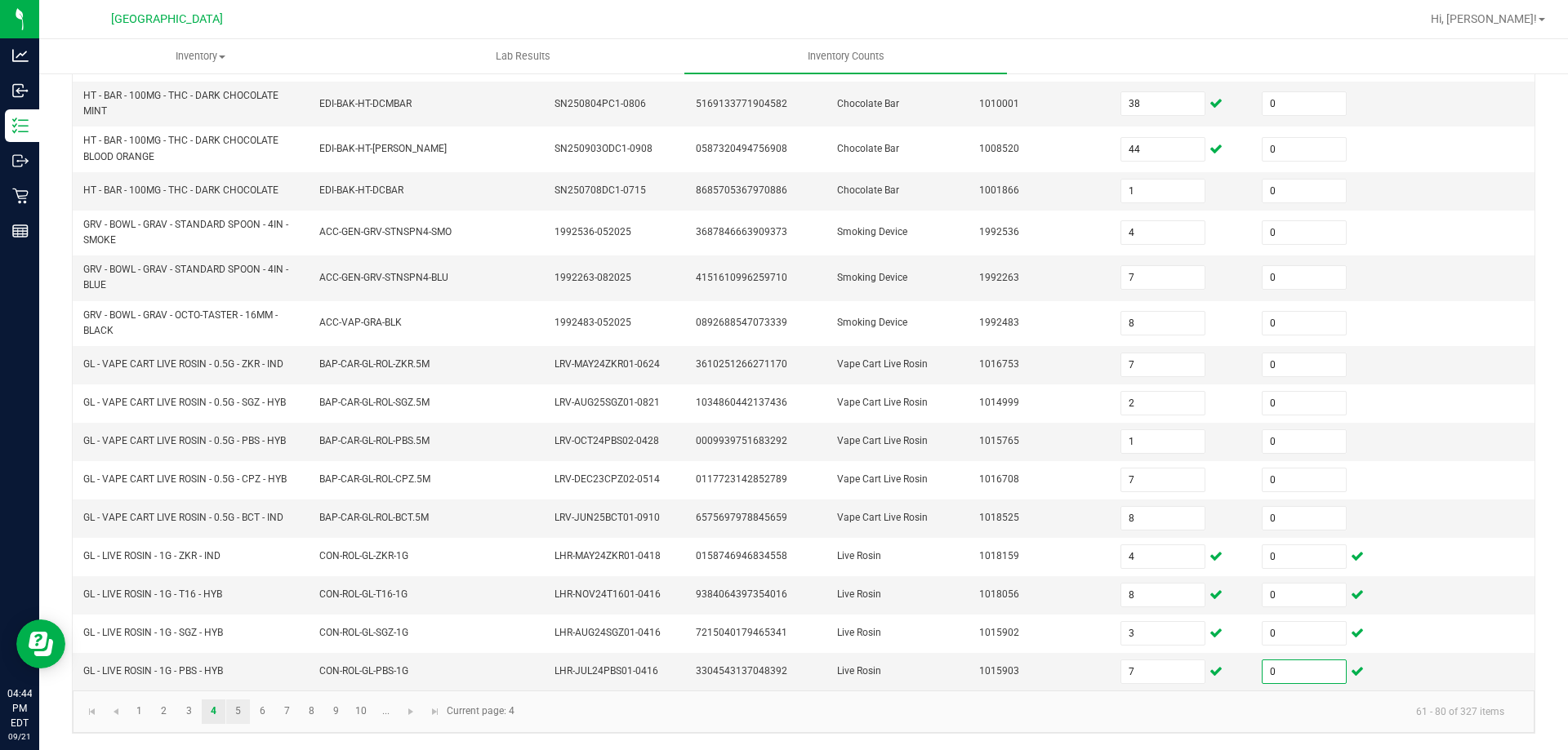
type input "0"
click at [245, 711] on link "5" at bounding box center [238, 711] width 23 height 24
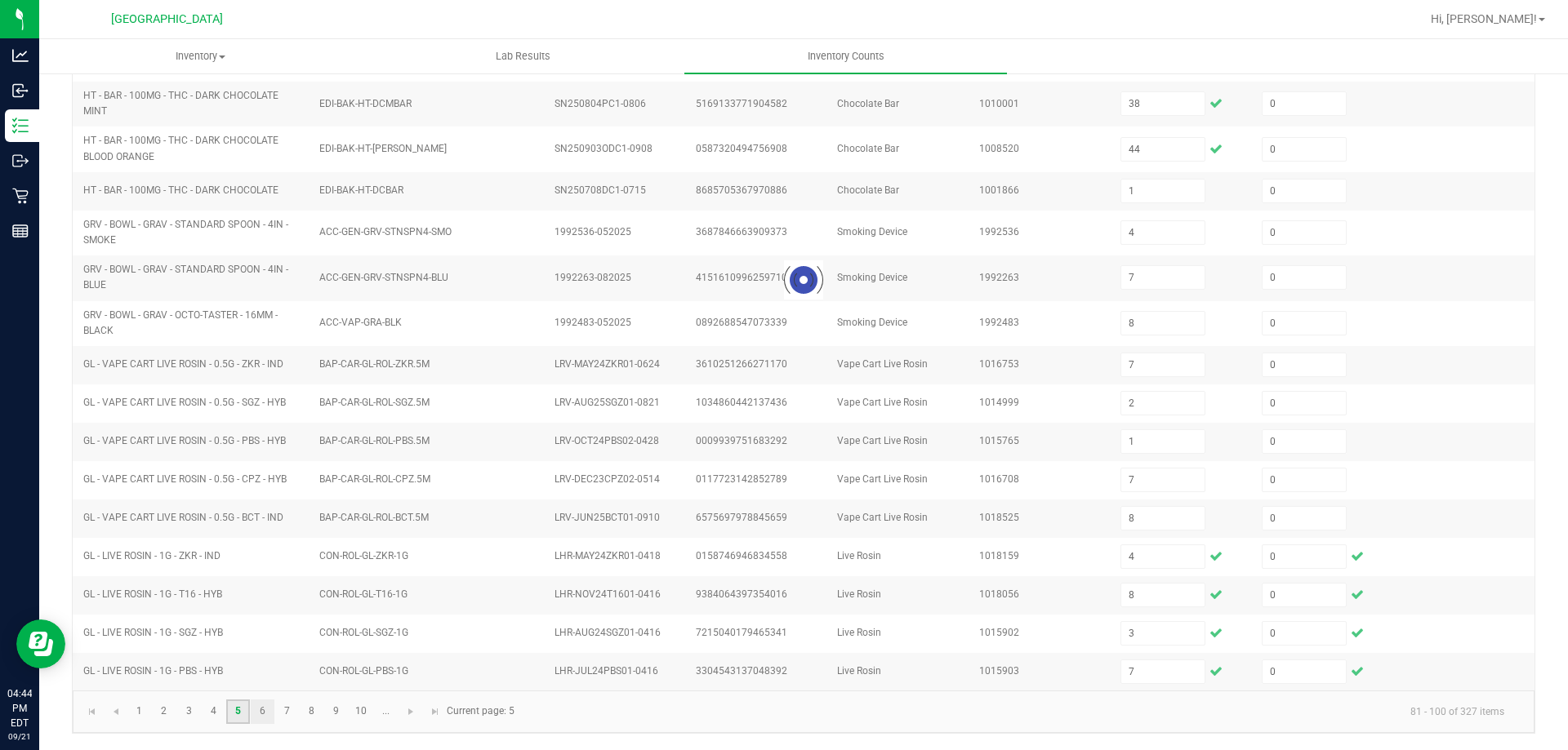
type input "6"
type input "10"
type input "11"
type input "1"
type input "6"
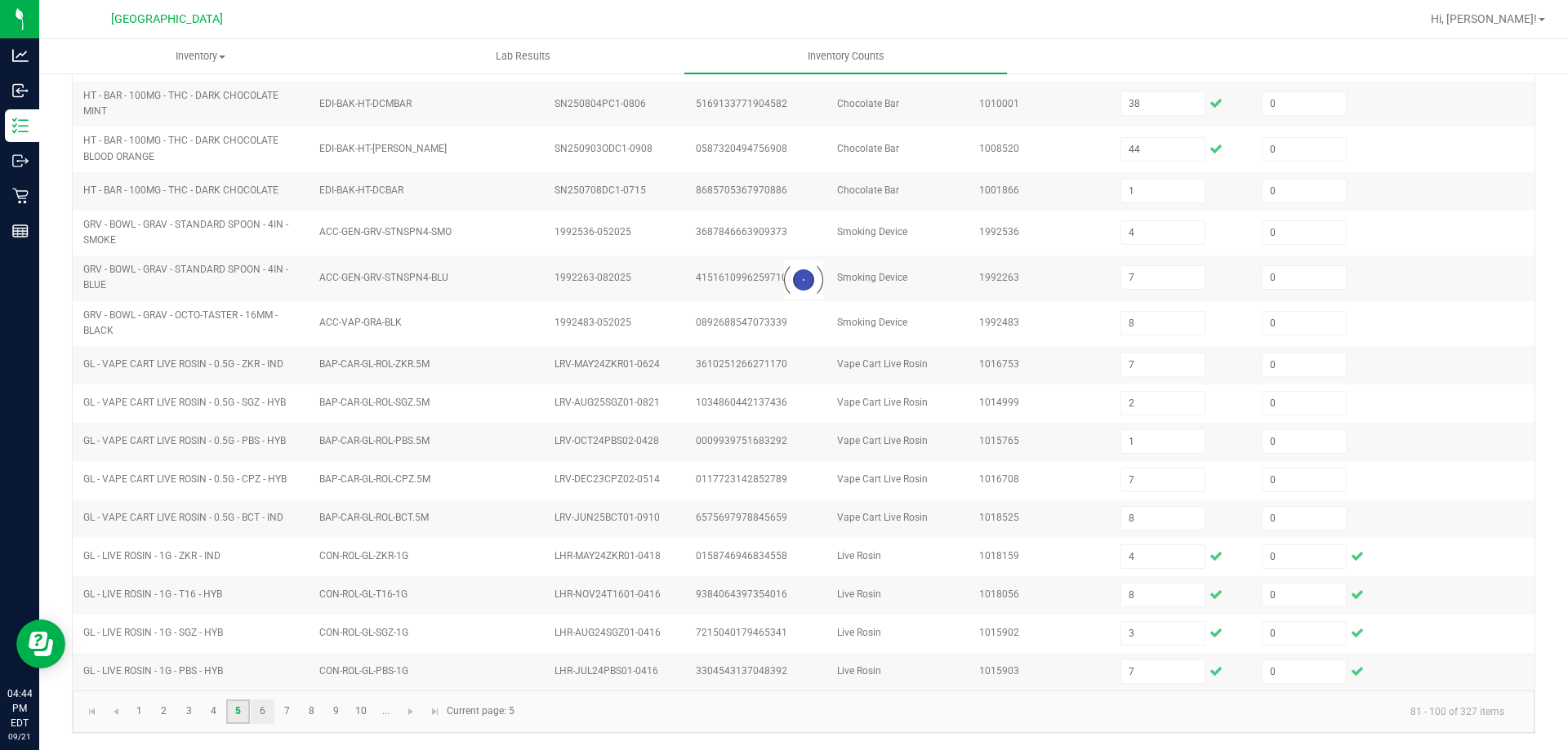
type input "3"
type input "4"
type input "8"
type input "1"
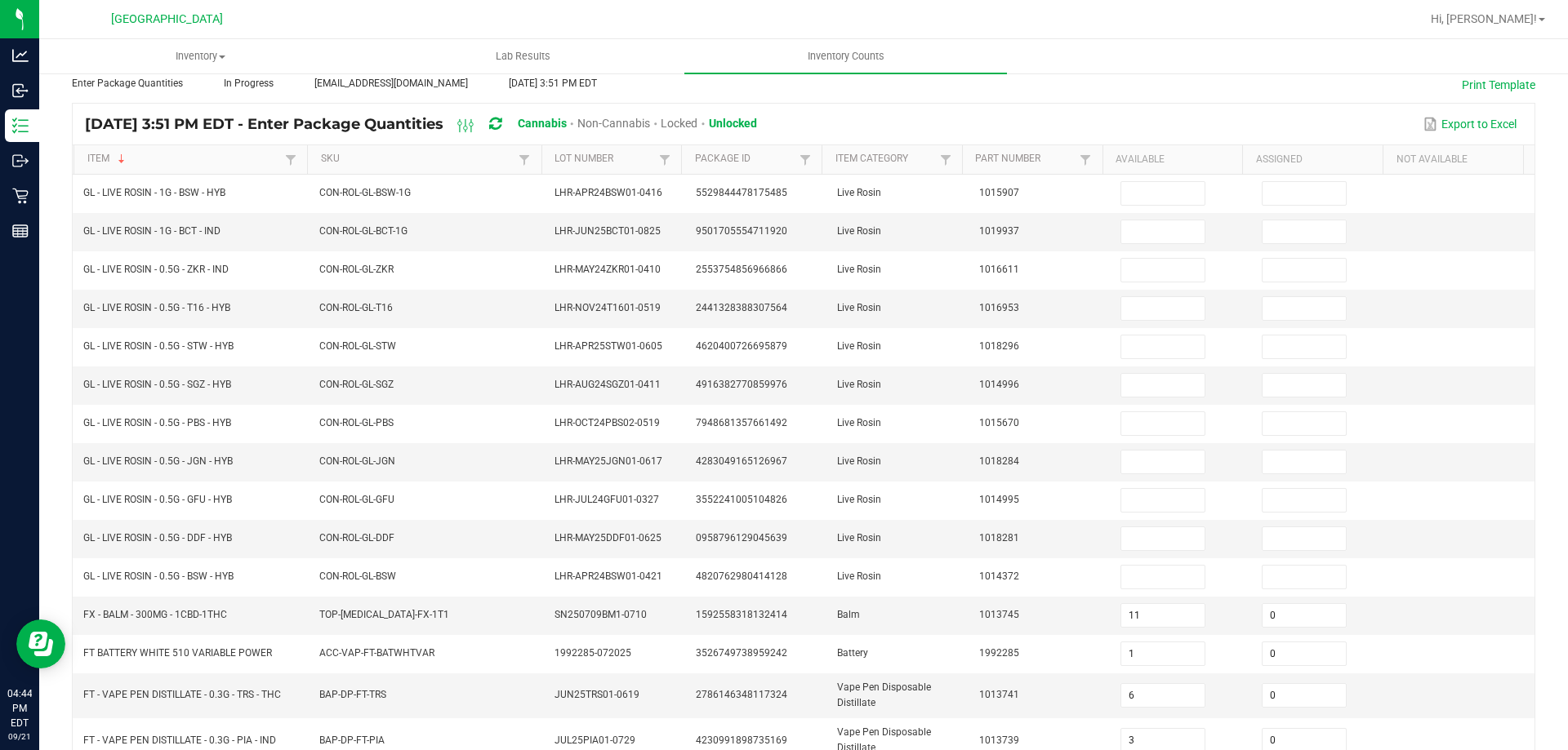
scroll to position [34, 0]
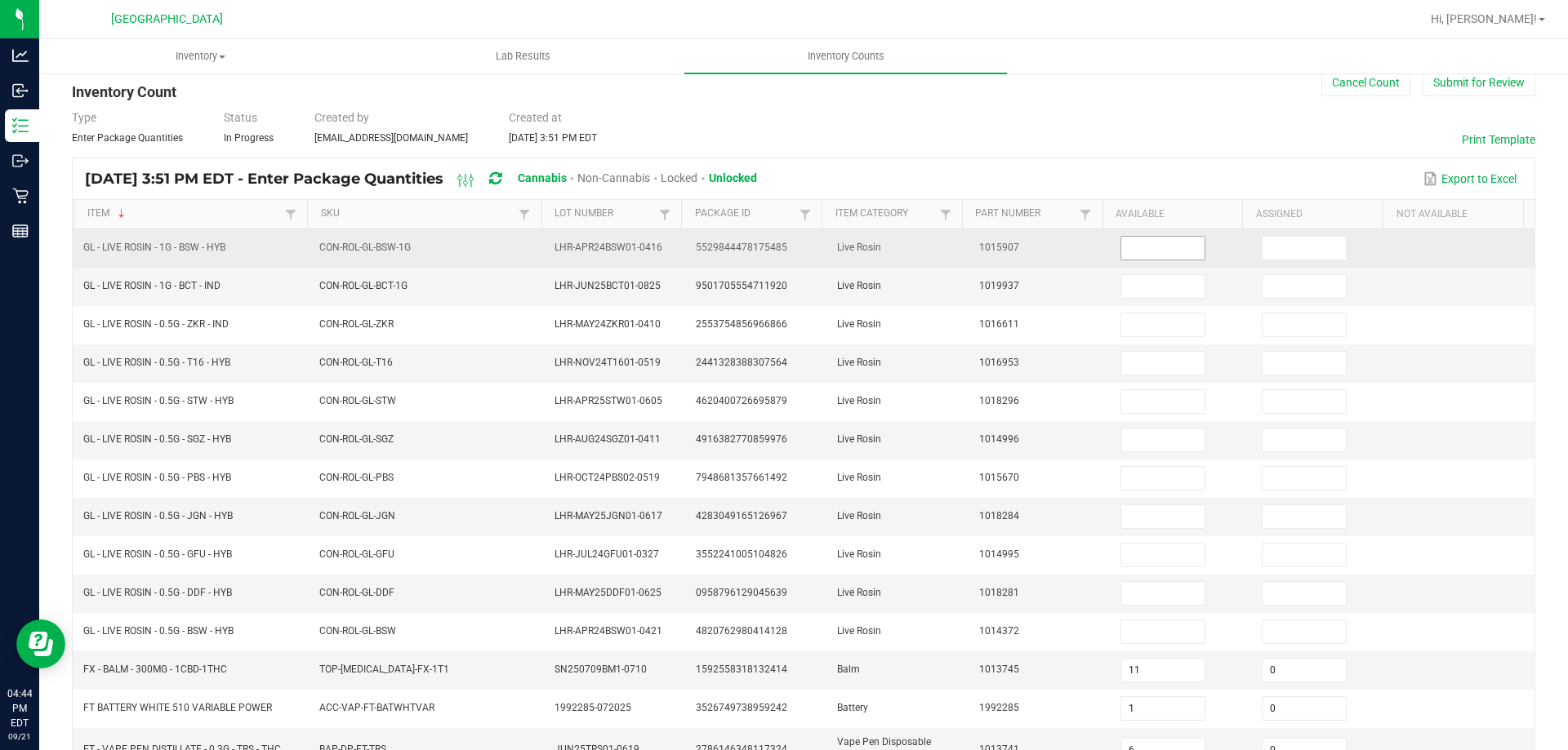
click at [1122, 244] on input at bounding box center [1163, 248] width 83 height 22
type input "5"
type input "0"
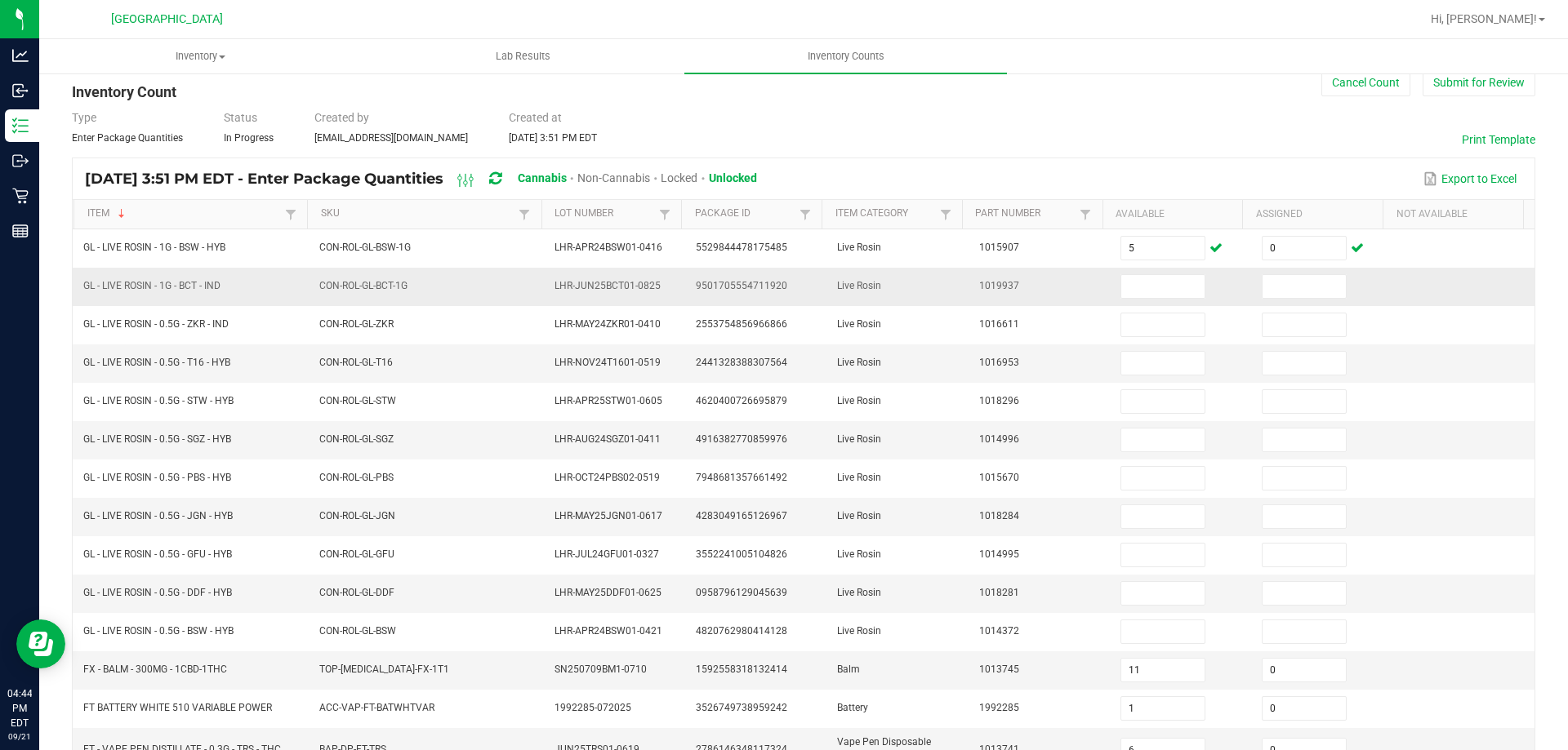
drag, startPoint x: 81, startPoint y: 279, endPoint x: 228, endPoint y: 292, distance: 147.6
click at [228, 292] on td "GL - LIVE ROSIN - 1G - BCT - IND" at bounding box center [191, 287] width 236 height 38
copy span "GL - LIVE ROSIN - 1G - BCT - IND"
click at [1121, 288] on input at bounding box center [1163, 286] width 83 height 22
type input "8"
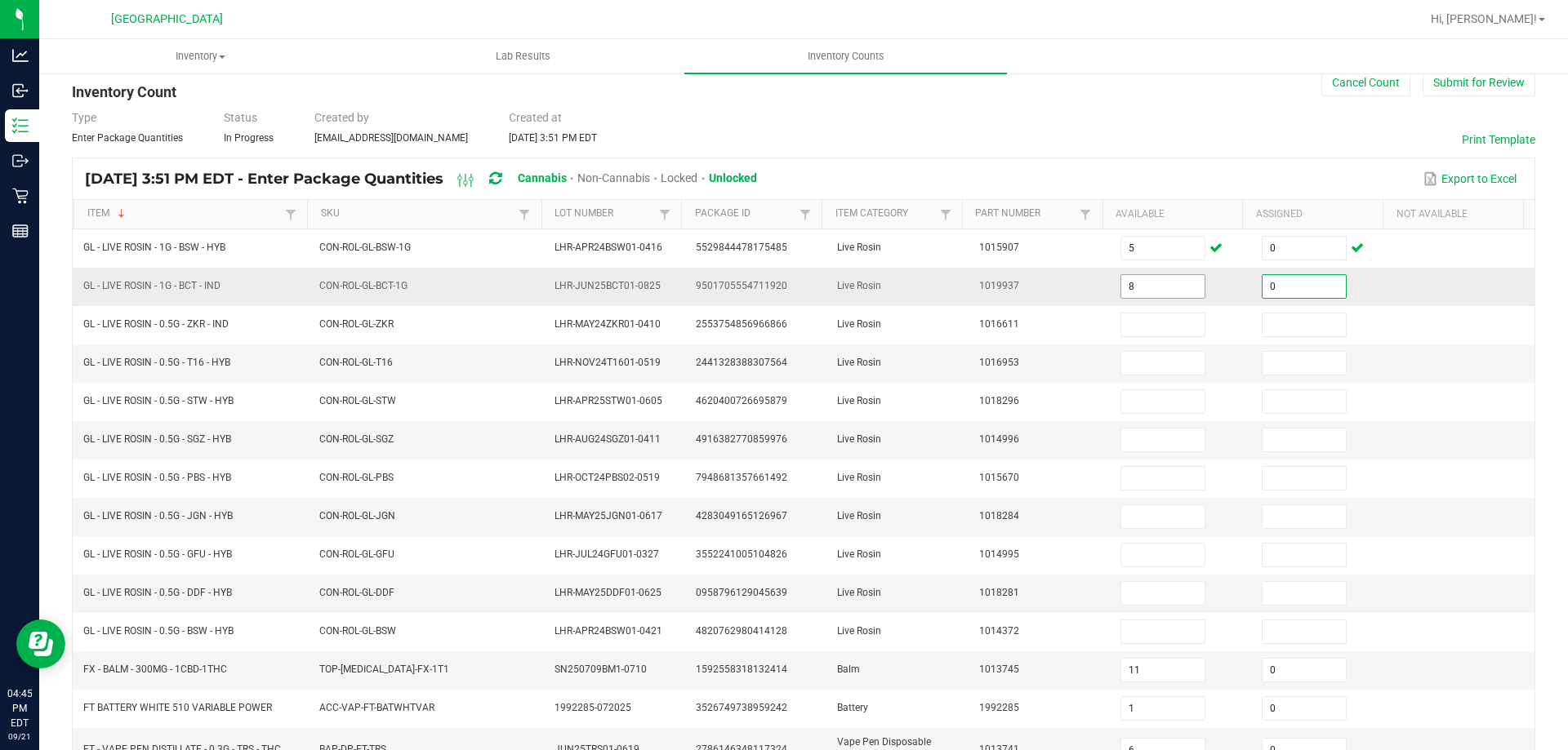
type input "0"
type input "3"
type input "0"
type input "5"
type input "0"
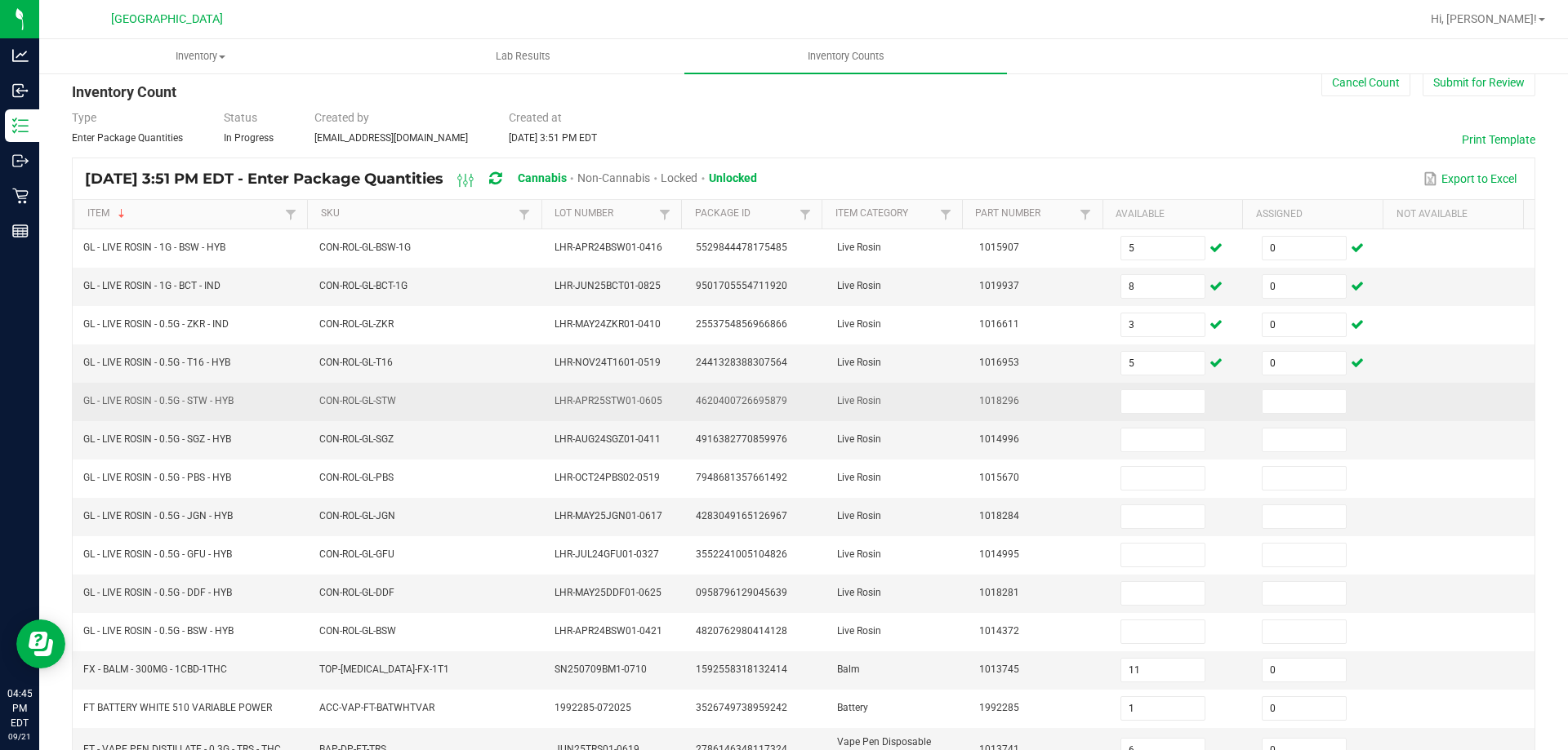
drag, startPoint x: 84, startPoint y: 401, endPoint x: 239, endPoint y: 411, distance: 155.3
click at [240, 411] on td "GL - LIVE ROSIN - 0.5G - STW - HYB" at bounding box center [191, 402] width 236 height 38
copy span "GL - LIVE ROSIN - 0.5G - STW - HYB"
click at [1129, 412] on td at bounding box center [1180, 402] width 141 height 38
click at [1130, 408] on input at bounding box center [1163, 401] width 83 height 22
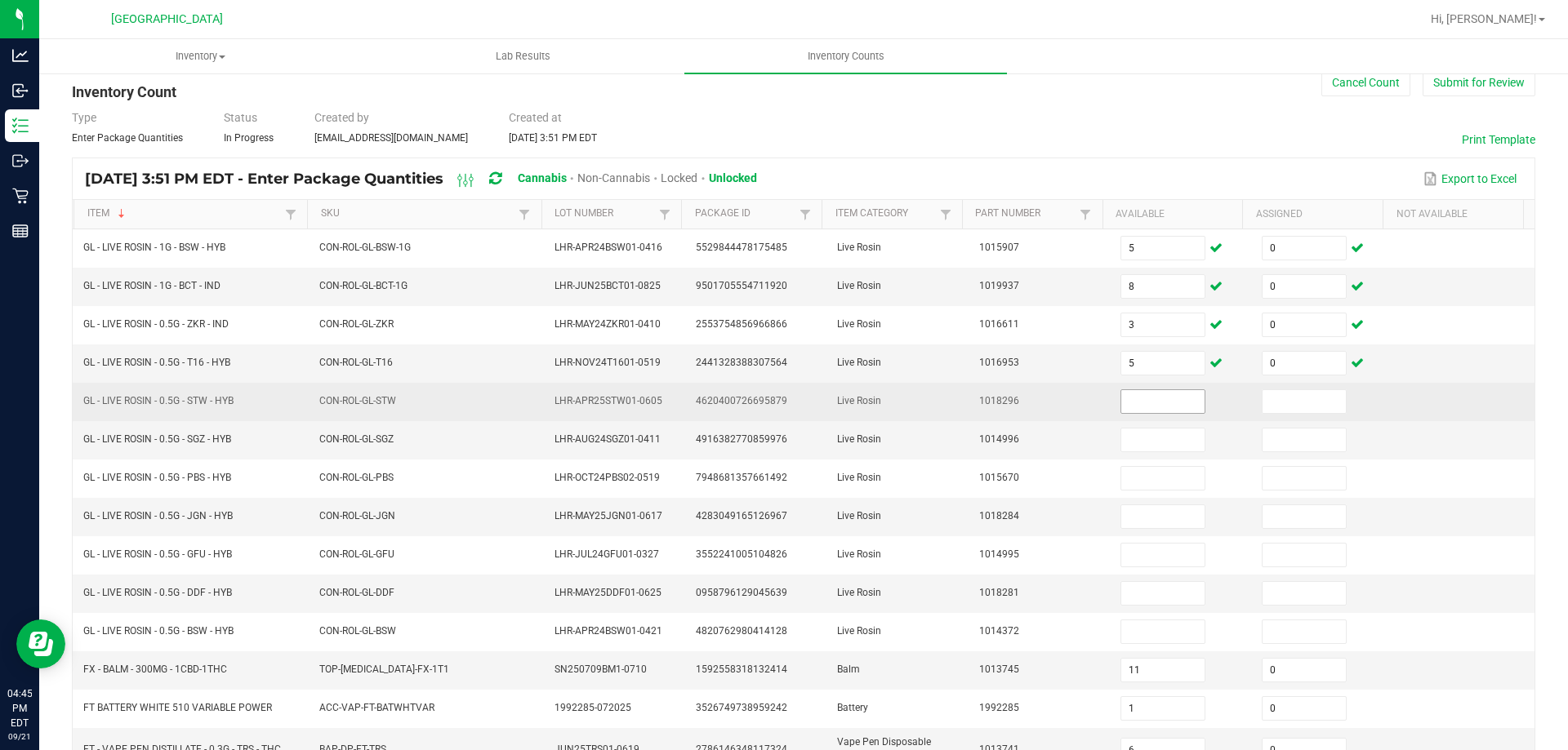
click at [1130, 407] on input at bounding box center [1163, 401] width 83 height 22
click at [1132, 402] on input at bounding box center [1163, 401] width 83 height 22
type input "7"
type input "0"
type input "1"
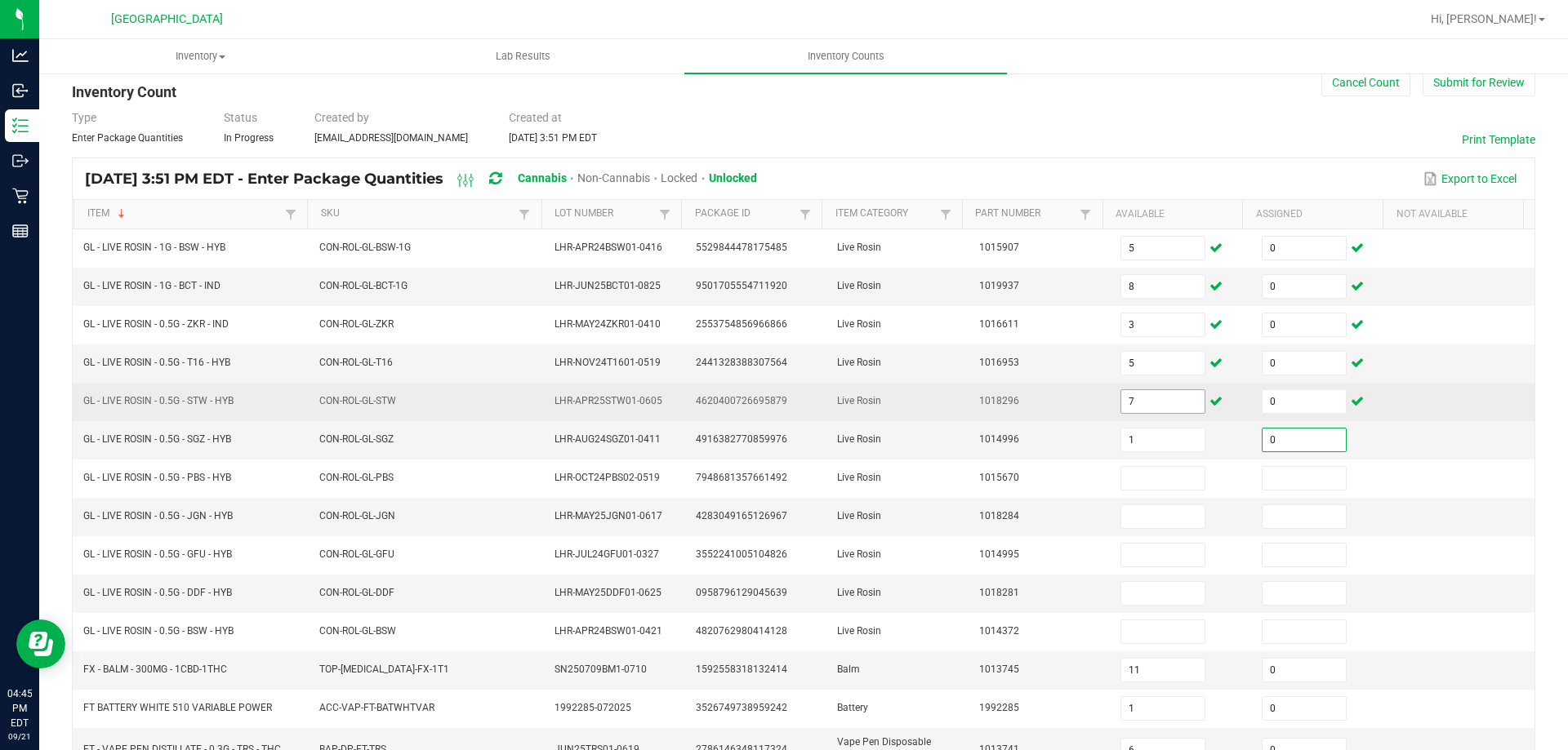
type input "0"
type input "3"
type input "0"
type input "6"
type input "0"
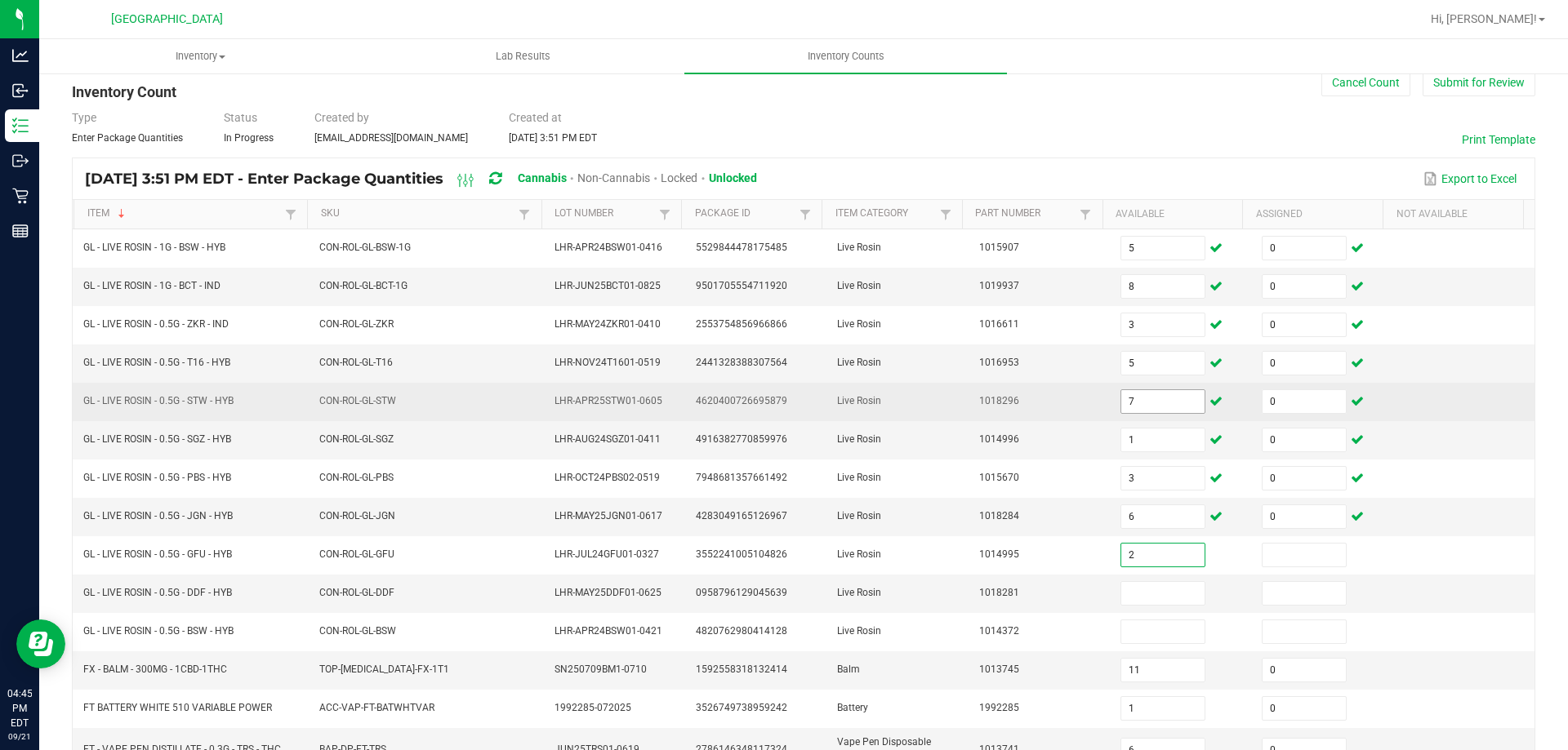
type input "2"
type input "0"
type input "7"
type input "0"
type input "2"
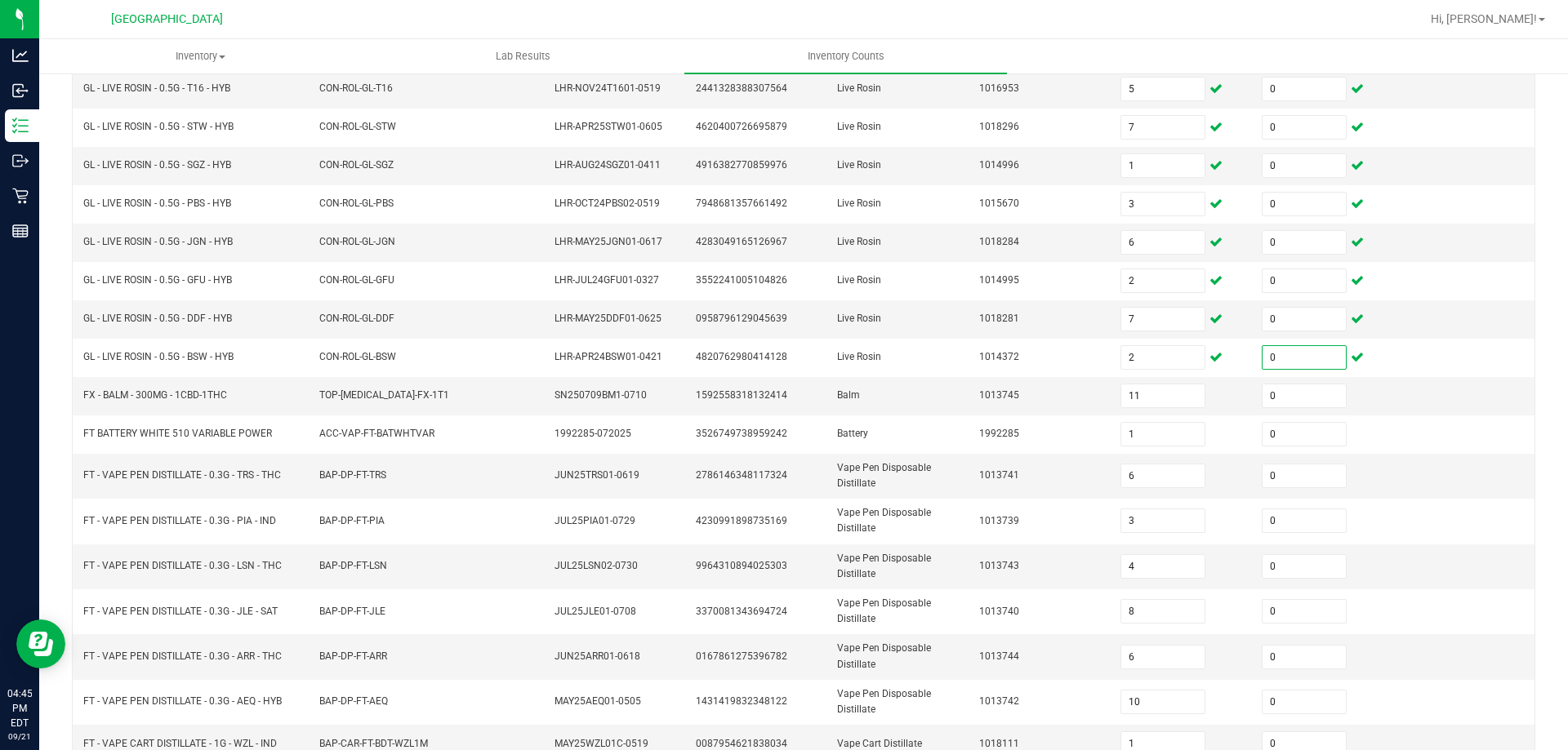
scroll to position [370, 0]
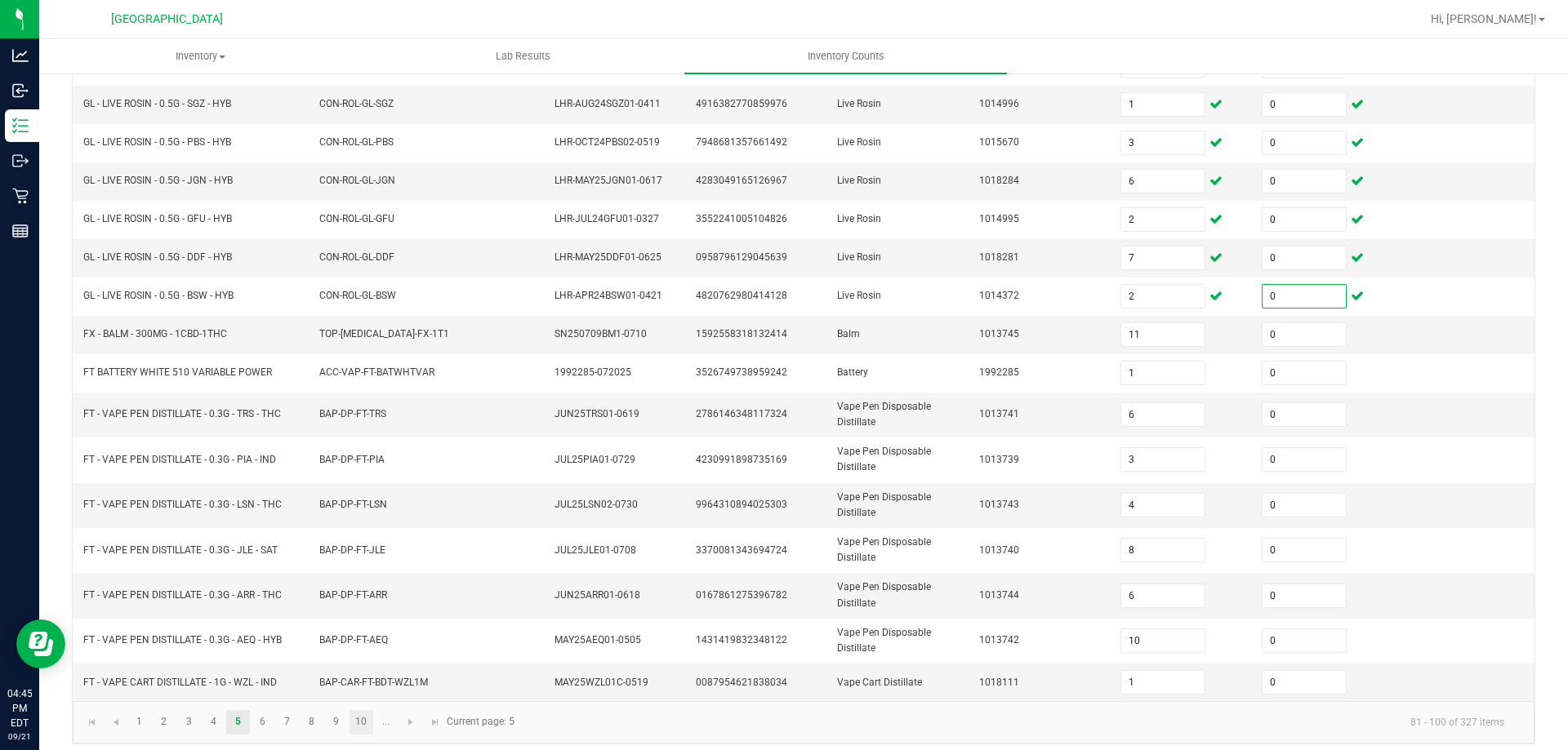
type input "0"
click at [366, 728] on link "10" at bounding box center [361, 722] width 23 height 24
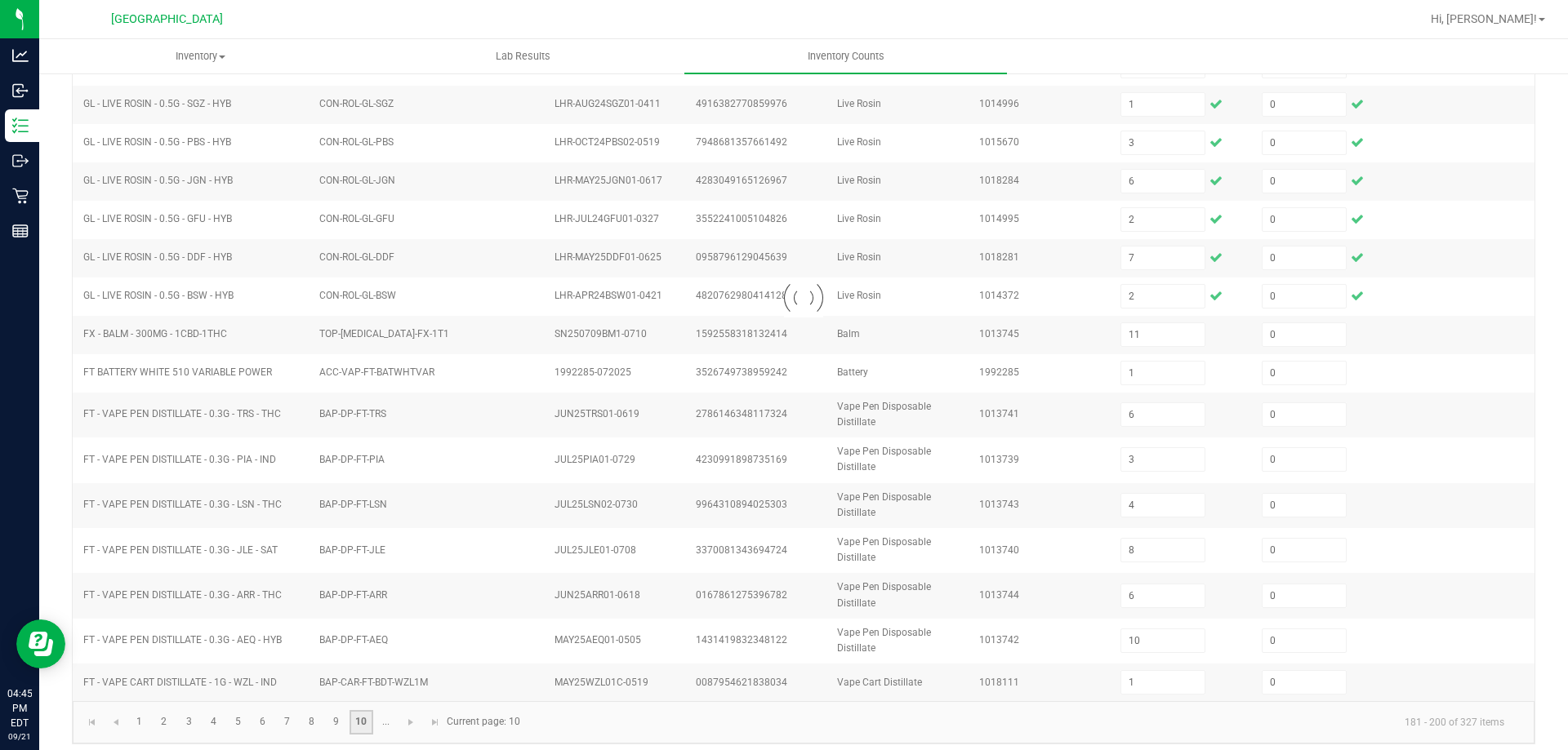
type input "3"
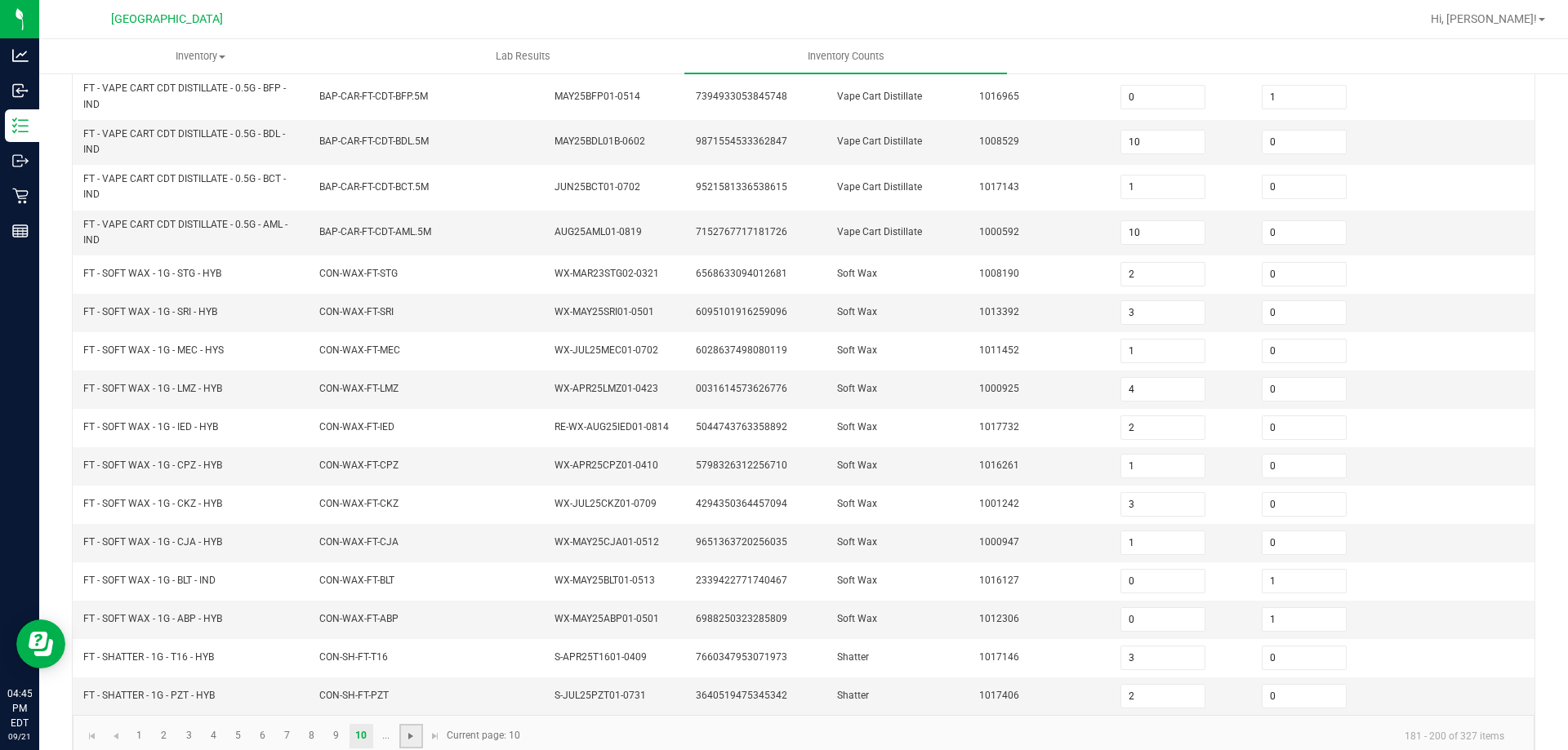
click at [414, 738] on span "Go to the next page" at bounding box center [411, 737] width 13 height 13
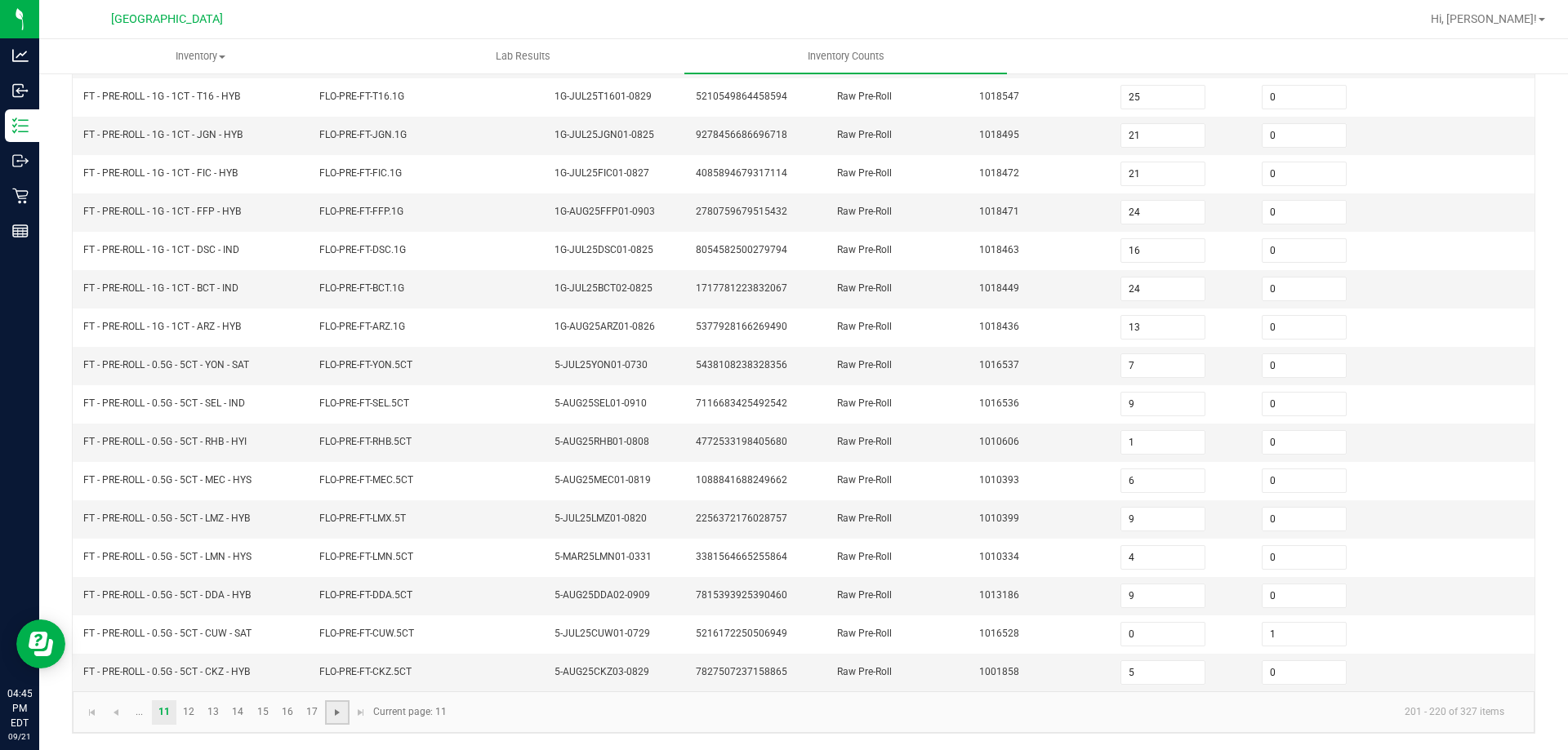
scroll to position [338, 0]
click at [196, 713] on link "12" at bounding box center [189, 712] width 23 height 24
click at [212, 712] on link "13" at bounding box center [213, 712] width 23 height 24
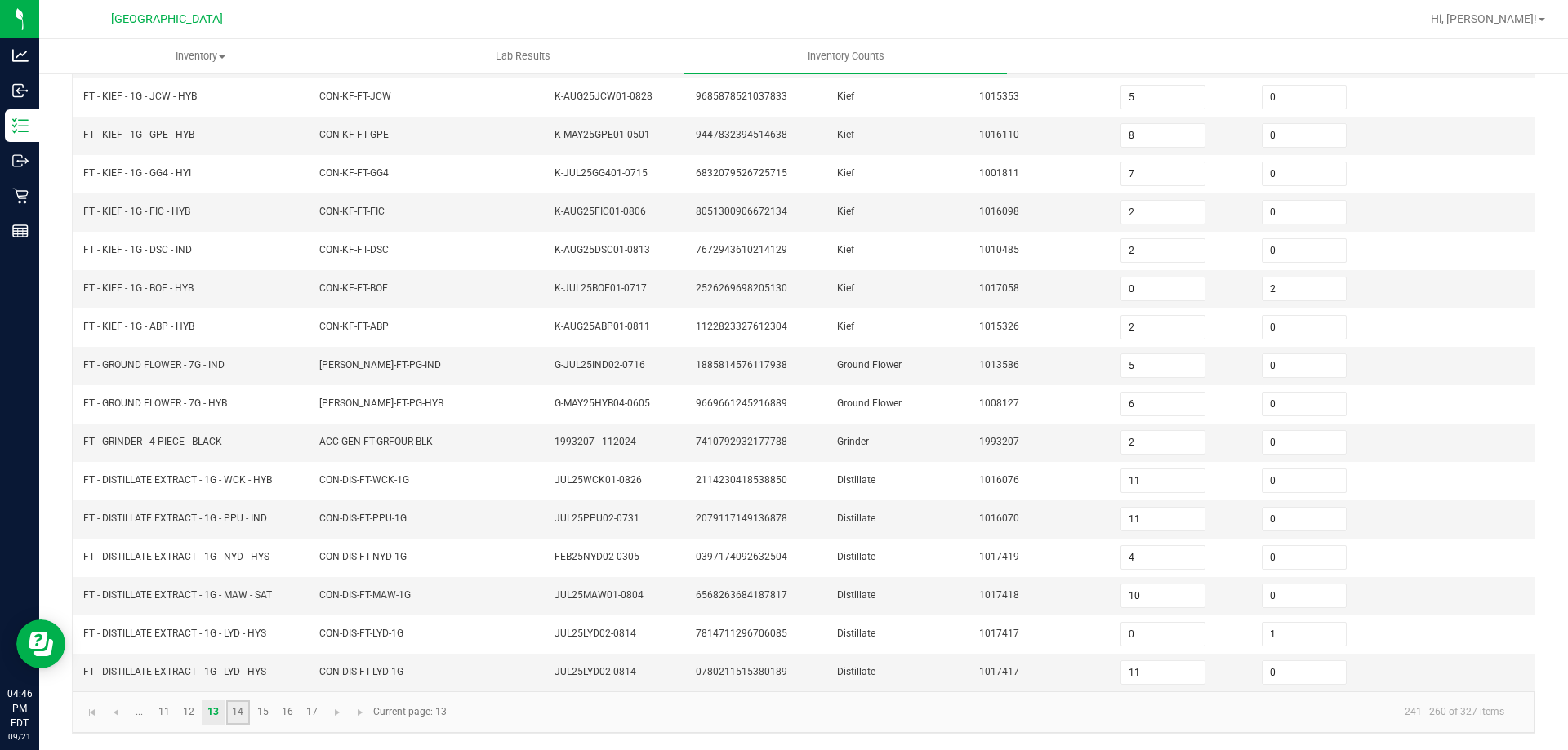
click at [239, 712] on link "14" at bounding box center [238, 712] width 23 height 24
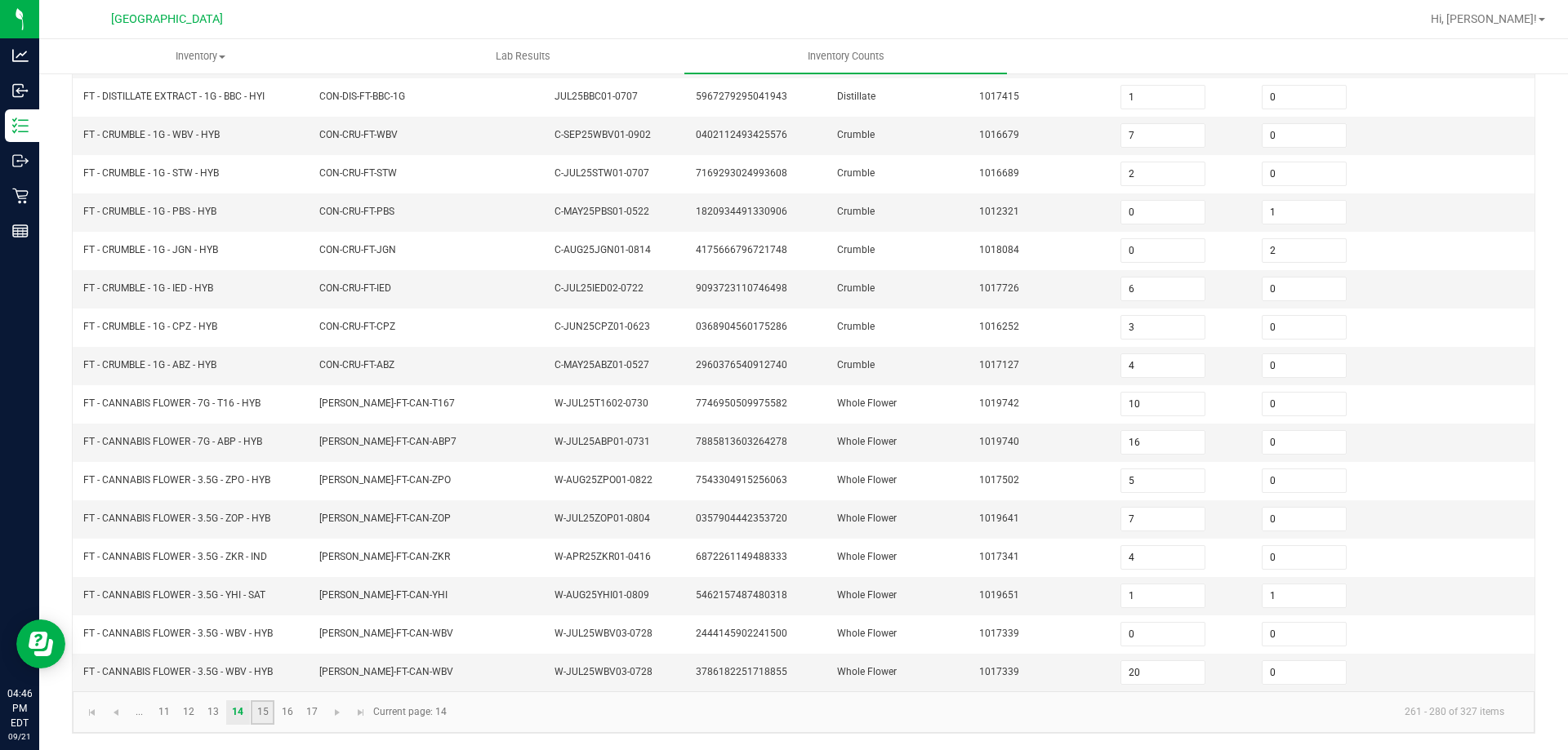
click at [266, 709] on link "15" at bounding box center [263, 712] width 23 height 24
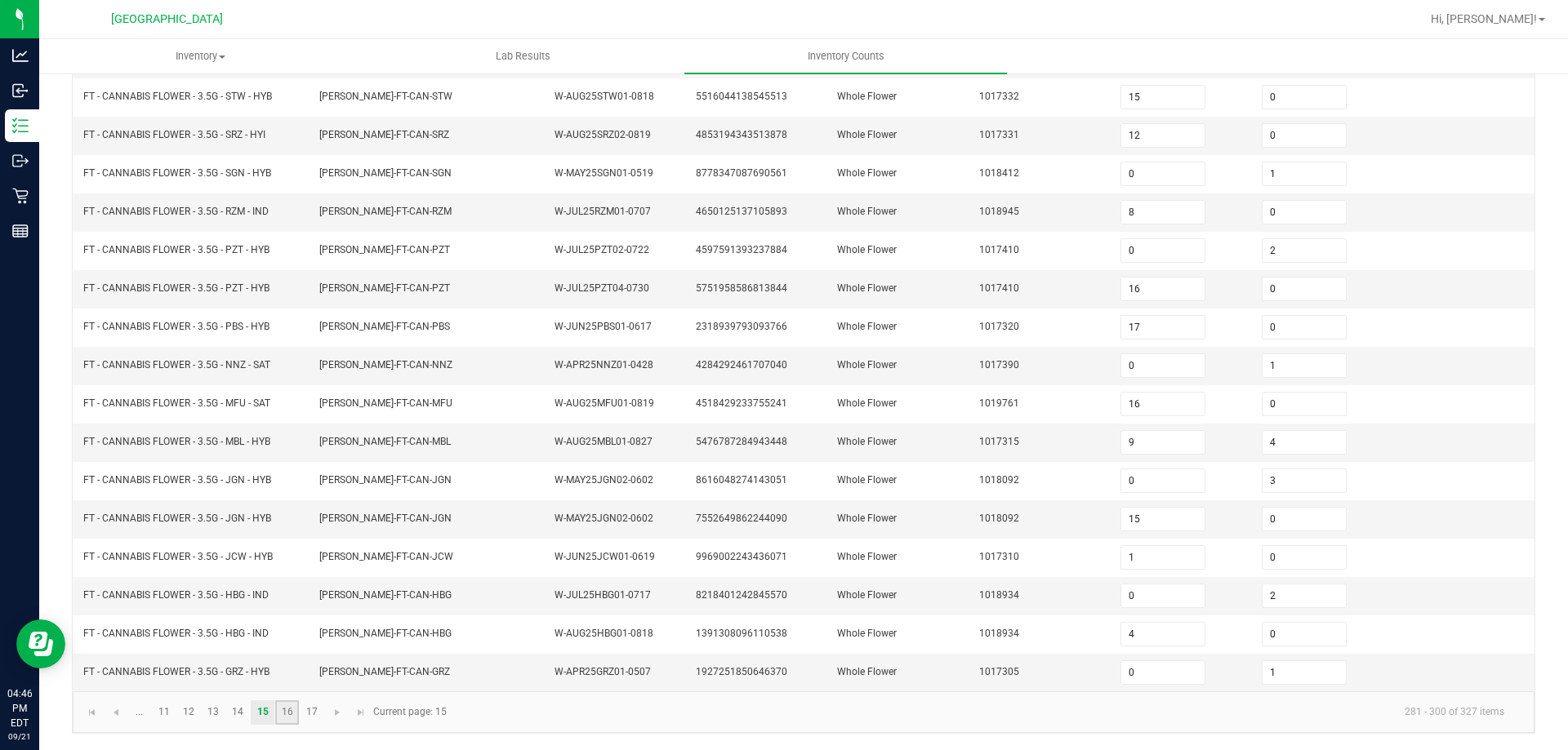
click at [287, 711] on link "16" at bounding box center [287, 712] width 23 height 24
click at [308, 714] on link "17" at bounding box center [311, 712] width 23 height 24
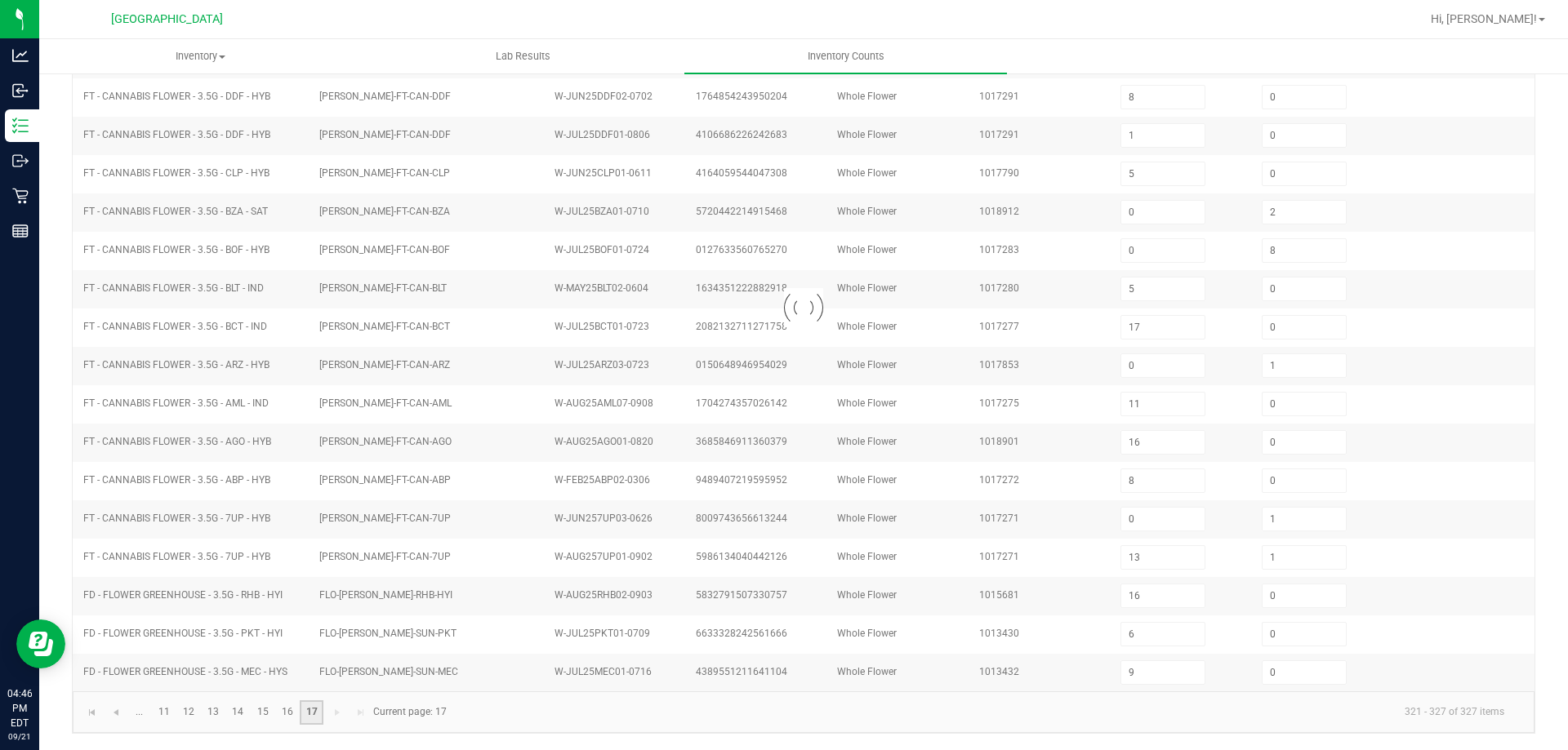
scroll to position [0, 0]
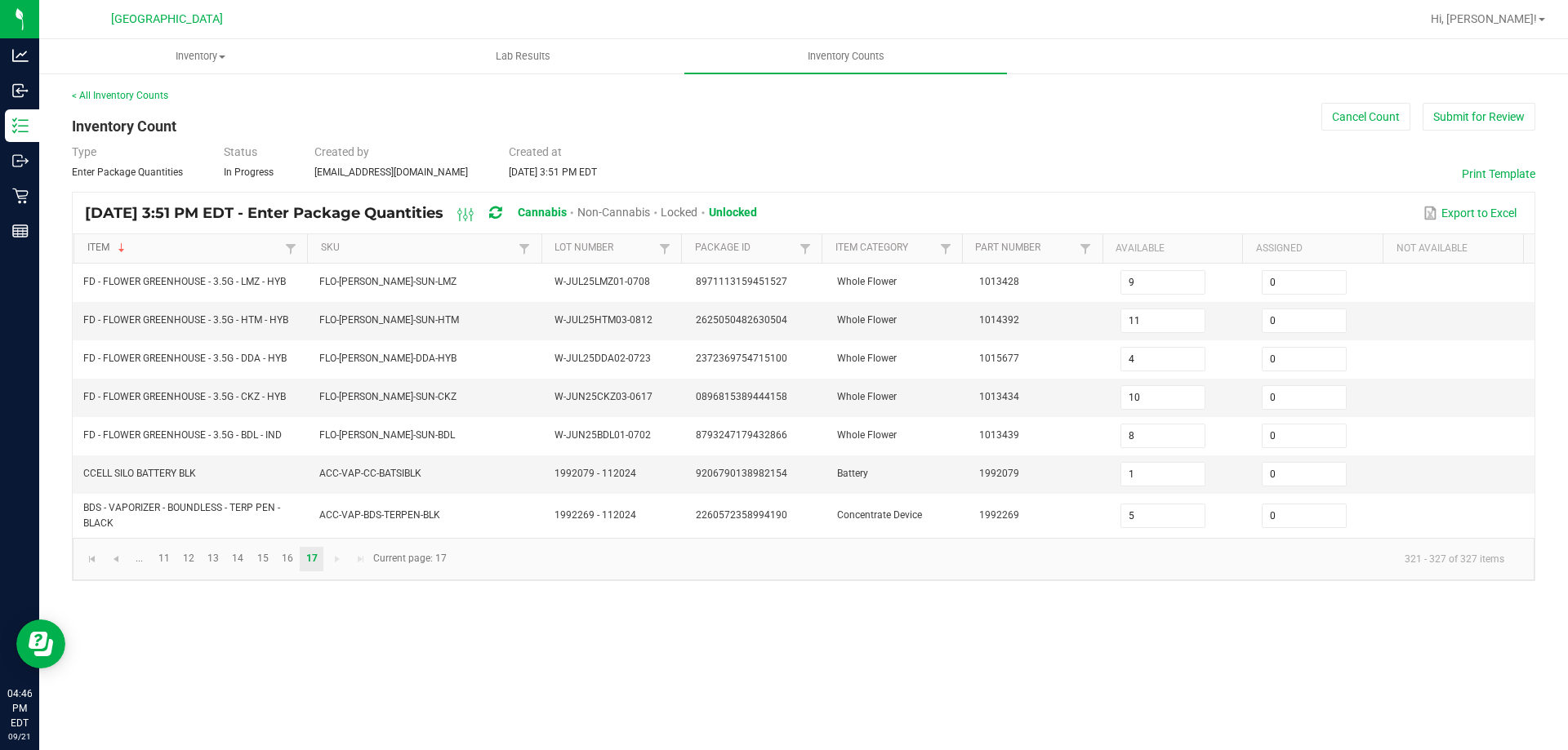
click at [155, 251] on link "Item" at bounding box center [184, 248] width 194 height 13
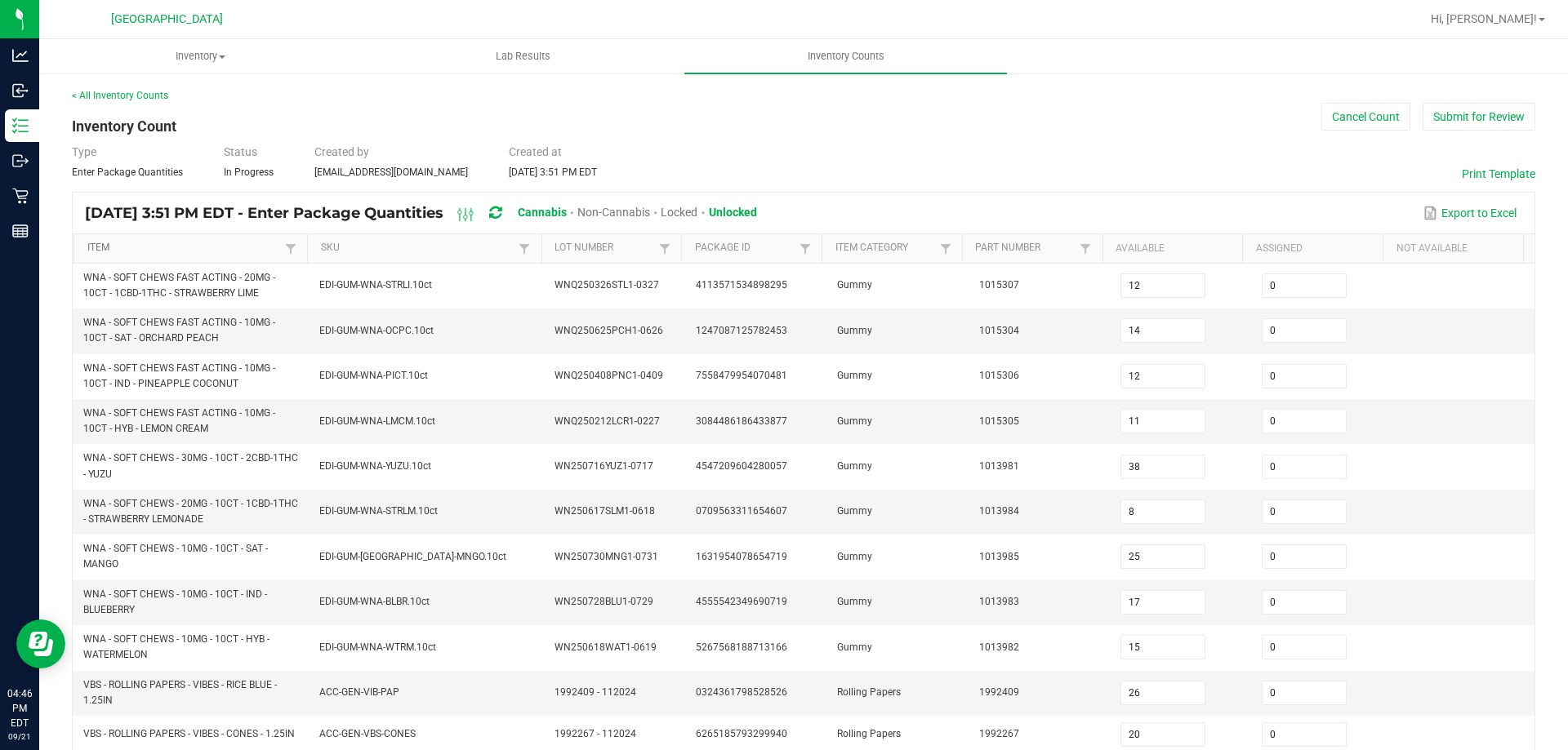
click at [163, 242] on link "Item" at bounding box center [184, 248] width 194 height 13
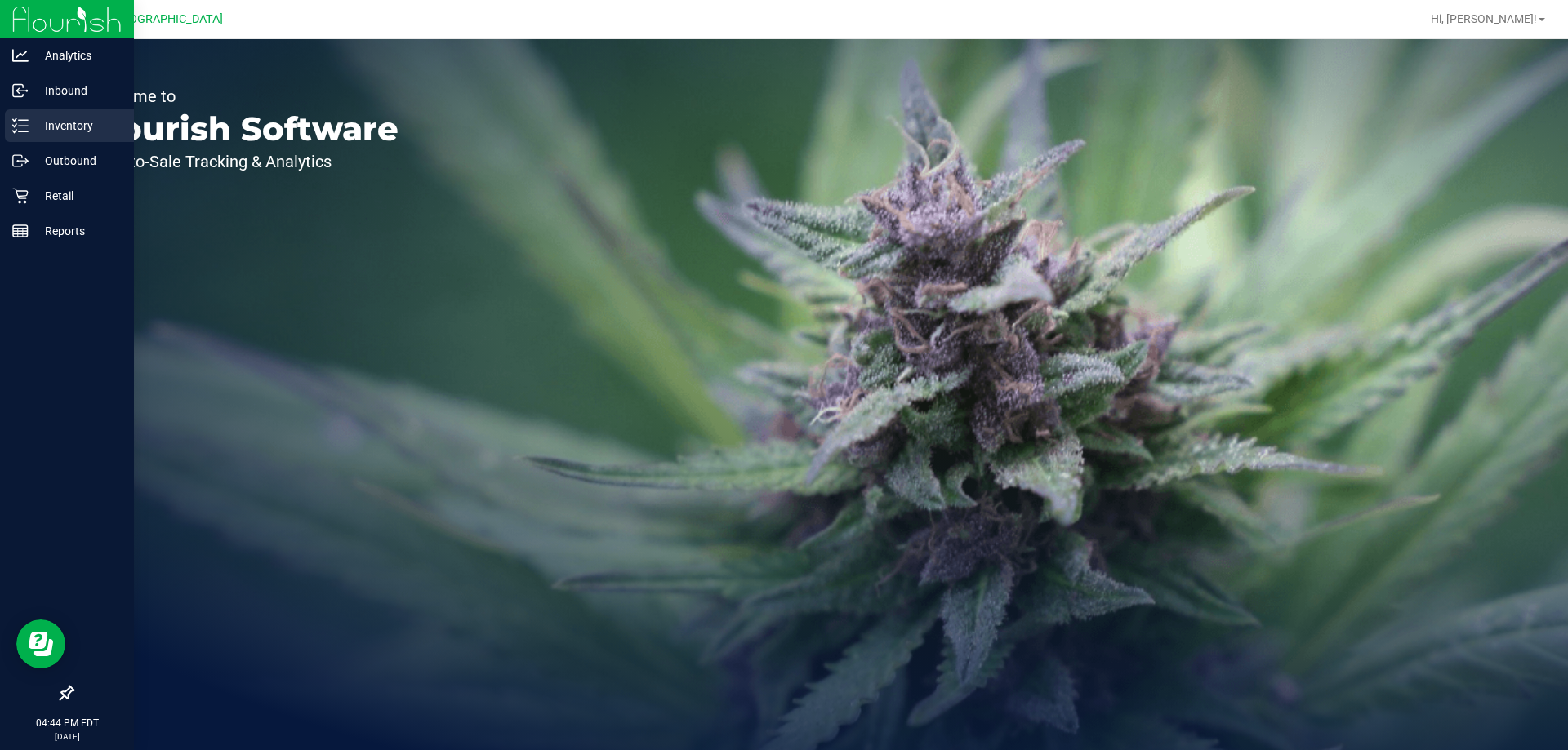
click at [25, 128] on icon at bounding box center [21, 126] width 17 height 17
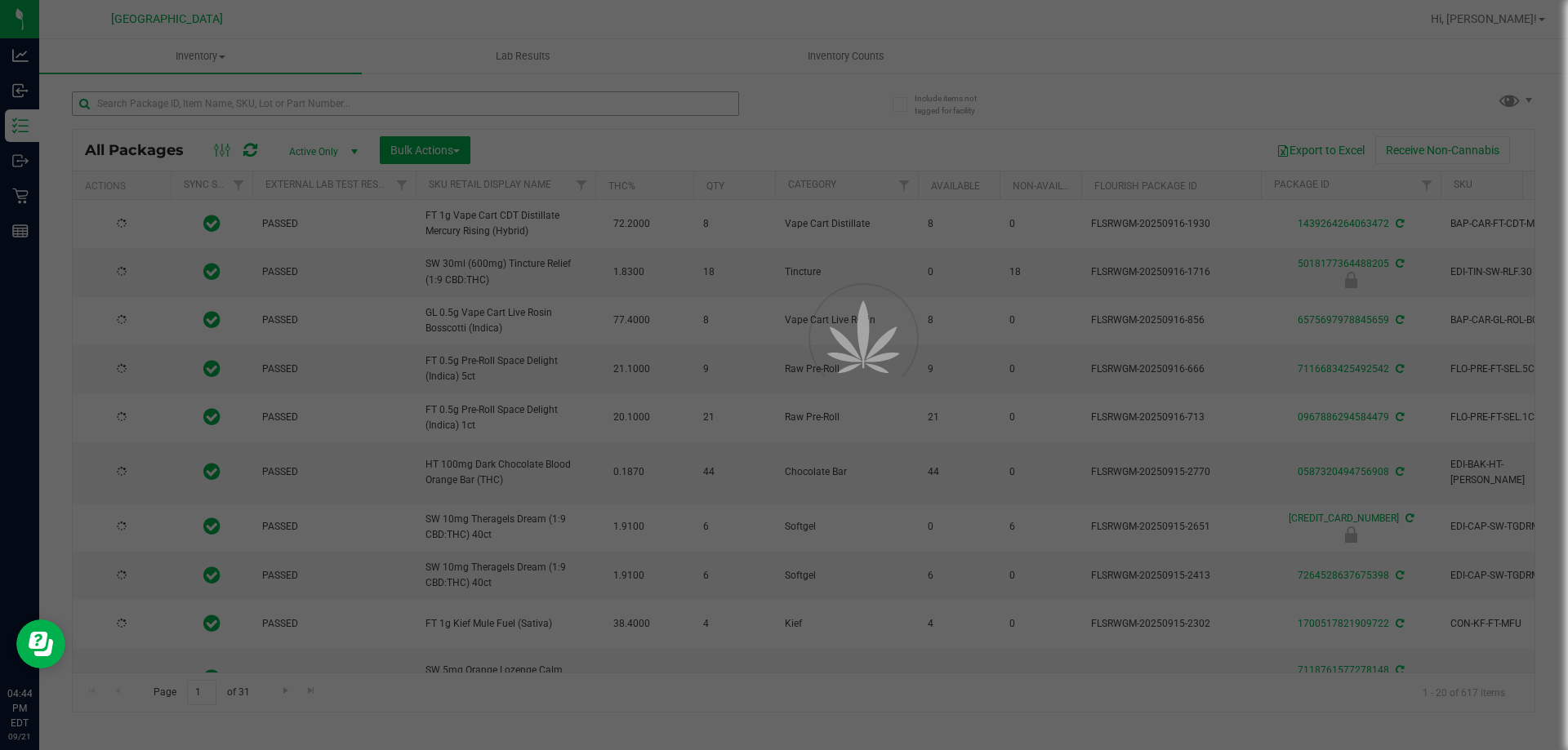
drag, startPoint x: 142, startPoint y: 112, endPoint x: 157, endPoint y: 102, distance: 18.0
click at [158, 102] on div at bounding box center [784, 375] width 1568 height 750
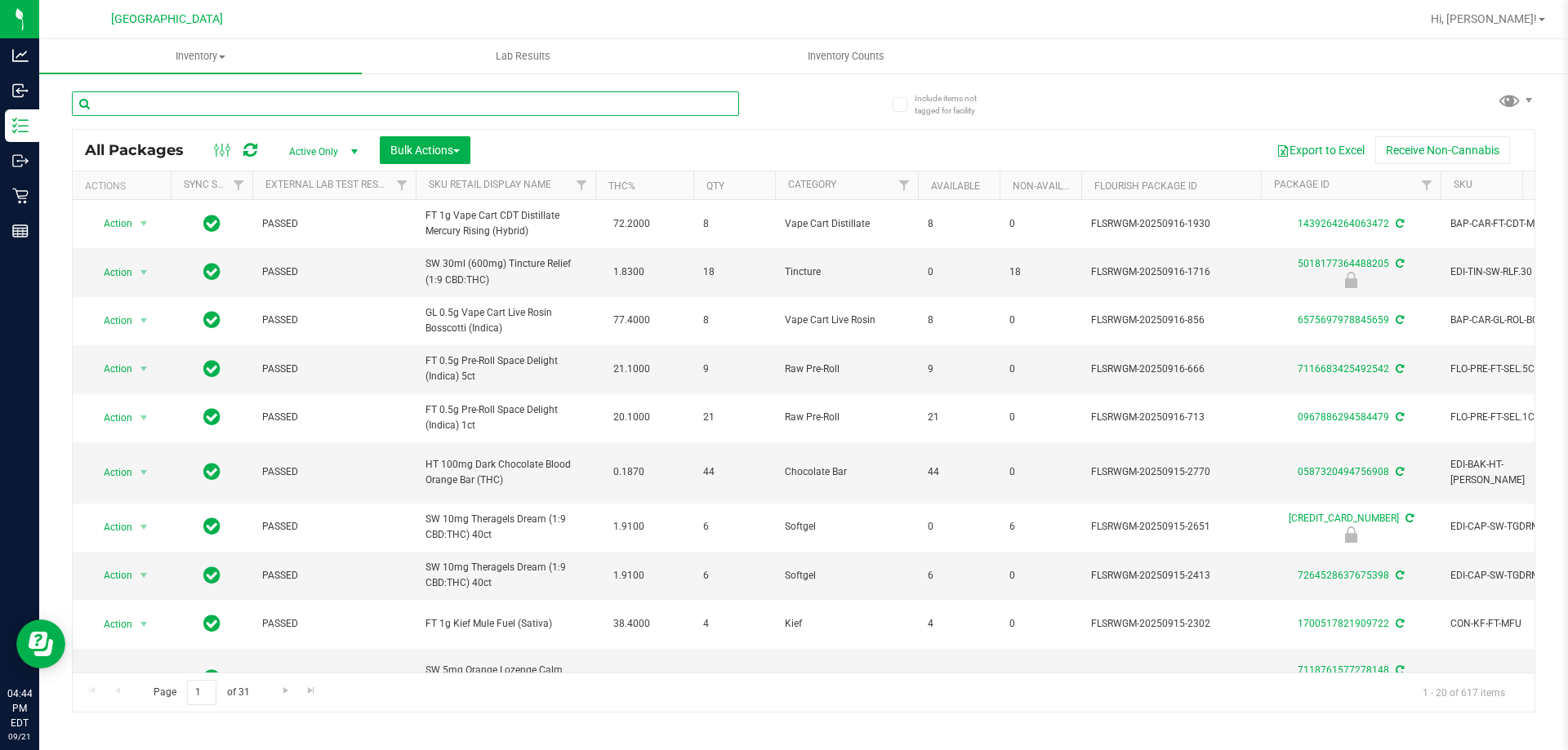
click at [139, 102] on input "text" at bounding box center [405, 103] width 667 height 24
paste input "GL - LIVE ROSIN - 1G - BCT - IND"
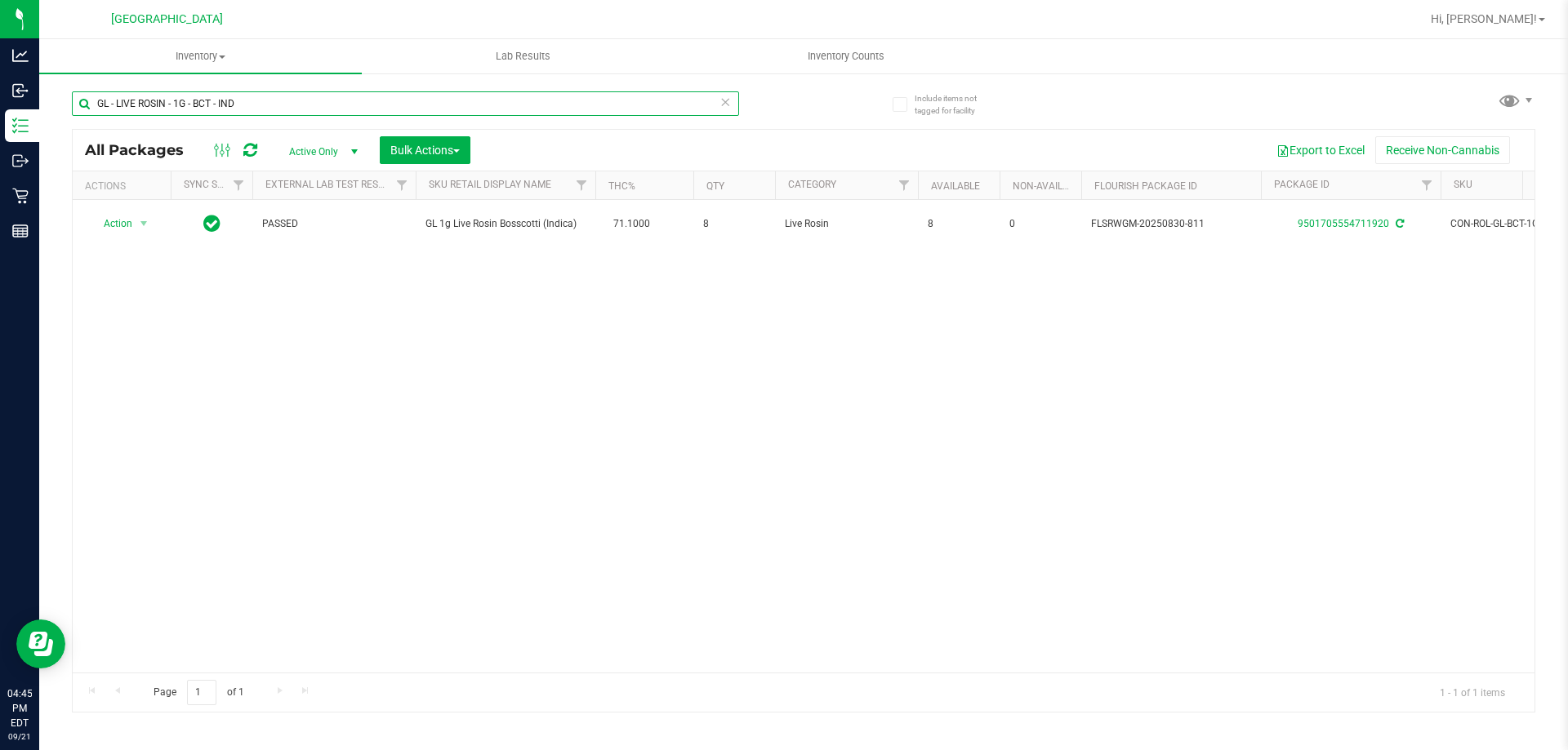
drag, startPoint x: 243, startPoint y: 103, endPoint x: 105, endPoint y: 103, distance: 138.0
click at [96, 114] on input "GL - LIVE ROSIN - 1G - BCT - IND" at bounding box center [405, 103] width 667 height 24
paste input "0.5G - STW - HYB"
type input "GL - LIVE ROSIN - 0.5G - STW - HYB"
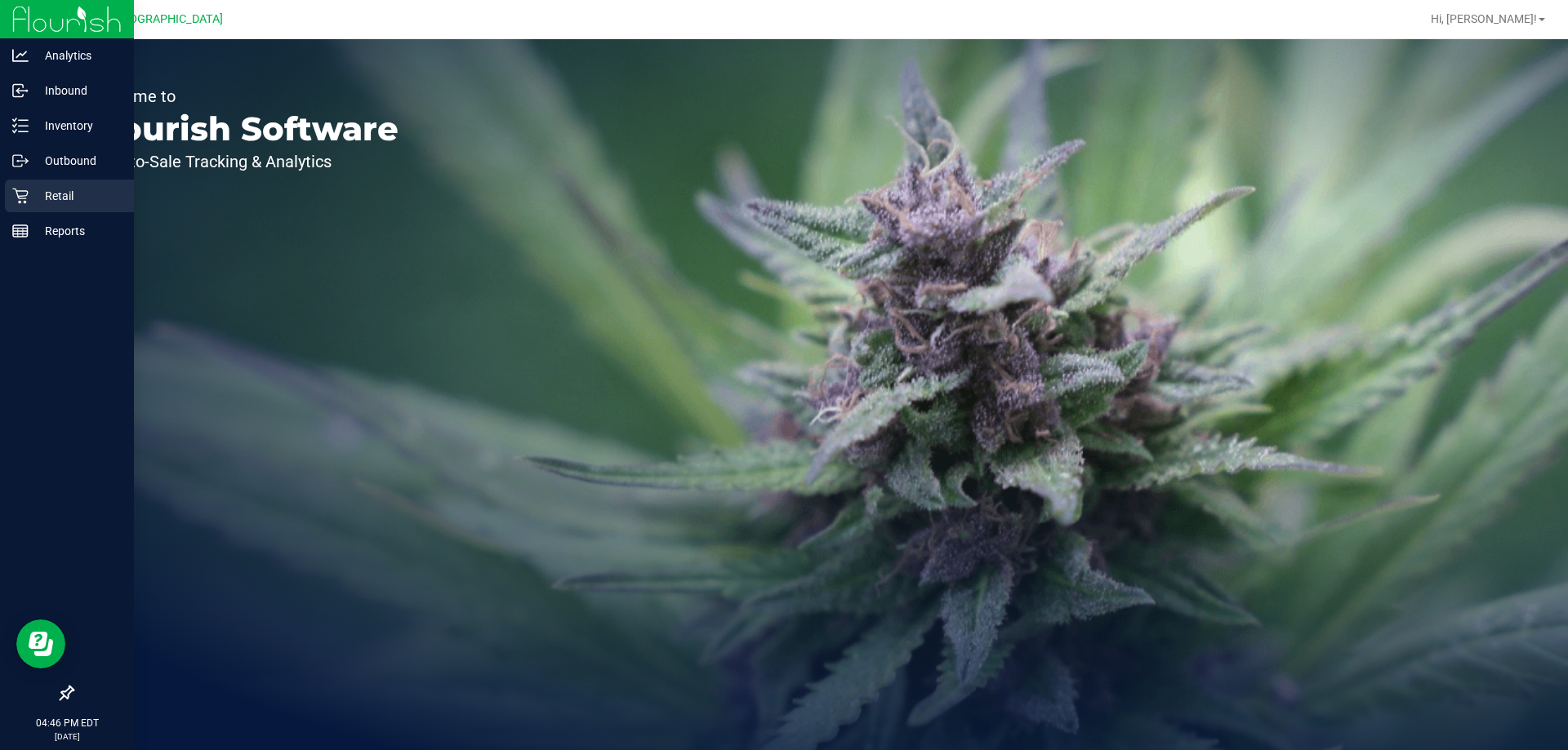
click at [43, 199] on p "Retail" at bounding box center [78, 196] width 98 height 20
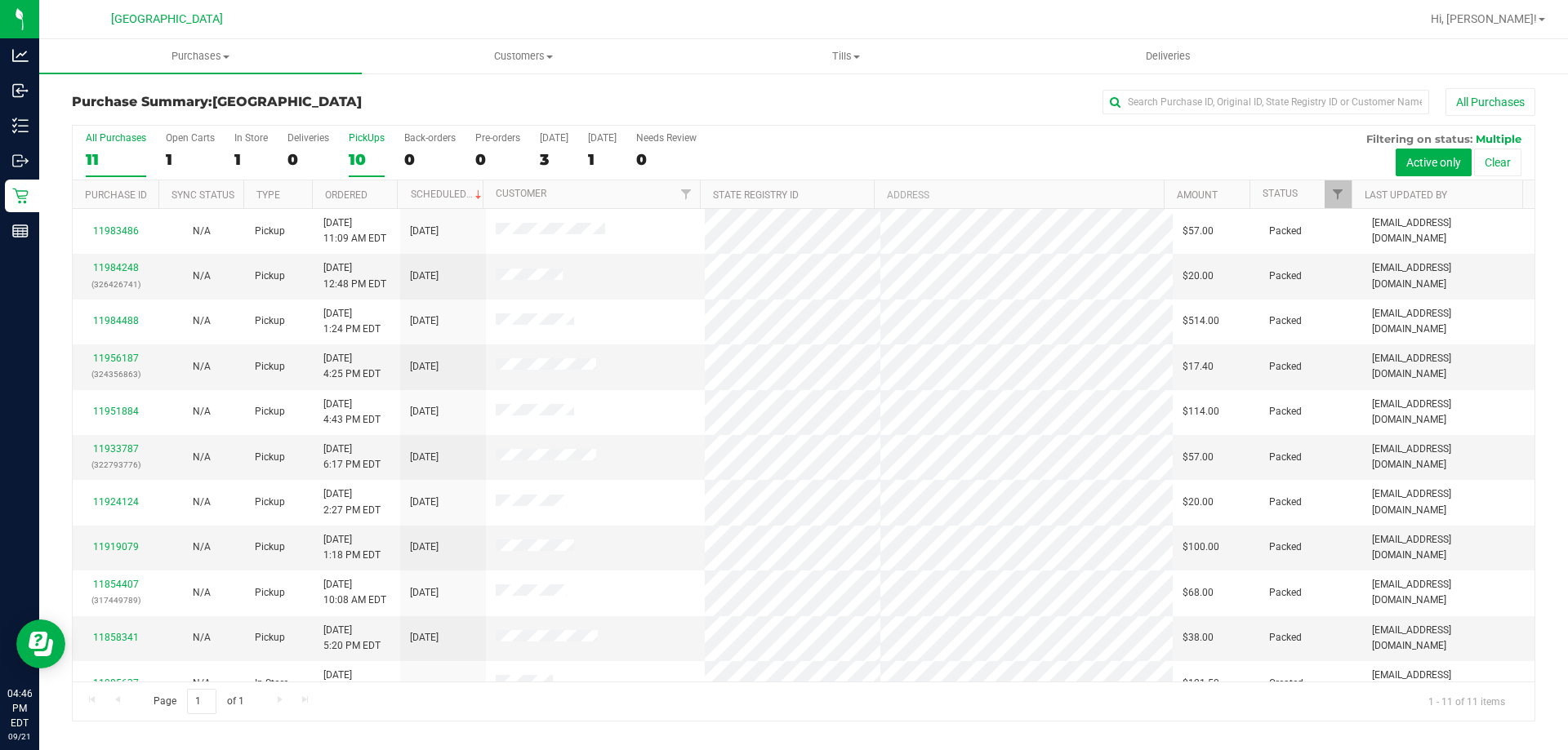
click at [365, 145] on label "PickUps 10" at bounding box center [366, 155] width 36 height 45
click at [0, 0] on input "PickUps 10" at bounding box center [0, 0] width 0 height 0
click at [130, 265] on link "11984248" at bounding box center [116, 268] width 46 height 12
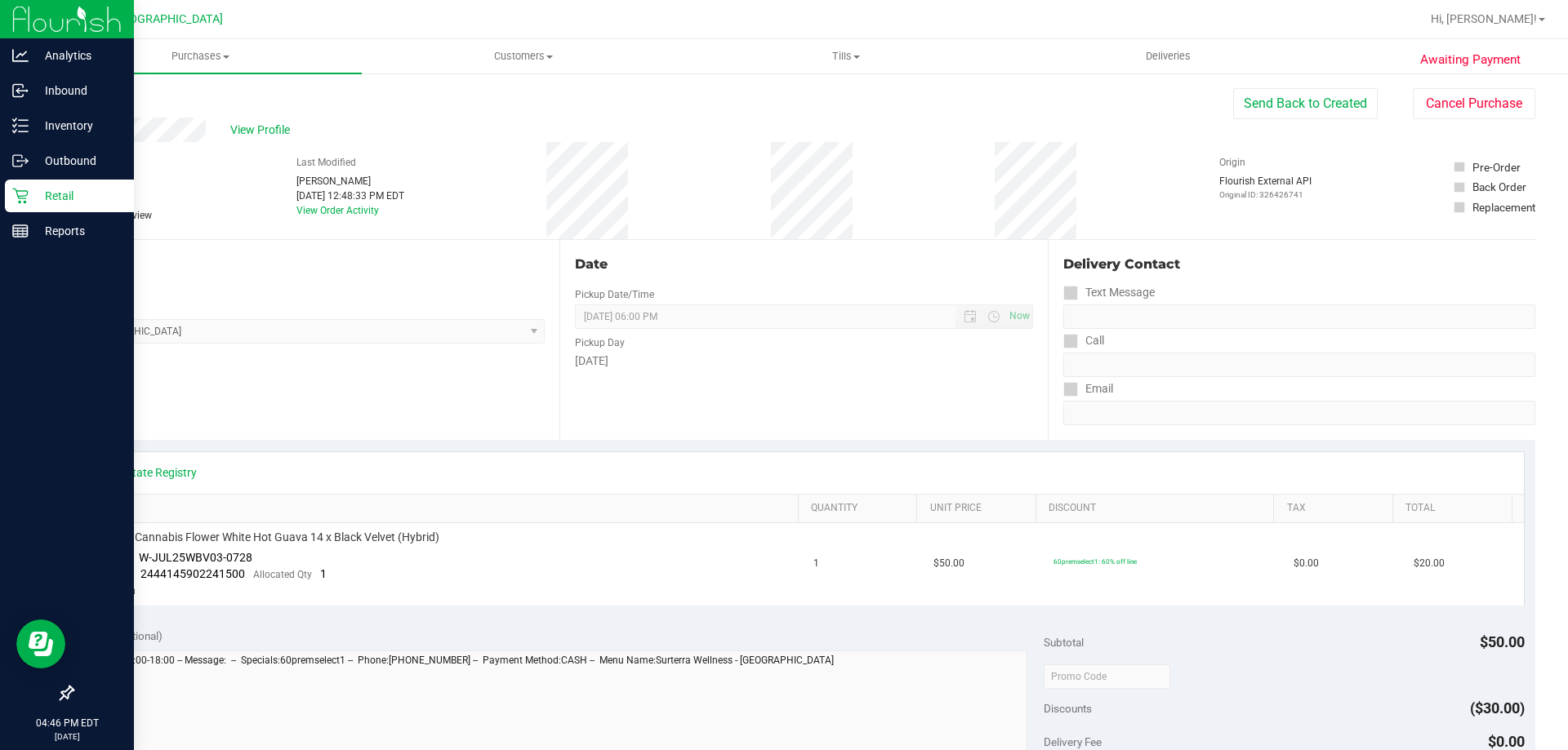
click at [18, 185] on div "Retail" at bounding box center [69, 195] width 129 height 32
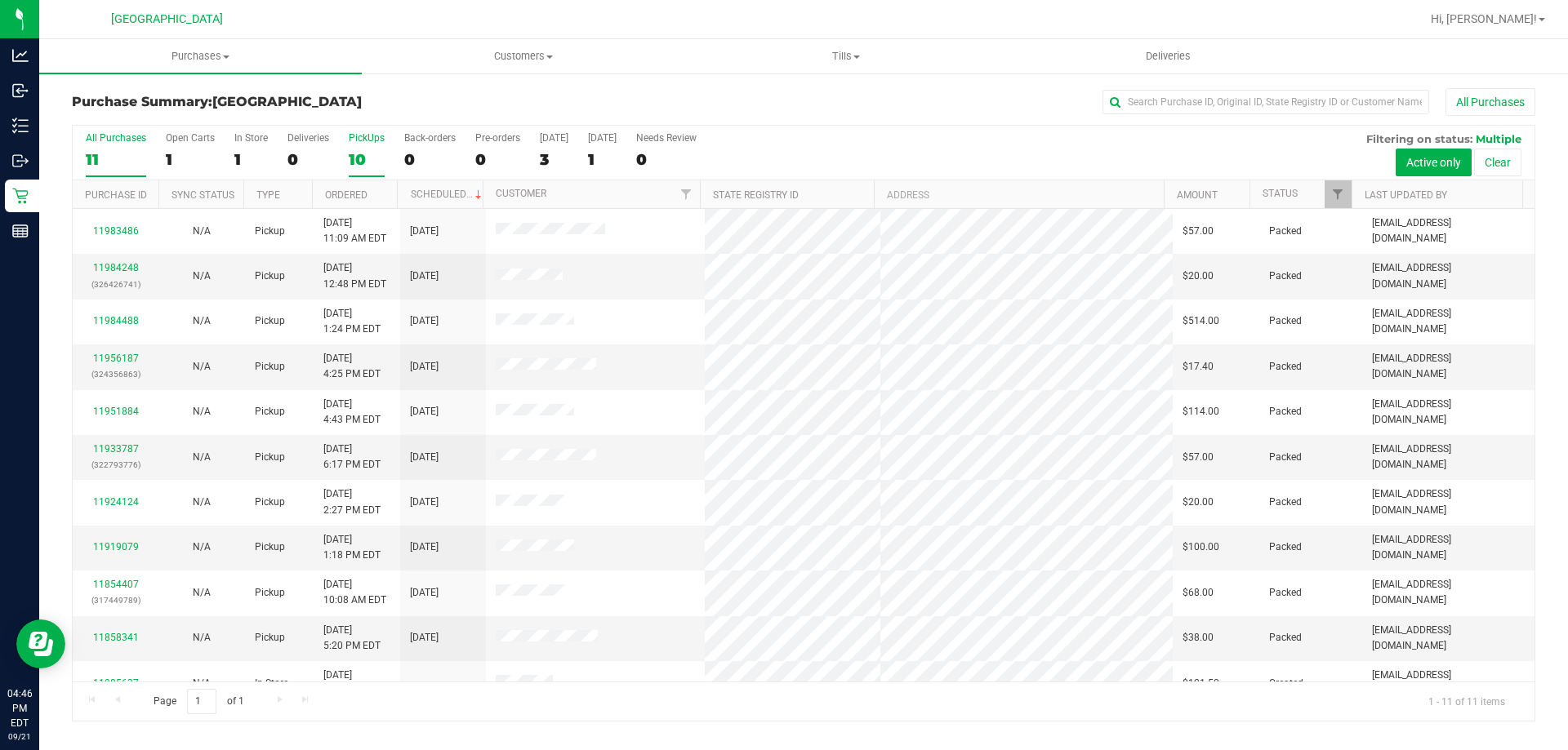
click at [378, 145] on label "PickUps 10" at bounding box center [366, 155] width 36 height 45
click at [0, 0] on input "PickUps 10" at bounding box center [0, 0] width 0 height 0
click at [253, 142] on label "In Store 1" at bounding box center [251, 155] width 33 height 45
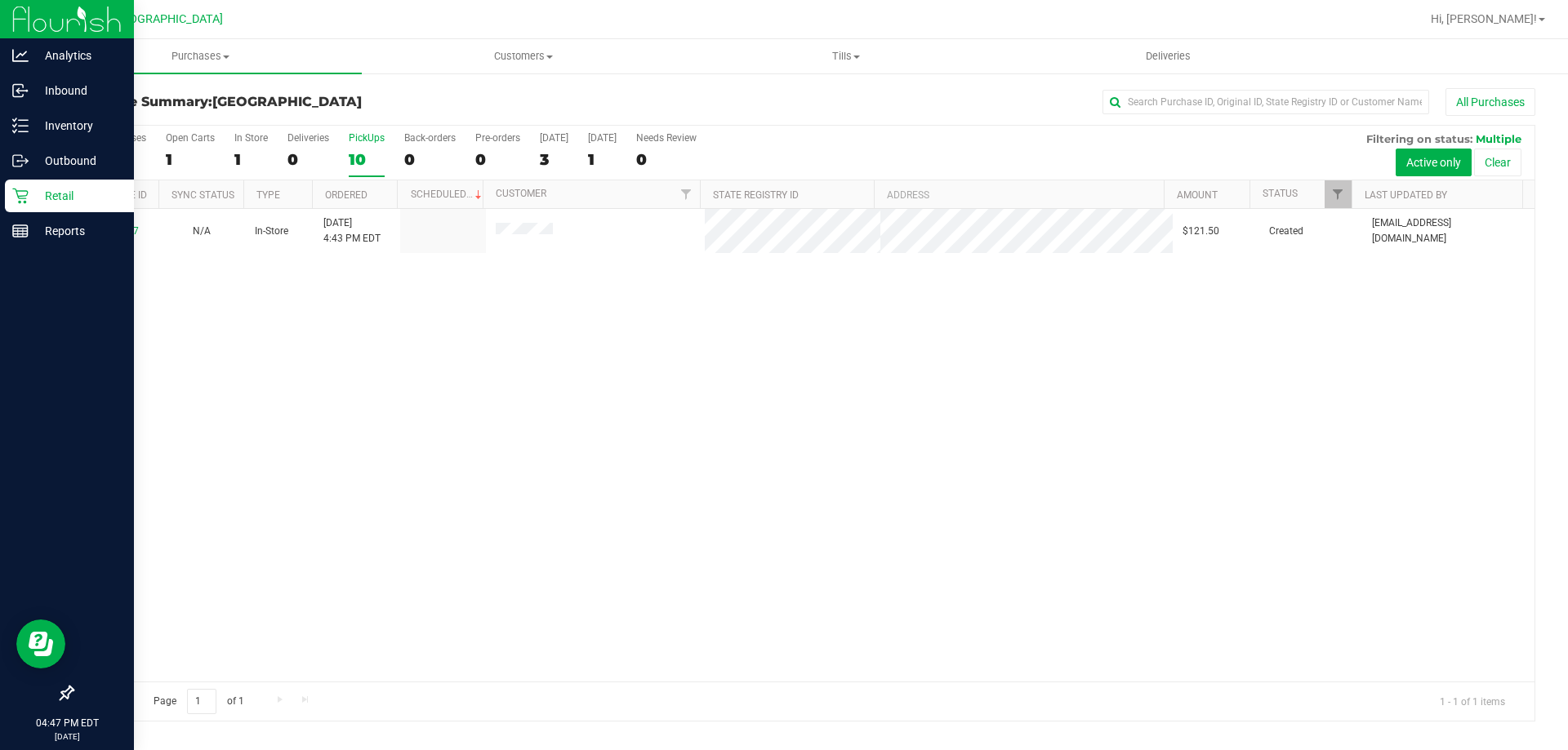
click at [33, 185] on div "Retail" at bounding box center [69, 195] width 129 height 32
